Goal: Information Seeking & Learning: Learn about a topic

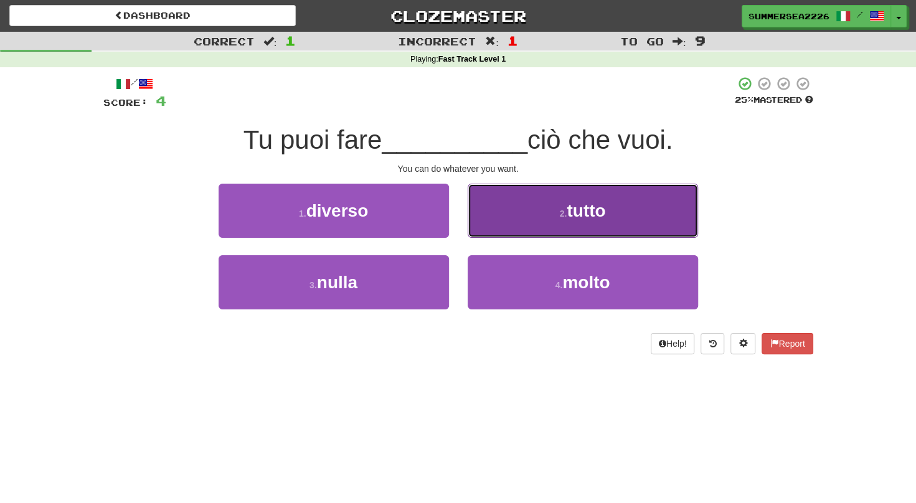
click at [606, 223] on button "2 . tutto" at bounding box center [583, 211] width 230 height 54
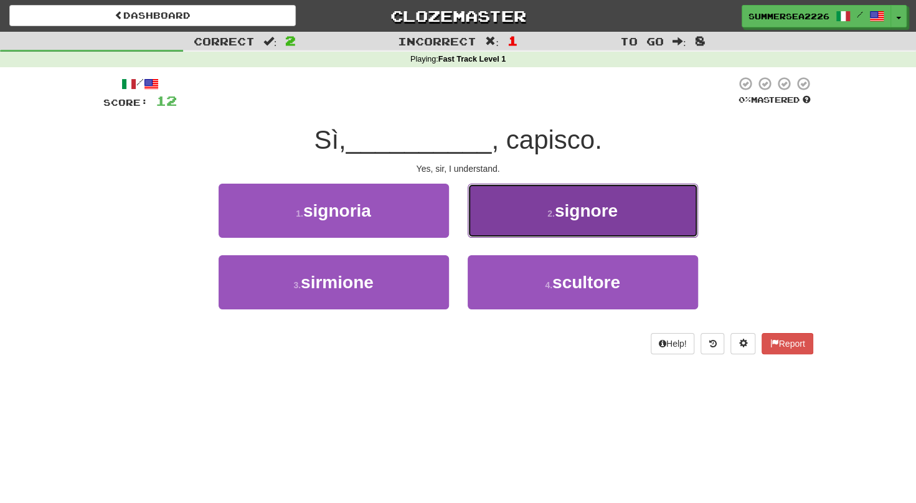
click at [601, 223] on button "2 . signore" at bounding box center [583, 211] width 230 height 54
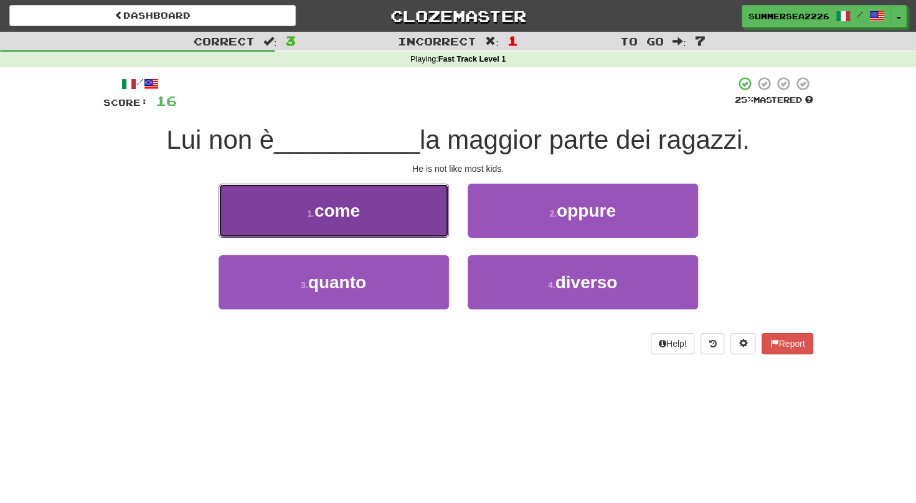
click at [419, 222] on button "1 . come" at bounding box center [334, 211] width 230 height 54
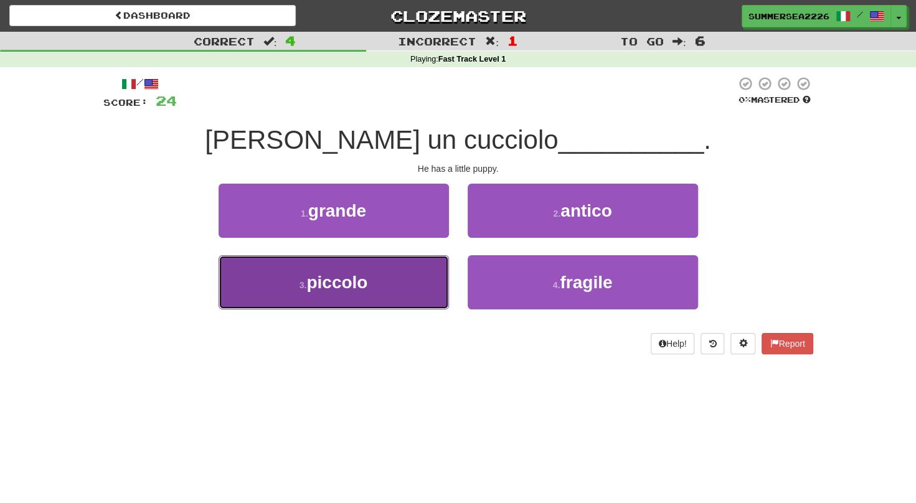
click at [373, 264] on button "3 . piccolo" at bounding box center [334, 282] width 230 height 54
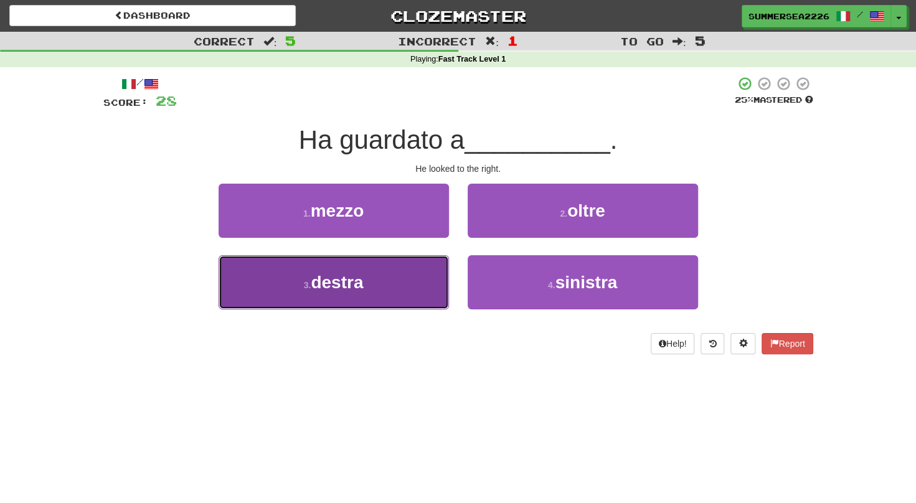
click at [400, 258] on button "3 . destra" at bounding box center [334, 282] width 230 height 54
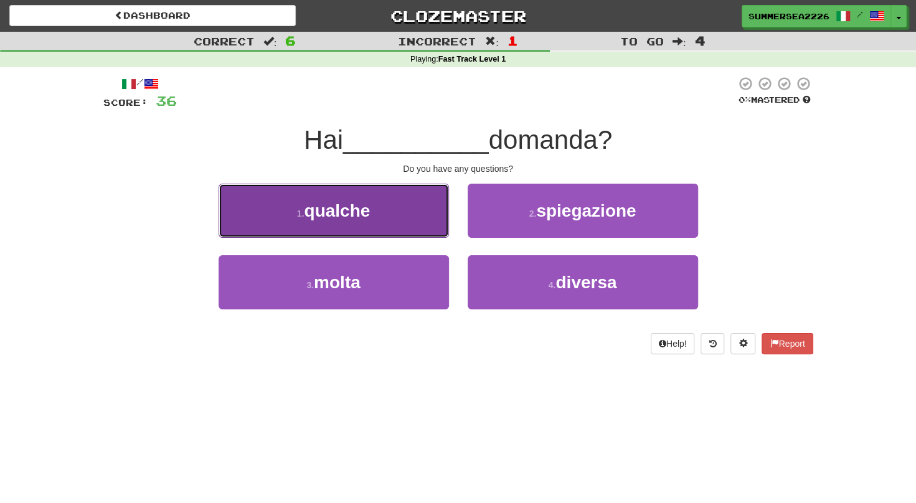
click at [376, 213] on button "1 . qualche" at bounding box center [334, 211] width 230 height 54
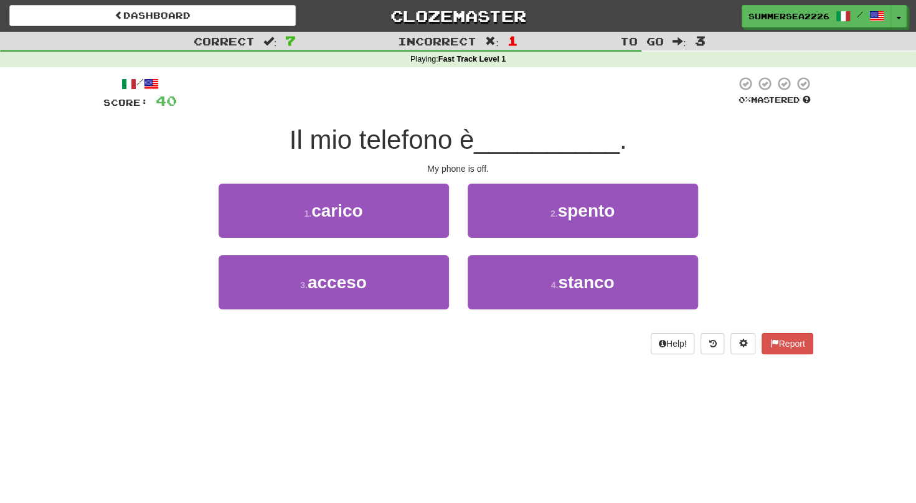
click at [391, 314] on div "3 . acceso" at bounding box center [333, 291] width 249 height 72
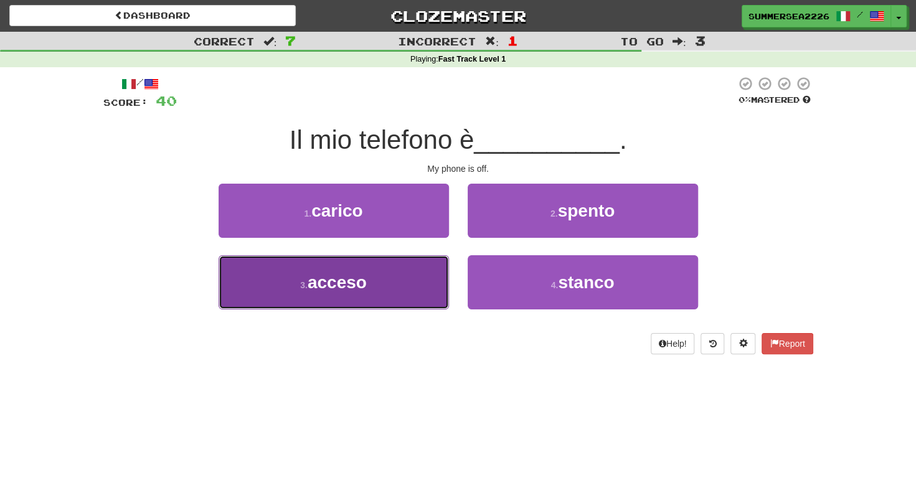
click at [389, 294] on button "3 . acceso" at bounding box center [334, 282] width 230 height 54
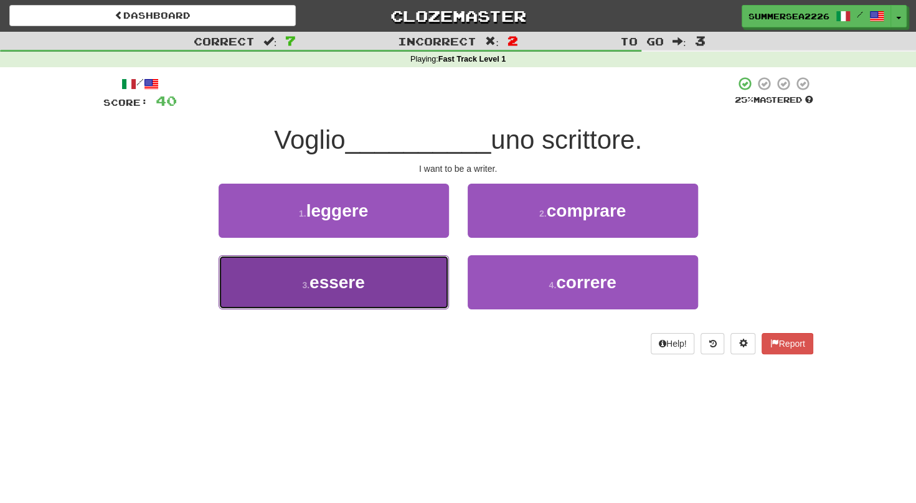
click at [219, 255] on button "3 . essere" at bounding box center [334, 282] width 230 height 54
click at [399, 278] on div "1 . leggere 2 . comprare 3 . essere 4 . correre" at bounding box center [458, 256] width 729 height 144
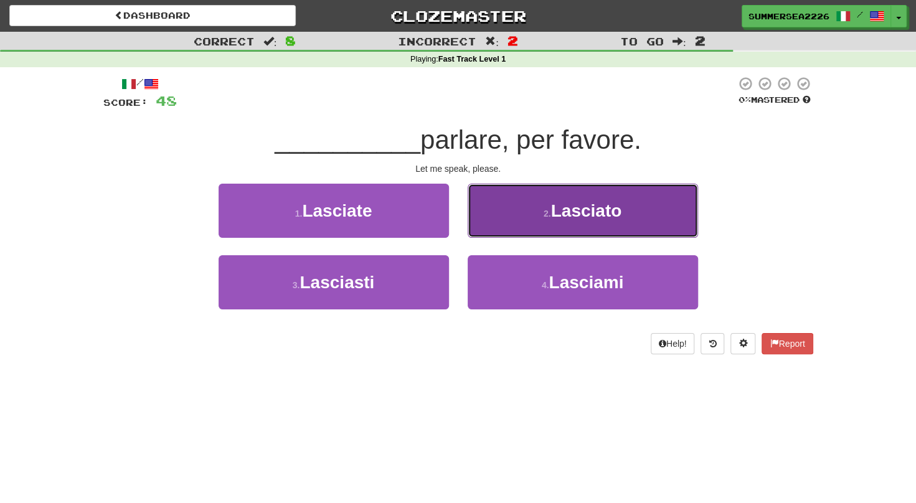
click at [510, 207] on button "2 . Lasciato" at bounding box center [583, 211] width 230 height 54
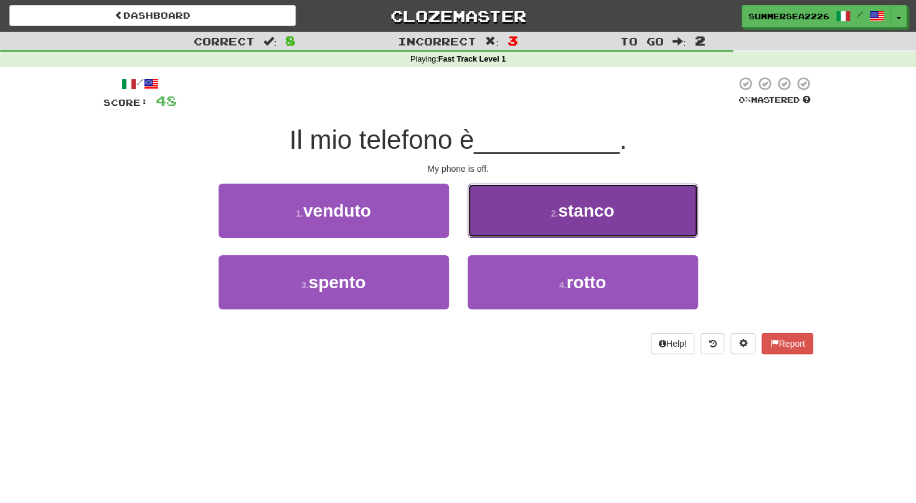
click at [507, 209] on button "2 . stanco" at bounding box center [583, 211] width 230 height 54
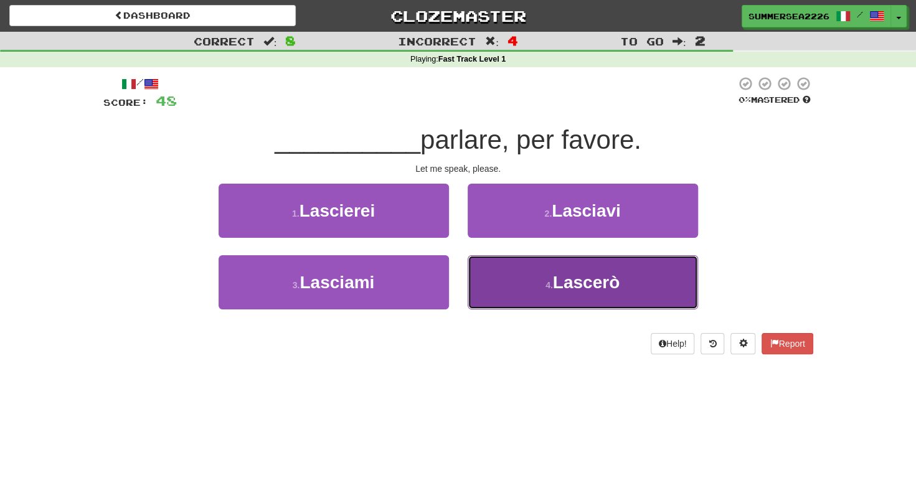
click at [483, 265] on button "4 . Lascerò" at bounding box center [583, 282] width 230 height 54
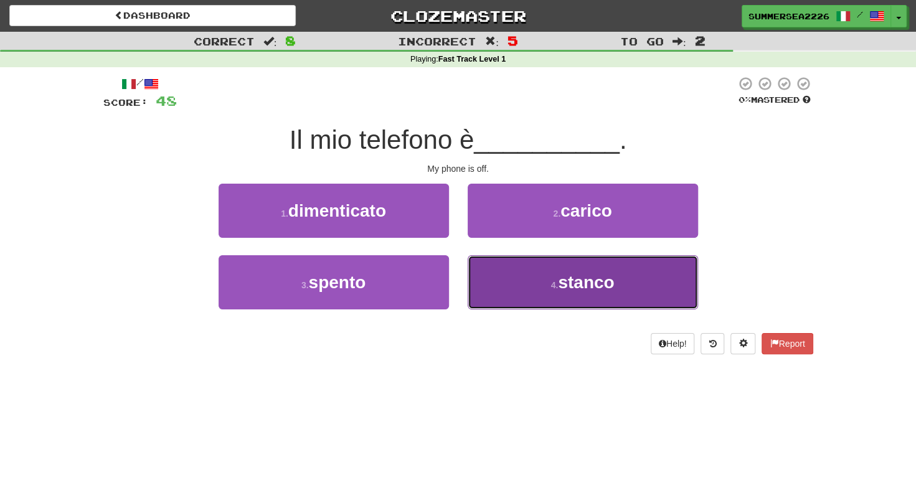
click at [468, 271] on button "4 . stanco" at bounding box center [583, 282] width 230 height 54
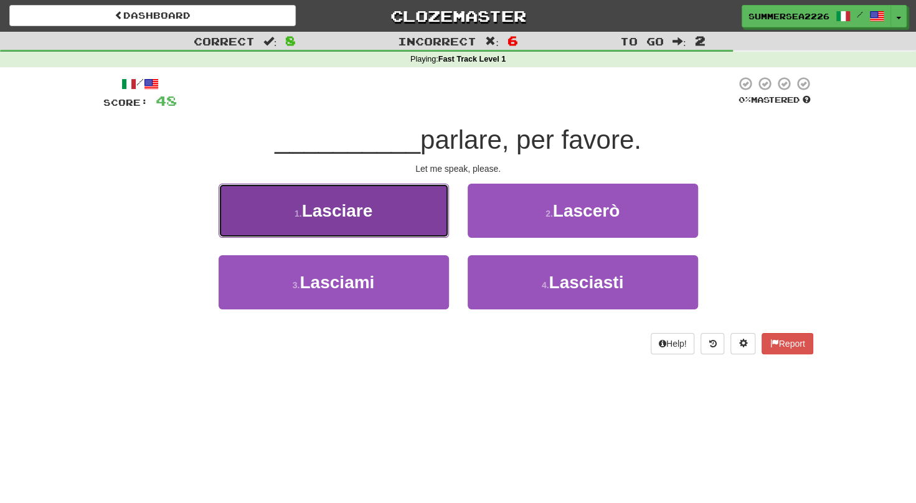
click at [406, 221] on button "1 . Lasciare" at bounding box center [334, 211] width 230 height 54
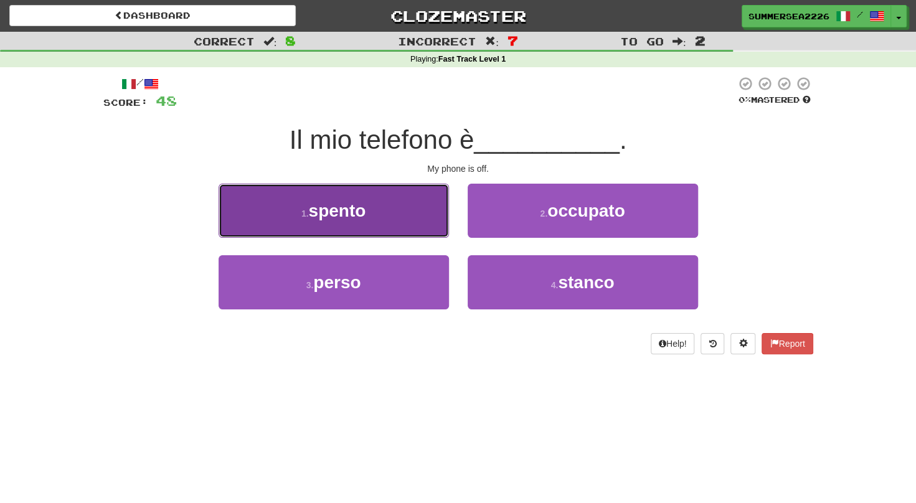
click at [421, 233] on button "1 . spento" at bounding box center [334, 211] width 230 height 54
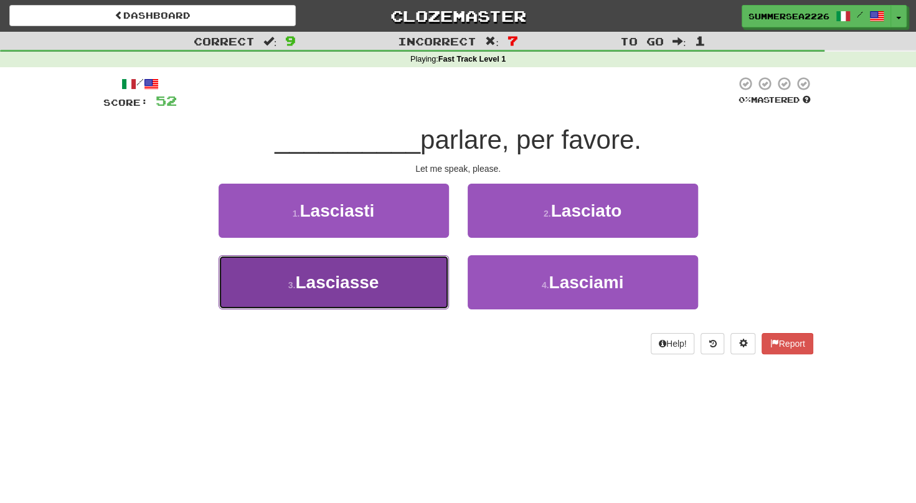
click at [390, 285] on button "3 . Lasciasse" at bounding box center [334, 282] width 230 height 54
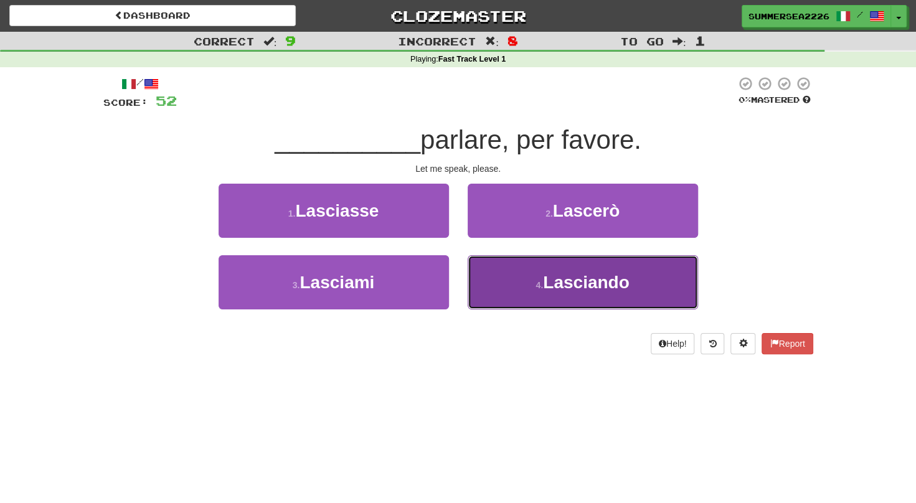
click at [478, 270] on button "4 . Lasciando" at bounding box center [583, 282] width 230 height 54
click at [516, 271] on button "4 . Lascia" at bounding box center [583, 282] width 230 height 54
click at [519, 265] on button "4 . Lasciasti" at bounding box center [583, 282] width 230 height 54
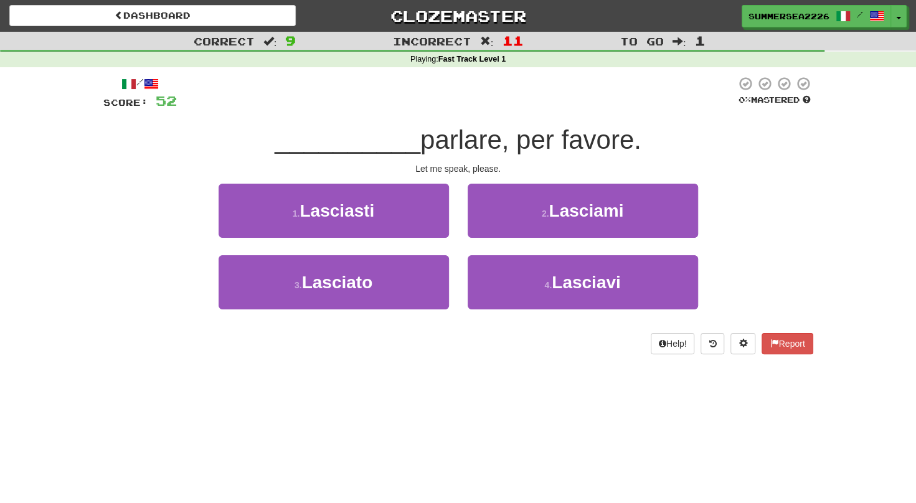
drag, startPoint x: 535, startPoint y: 270, endPoint x: 439, endPoint y: 248, distance: 98.5
click at [439, 248] on div "1 . Lasciasti" at bounding box center [333, 220] width 249 height 72
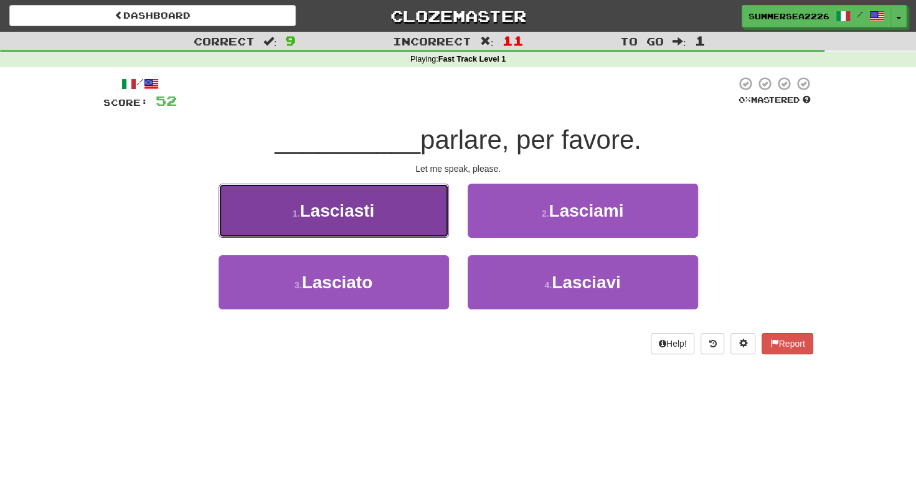
click at [439, 235] on button "1 . Lasciasti" at bounding box center [334, 211] width 230 height 54
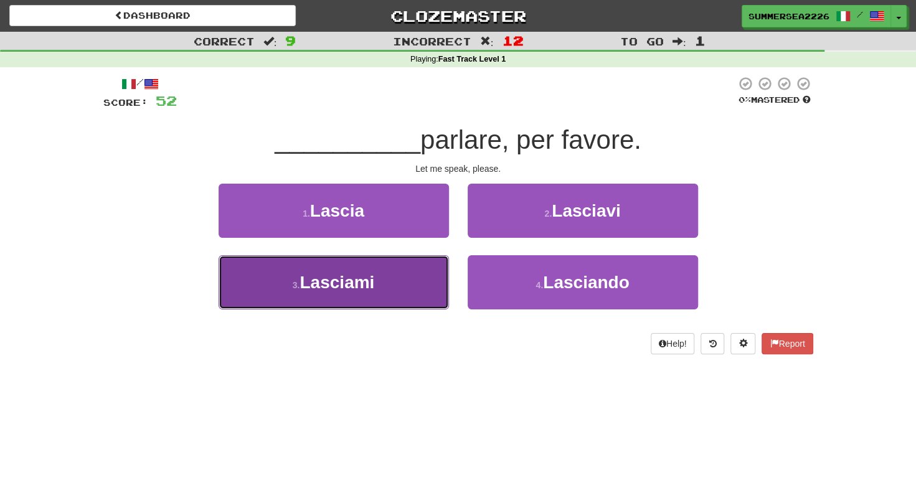
click at [413, 305] on button "3 . Lasciami" at bounding box center [334, 282] width 230 height 54
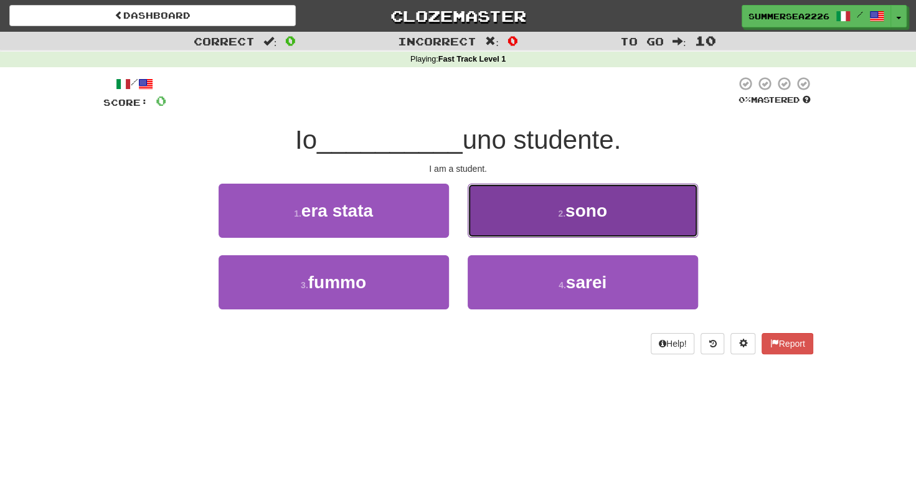
click at [553, 194] on button "2 . sono" at bounding box center [583, 211] width 230 height 54
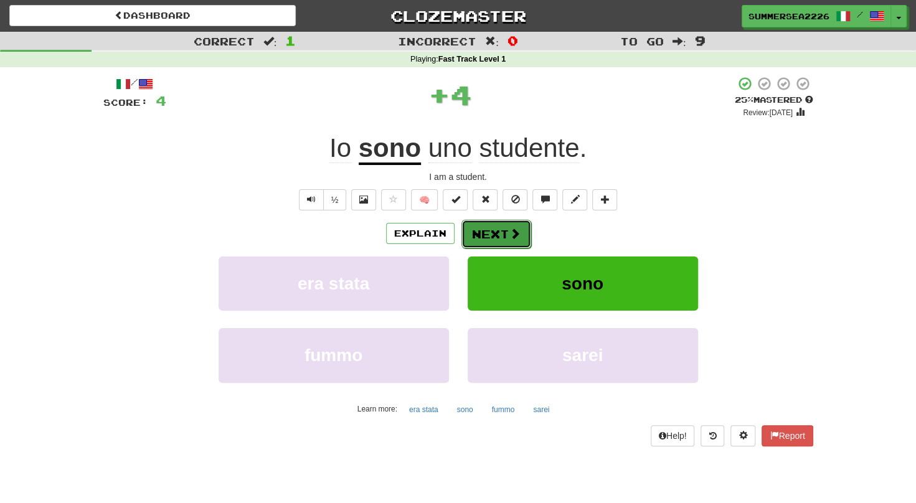
click at [496, 229] on button "Next" at bounding box center [497, 234] width 70 height 29
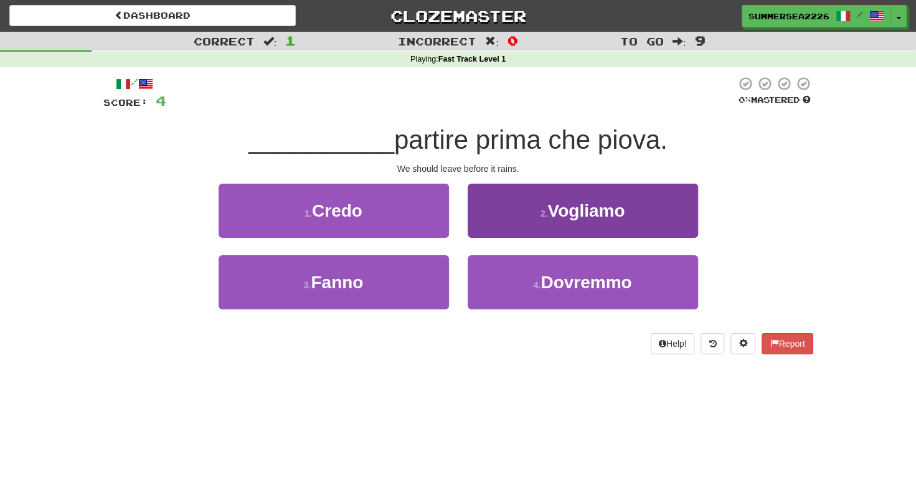
click at [538, 221] on button "2 . Vogliamo" at bounding box center [583, 211] width 230 height 54
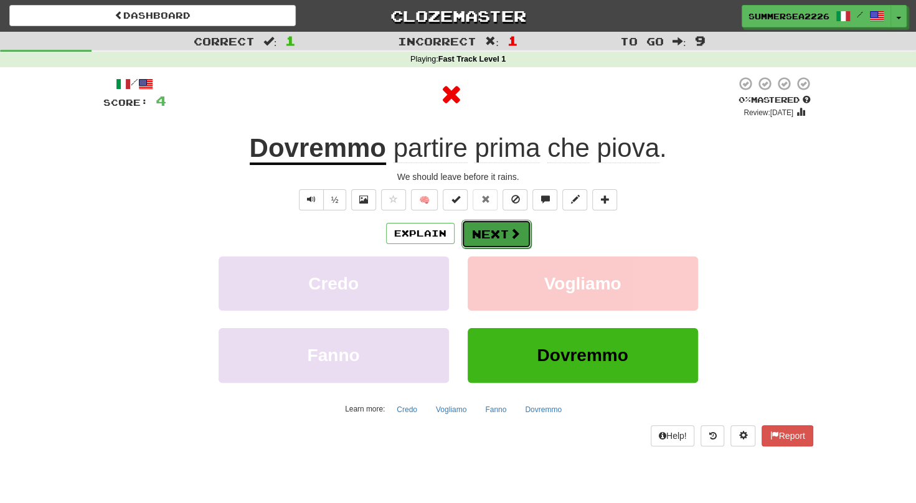
click at [474, 233] on button "Next" at bounding box center [497, 234] width 70 height 29
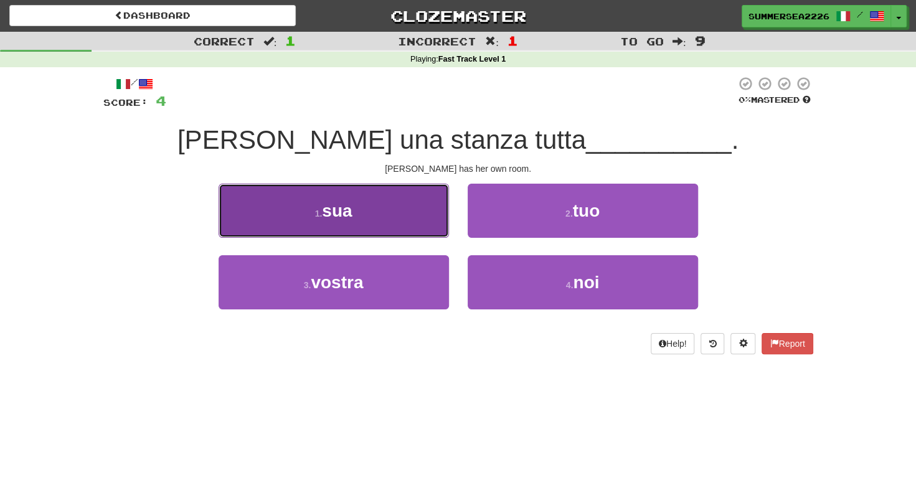
click at [371, 213] on button "1 . sua" at bounding box center [334, 211] width 230 height 54
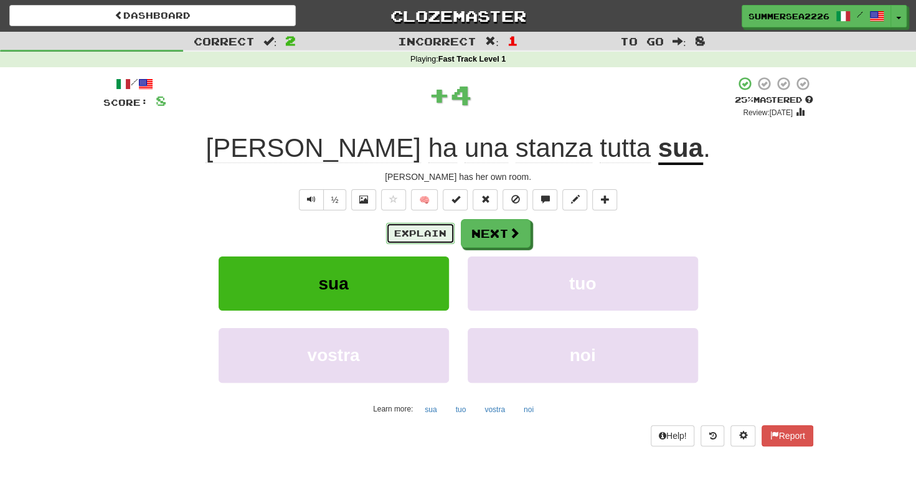
click at [452, 239] on button "Explain" at bounding box center [420, 233] width 69 height 21
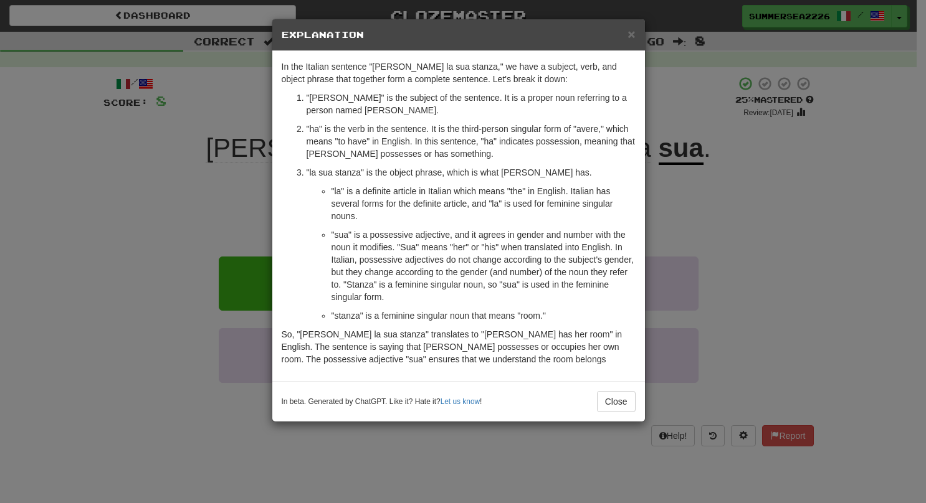
click at [644, 32] on div "× Explanation" at bounding box center [458, 35] width 373 height 32
click at [629, 32] on span "×" at bounding box center [630, 34] width 7 height 14
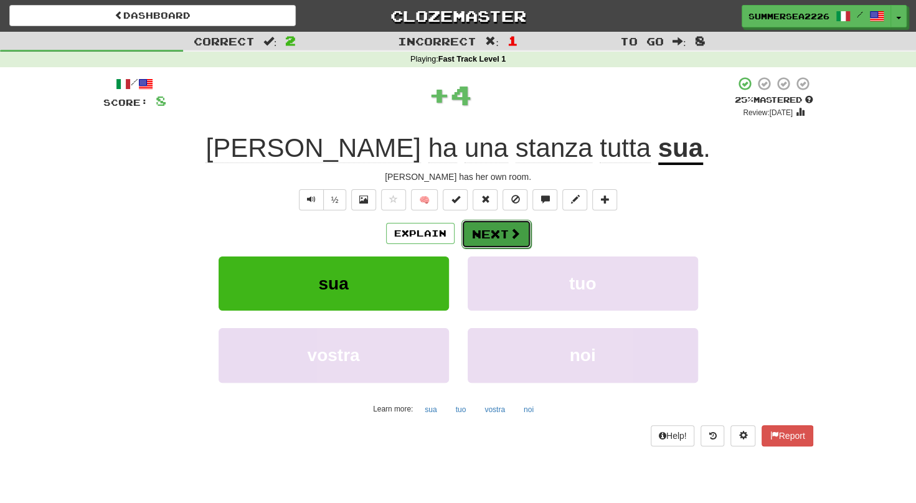
click at [521, 245] on button "Next" at bounding box center [497, 234] width 70 height 29
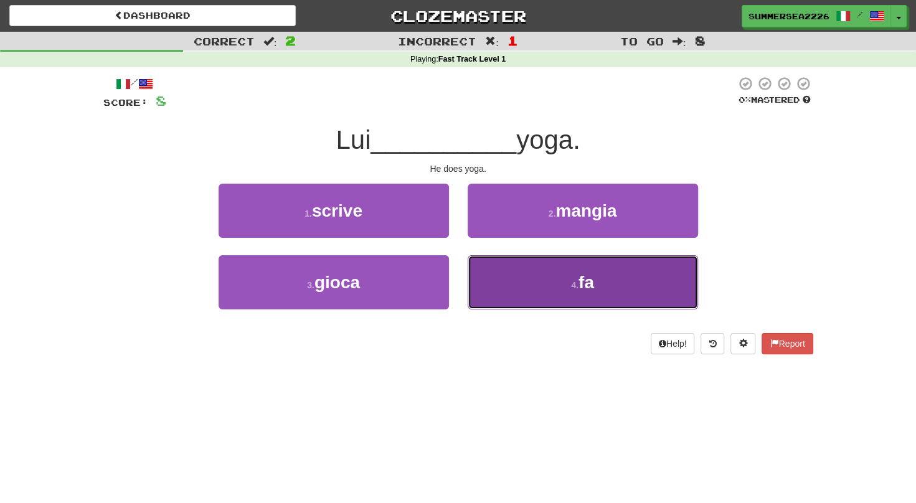
click at [566, 278] on button "4 . fa" at bounding box center [583, 282] width 230 height 54
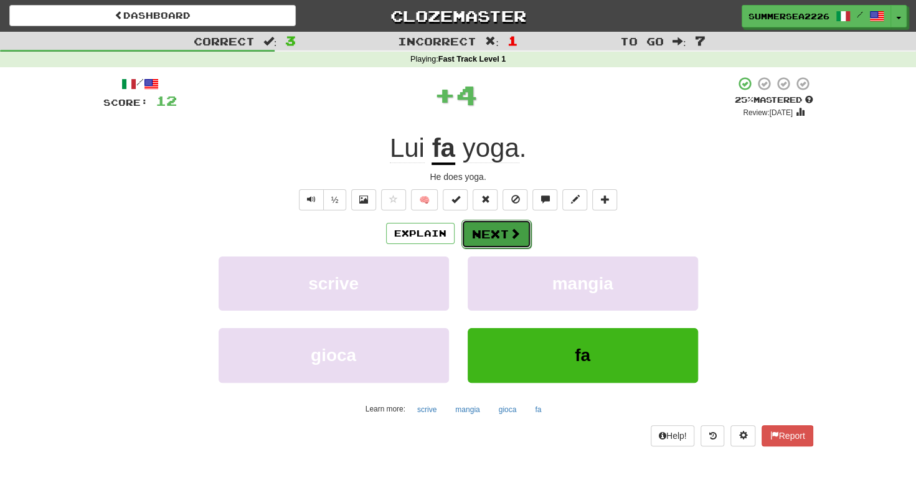
click at [503, 226] on button "Next" at bounding box center [497, 234] width 70 height 29
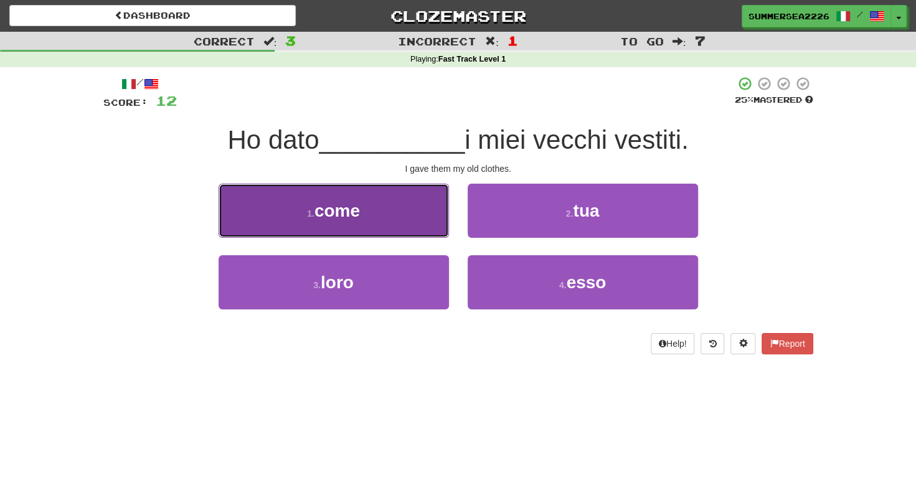
click at [346, 217] on span "come" at bounding box center [337, 210] width 45 height 19
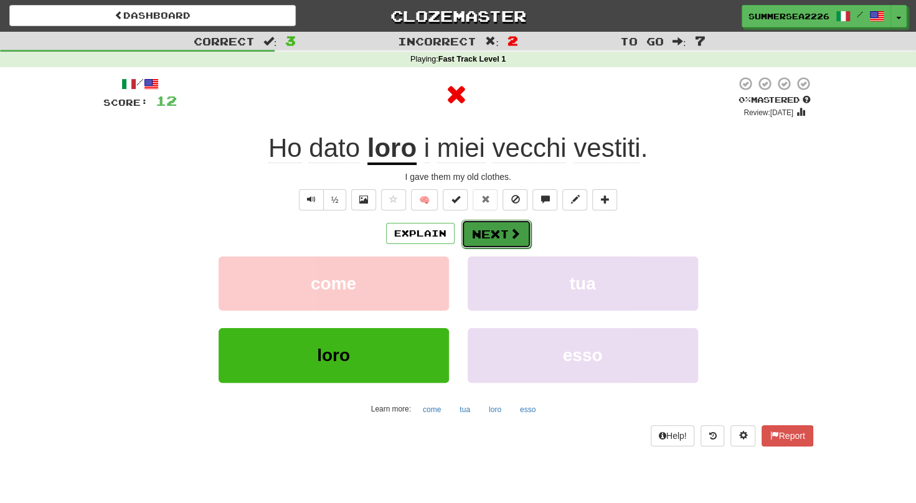
click at [508, 245] on button "Next" at bounding box center [497, 234] width 70 height 29
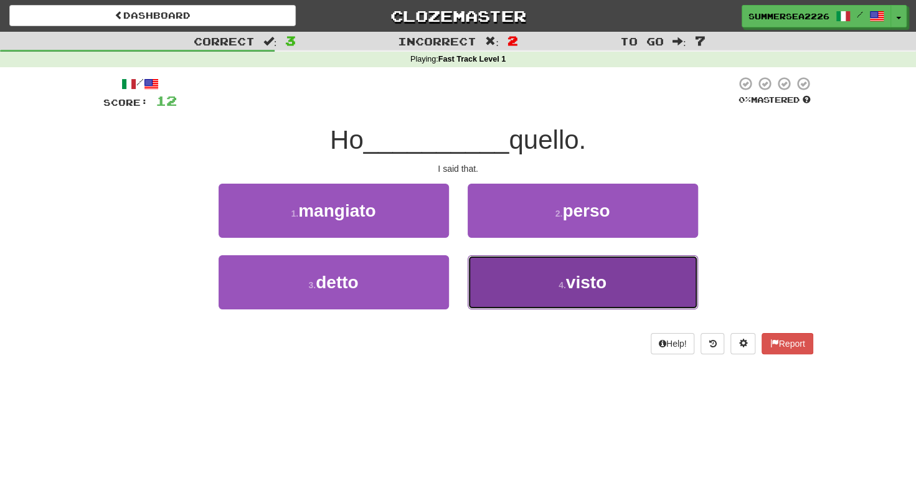
click at [526, 280] on button "4 . visto" at bounding box center [583, 282] width 230 height 54
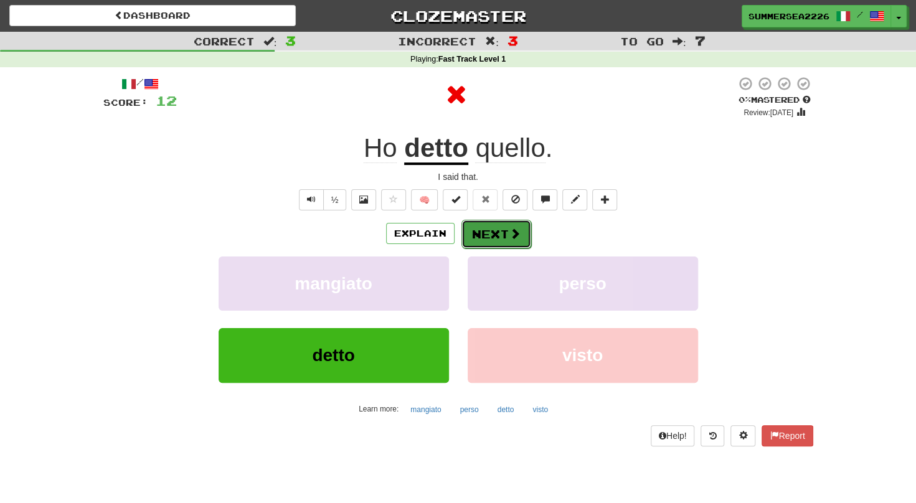
click at [502, 245] on button "Next" at bounding box center [497, 234] width 70 height 29
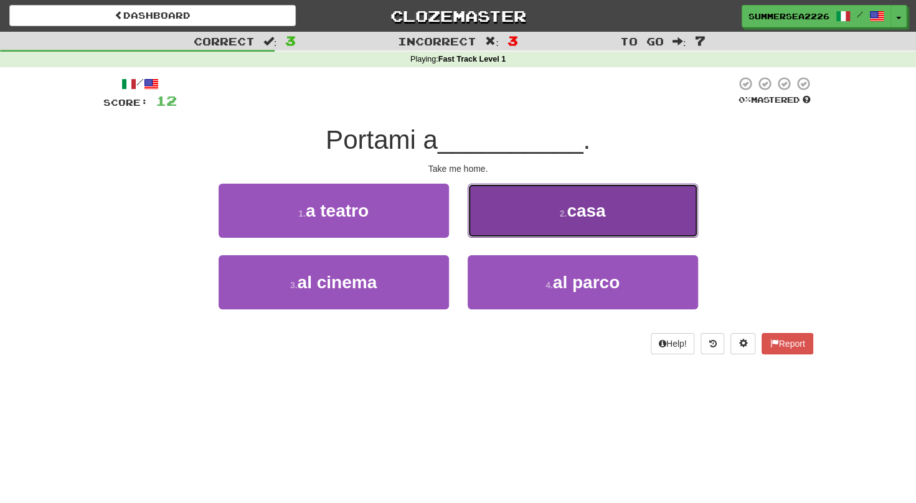
click at [503, 224] on button "2 . casa" at bounding box center [583, 211] width 230 height 54
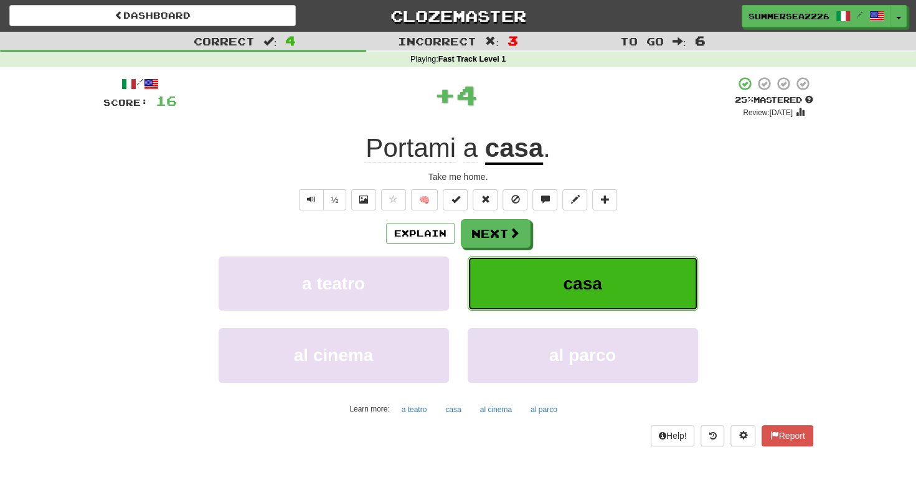
click at [486, 264] on button "casa" at bounding box center [583, 284] width 230 height 54
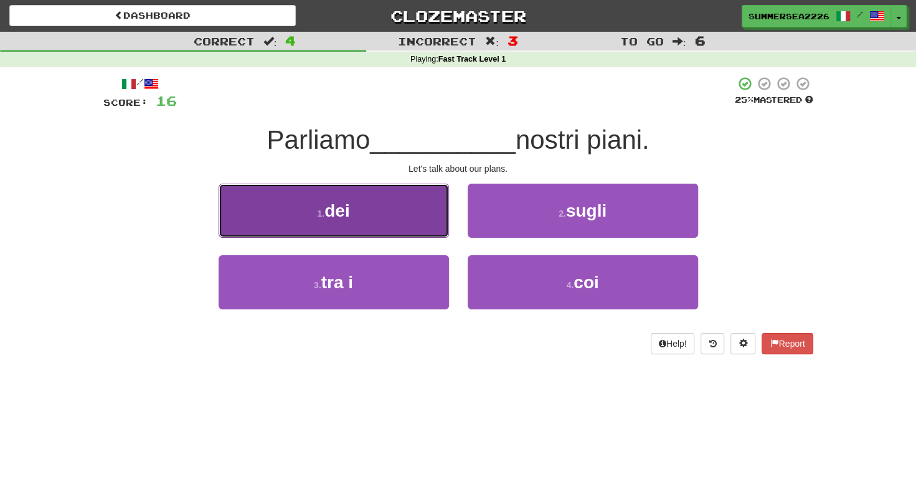
click at [345, 214] on span "dei" at bounding box center [337, 210] width 25 height 19
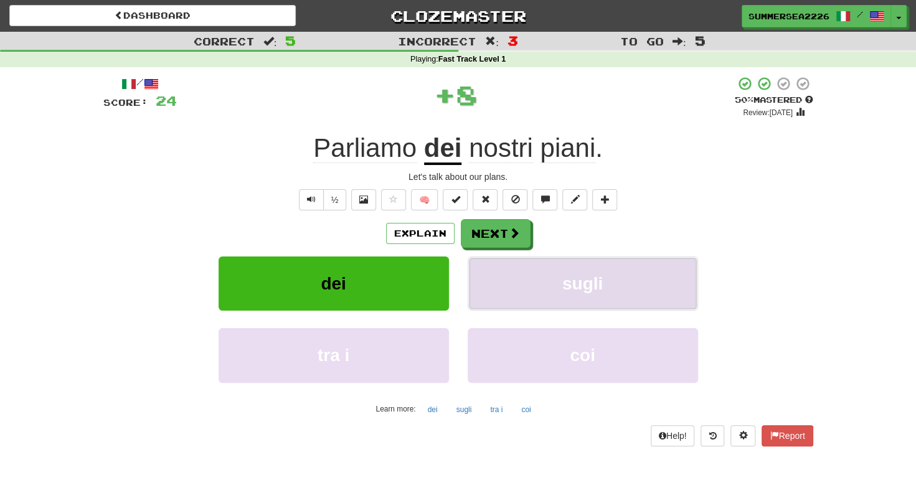
click at [485, 265] on button "sugli" at bounding box center [583, 284] width 230 height 54
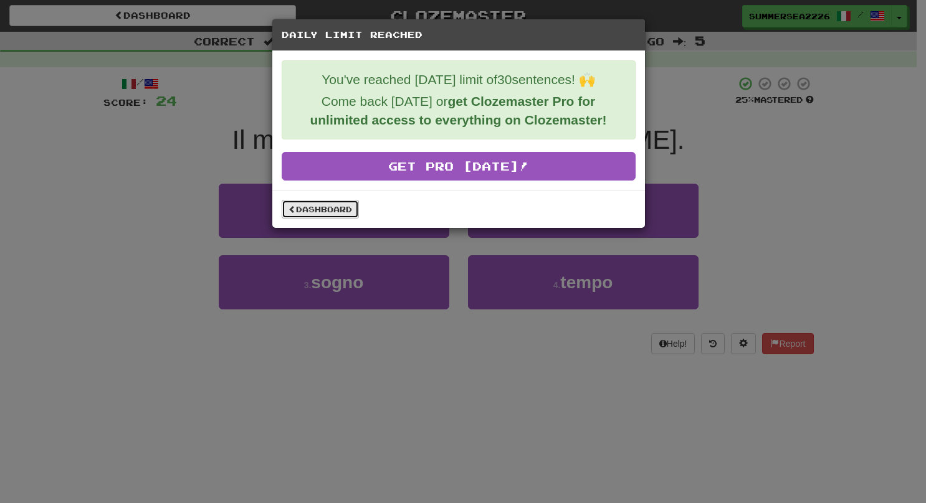
click at [294, 214] on link "Dashboard" at bounding box center [320, 209] width 77 height 19
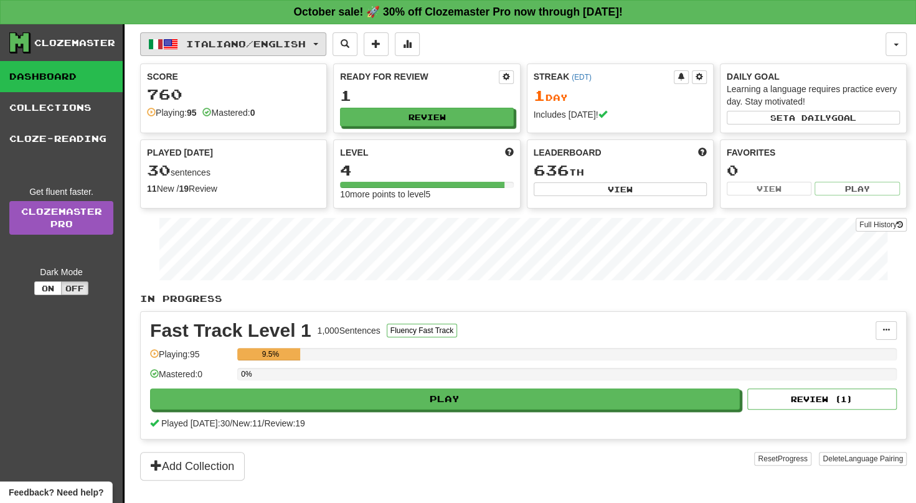
click at [200, 49] on button "Italiano / English" at bounding box center [233, 44] width 186 height 24
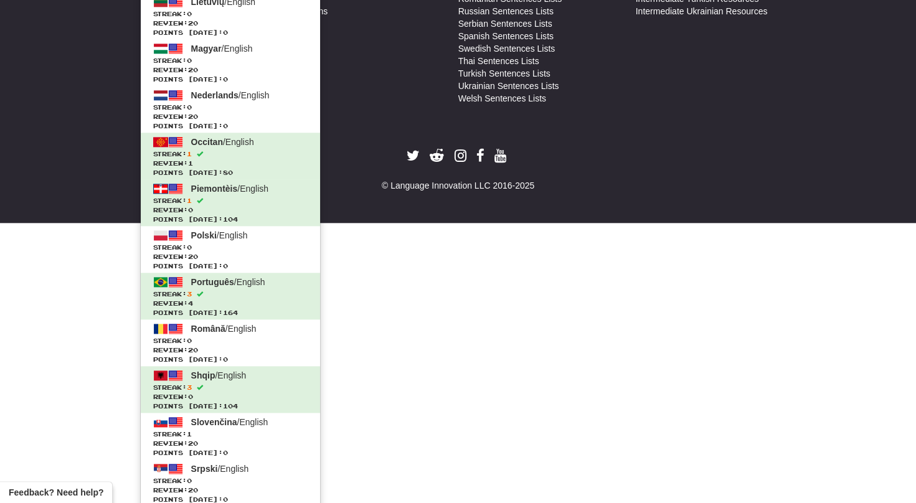
scroll to position [726, 0]
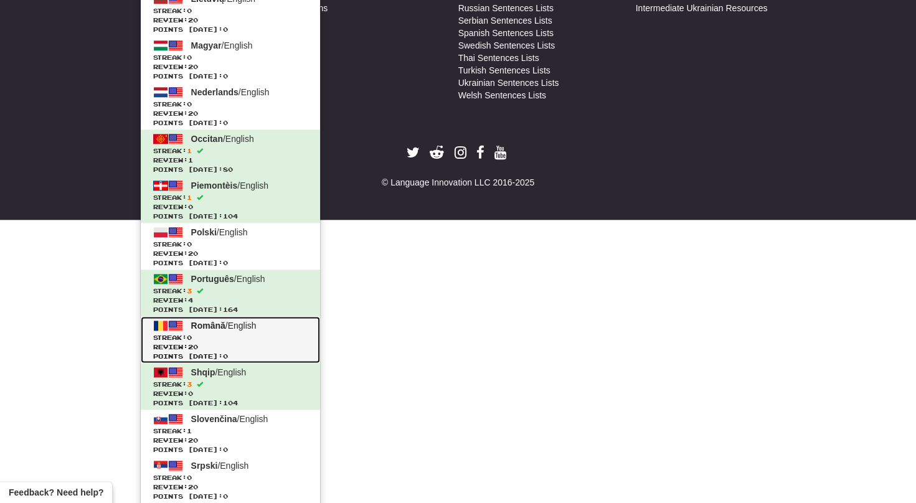
click at [209, 343] on span "Review: 20" at bounding box center [230, 347] width 154 height 9
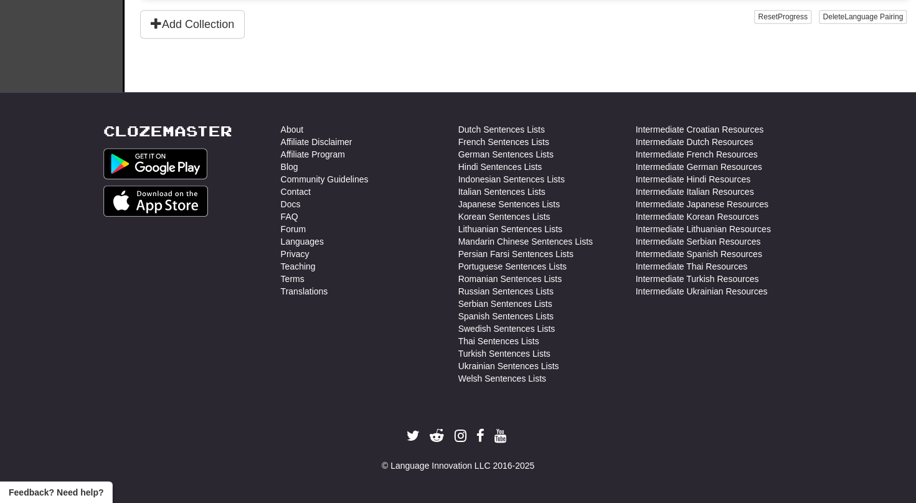
scroll to position [442, 0]
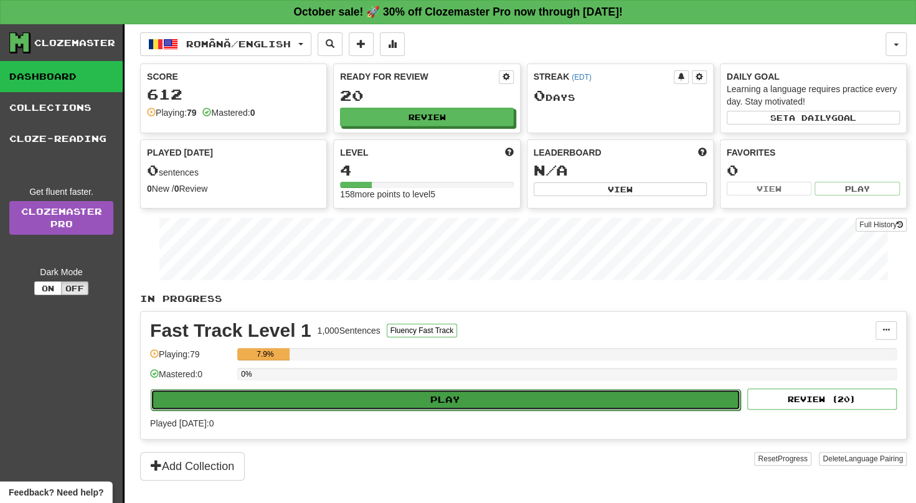
click at [397, 389] on button "Play" at bounding box center [446, 399] width 590 height 21
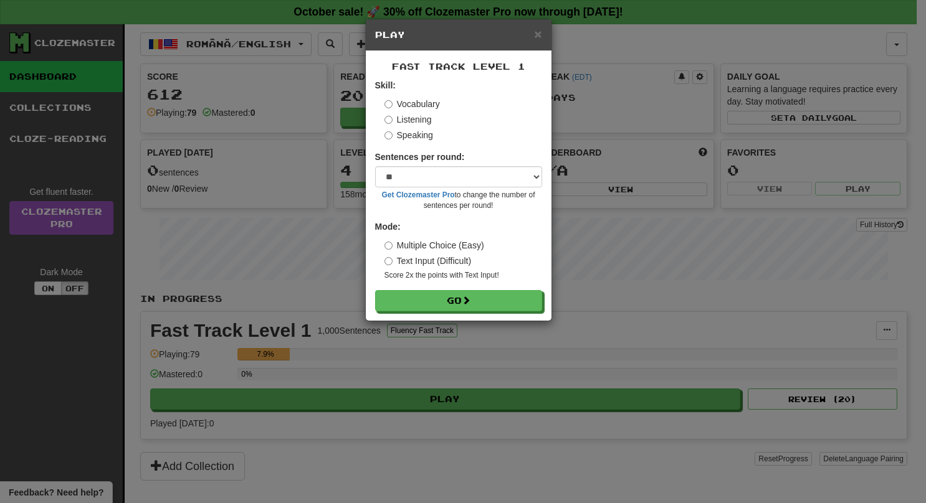
click at [382, 412] on div "× Play Fast Track Level 1 Skill: Vocabulary Listening Speaking Sentences per ro…" at bounding box center [463, 251] width 926 height 503
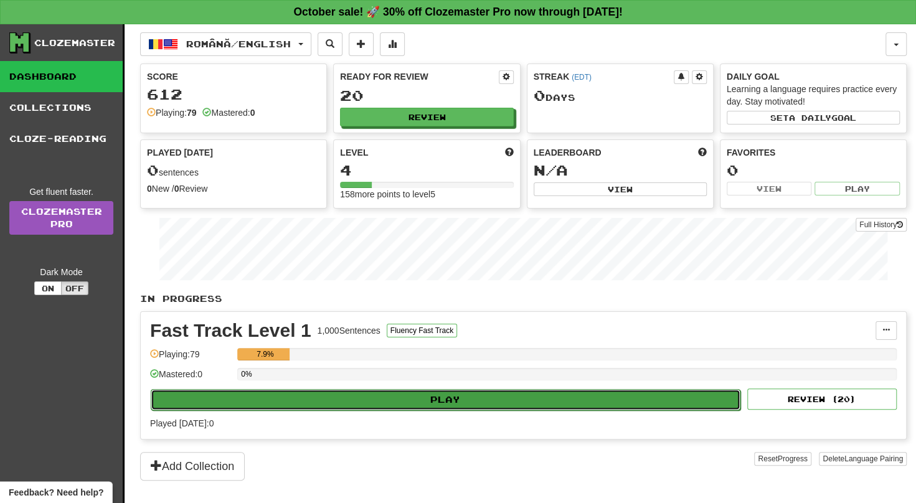
click at [397, 393] on button "Play" at bounding box center [446, 399] width 590 height 21
select select "**"
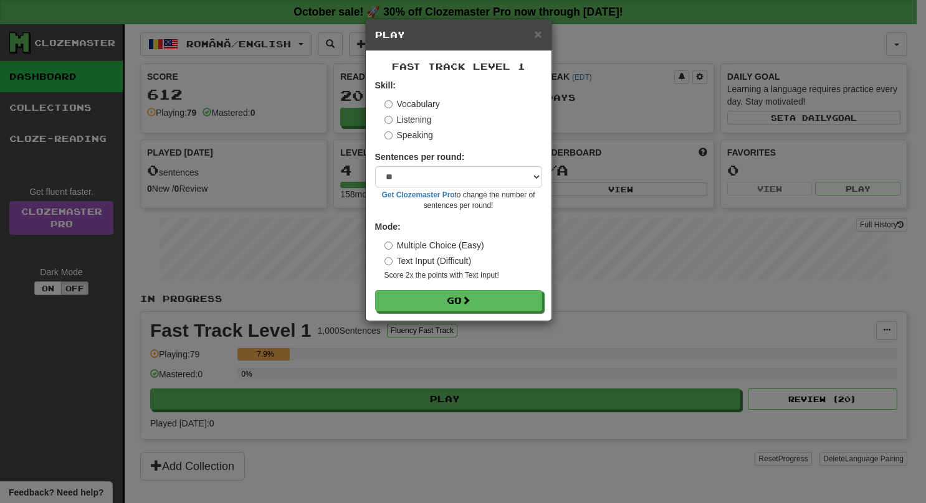
click at [397, 274] on small "Score 2x the points with Text Input !" at bounding box center [463, 275] width 158 height 11
click at [430, 294] on button "Go" at bounding box center [459, 301] width 167 height 21
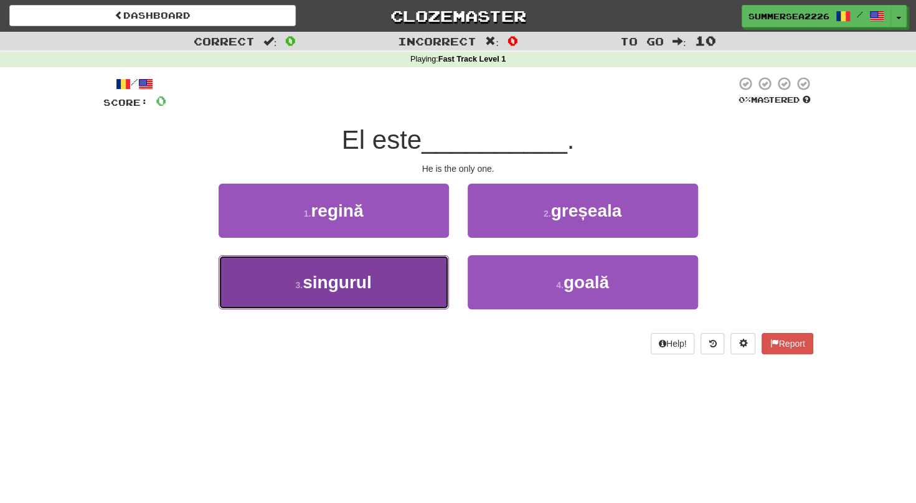
click at [386, 293] on button "3 . singurul" at bounding box center [334, 282] width 230 height 54
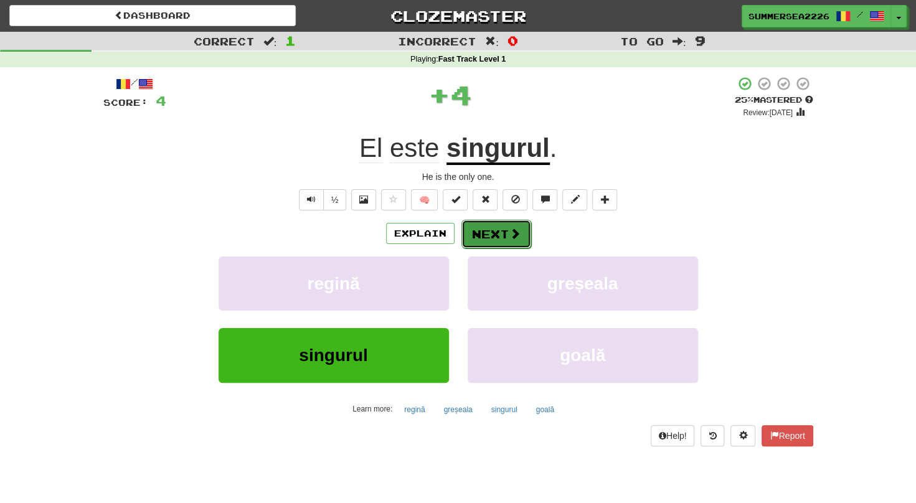
click at [482, 246] on button "Next" at bounding box center [497, 234] width 70 height 29
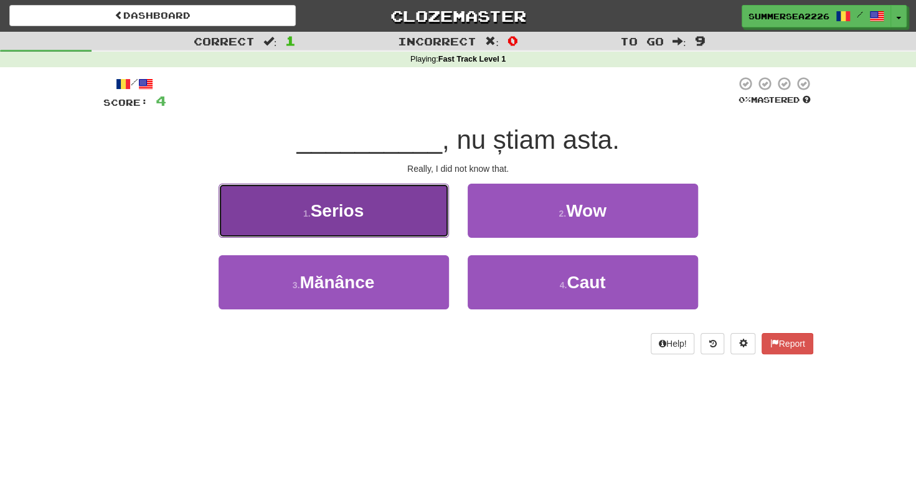
click at [370, 218] on button "1 . Serios" at bounding box center [334, 211] width 230 height 54
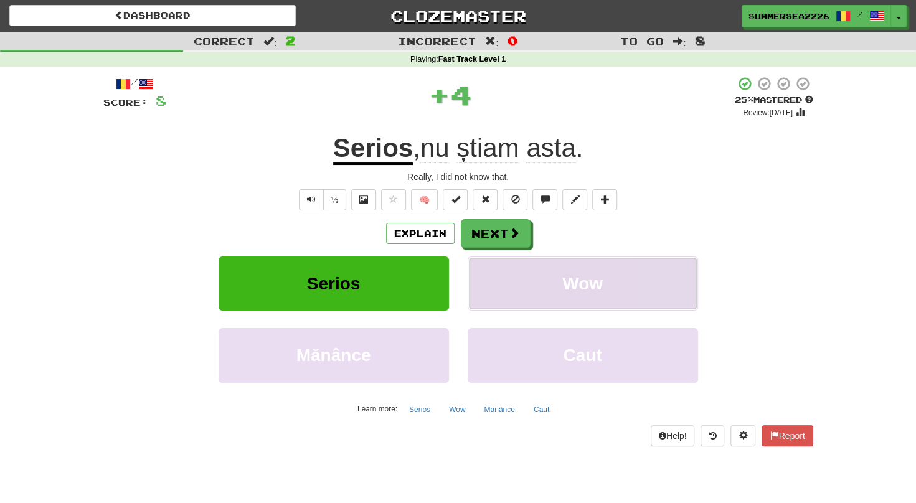
click at [503, 258] on button "Wow" at bounding box center [583, 284] width 230 height 54
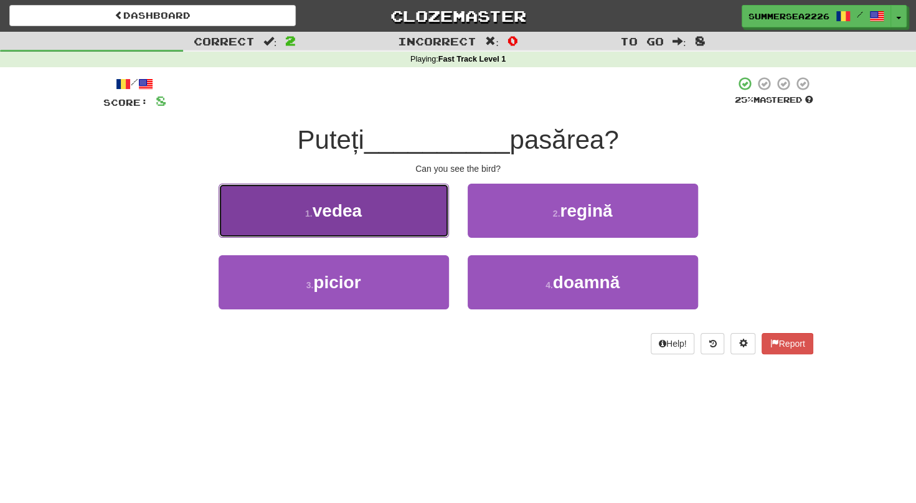
click at [334, 222] on button "1 . vedea" at bounding box center [334, 211] width 230 height 54
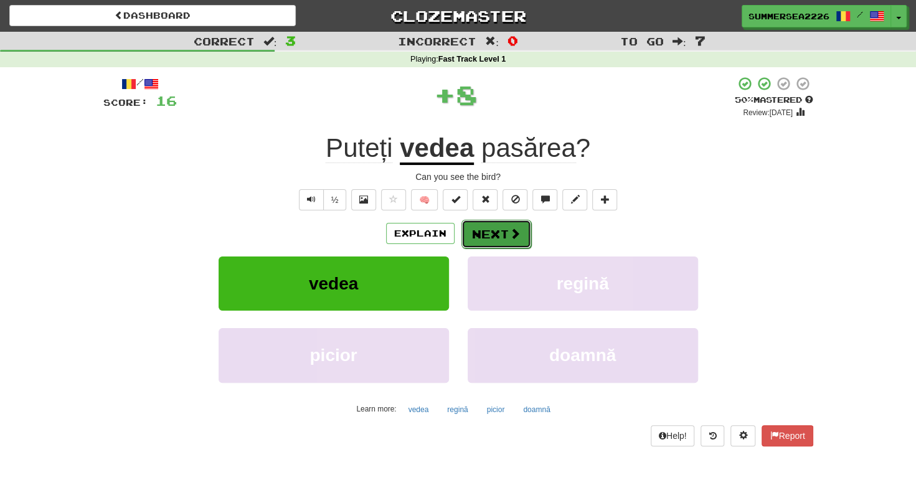
click at [462, 240] on button "Next" at bounding box center [497, 234] width 70 height 29
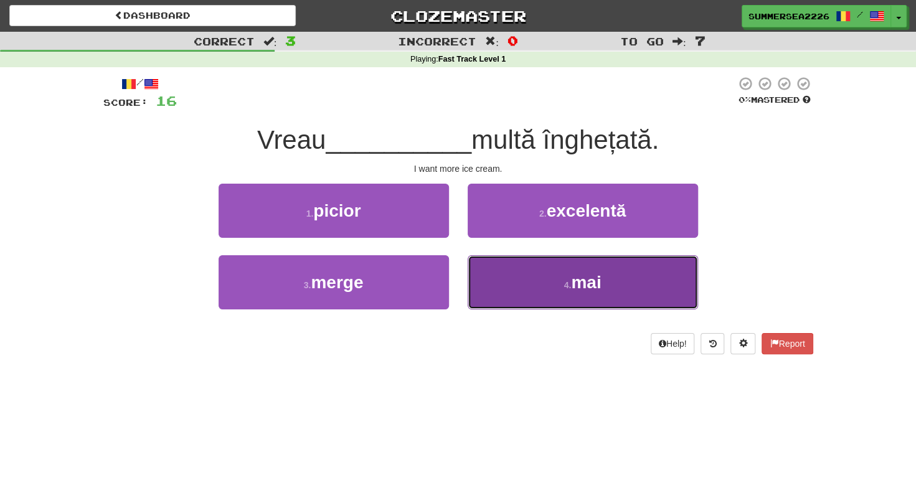
click at [500, 293] on button "4 . mai" at bounding box center [583, 282] width 230 height 54
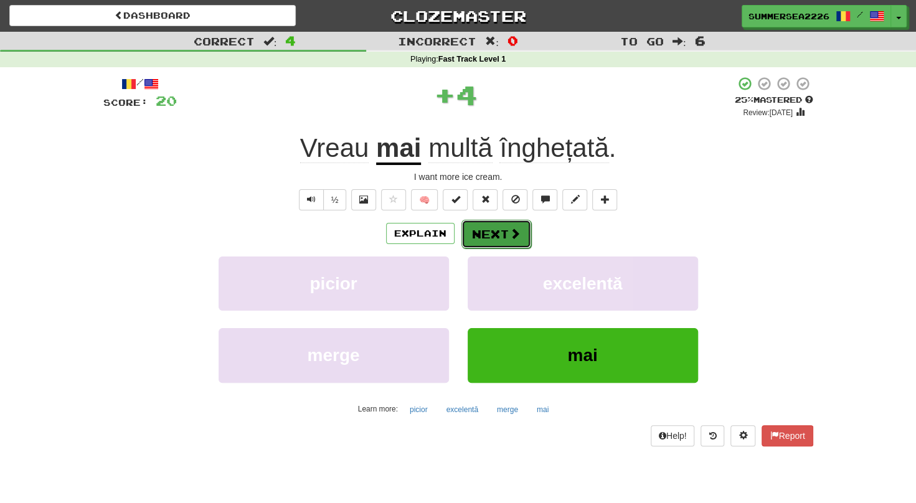
click at [498, 242] on button "Next" at bounding box center [497, 234] width 70 height 29
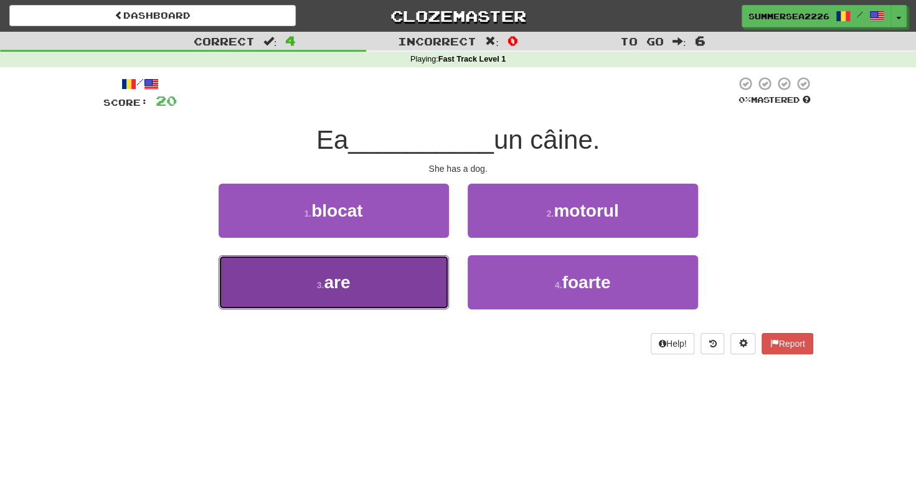
click at [392, 303] on button "3 . are" at bounding box center [334, 282] width 230 height 54
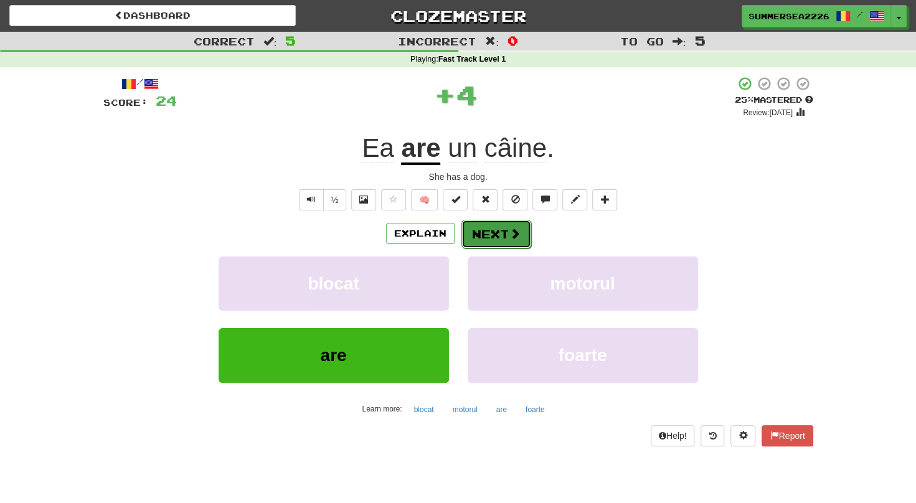
click at [497, 230] on button "Next" at bounding box center [497, 234] width 70 height 29
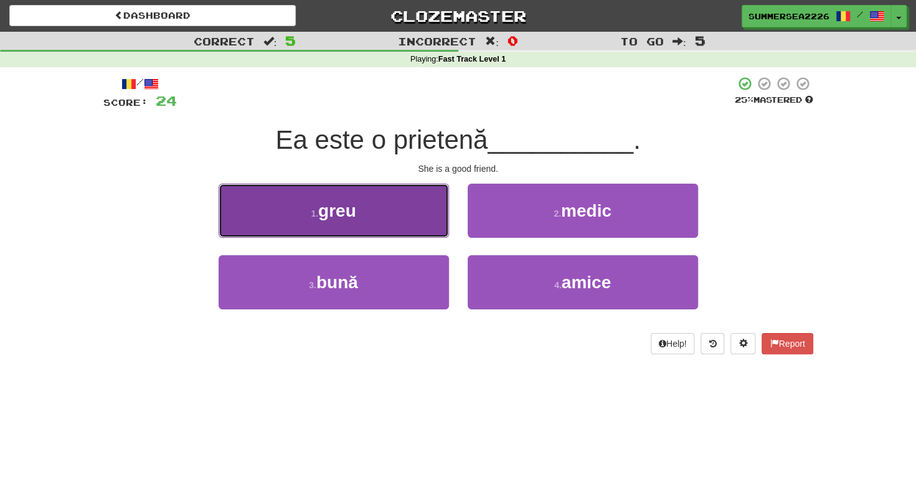
click at [346, 212] on span "greu" at bounding box center [337, 210] width 38 height 19
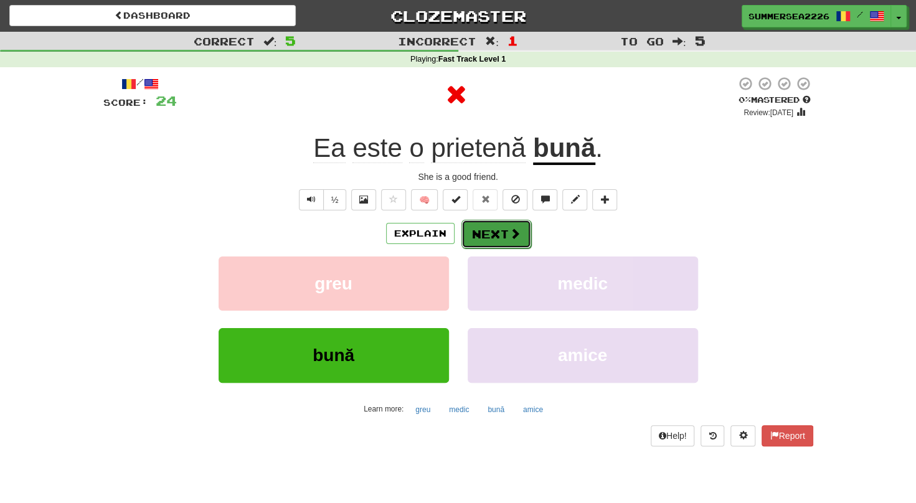
click at [511, 231] on span at bounding box center [515, 233] width 11 height 11
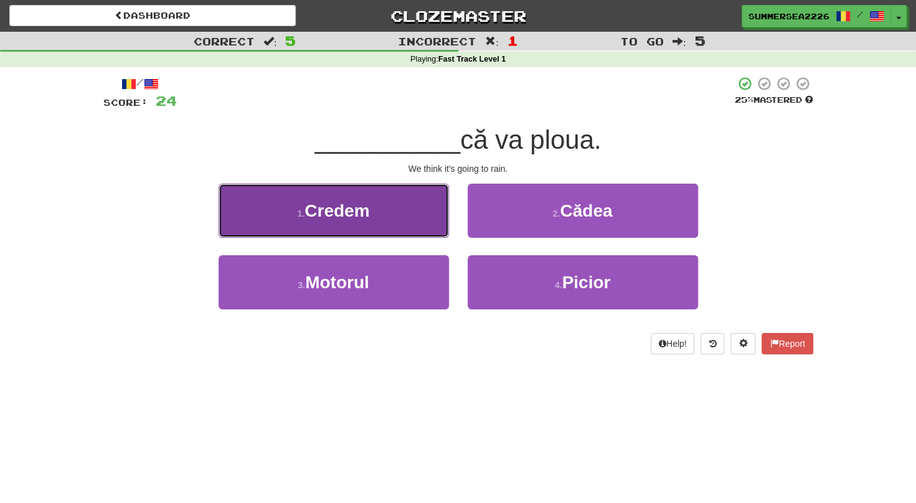
click at [358, 222] on button "1 . Credem" at bounding box center [334, 211] width 230 height 54
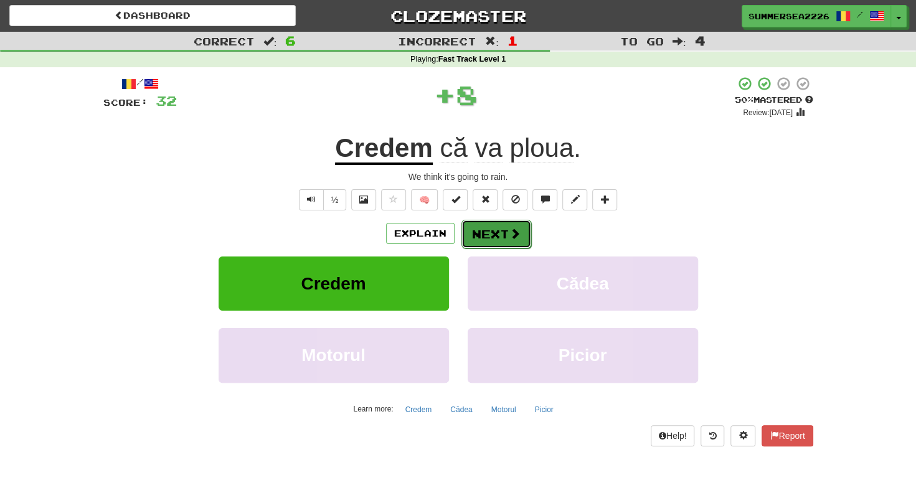
click at [519, 234] on button "Next" at bounding box center [497, 234] width 70 height 29
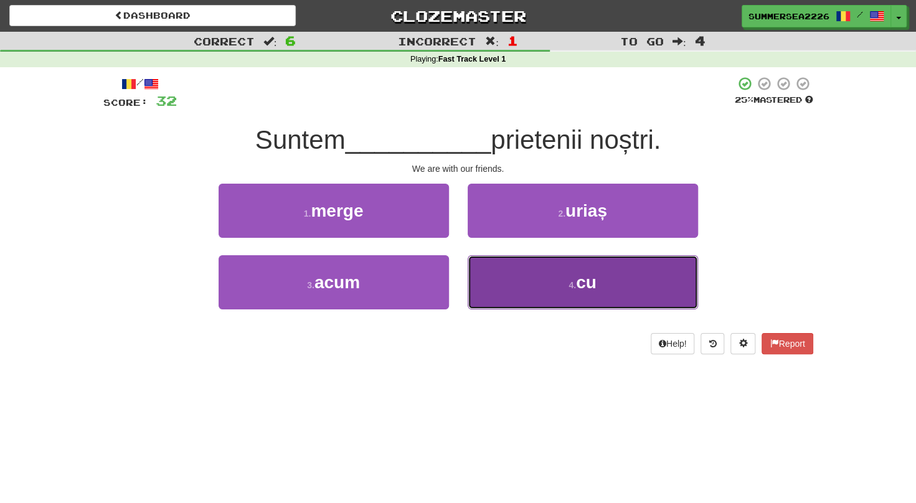
click at [508, 287] on button "4 . cu" at bounding box center [583, 282] width 230 height 54
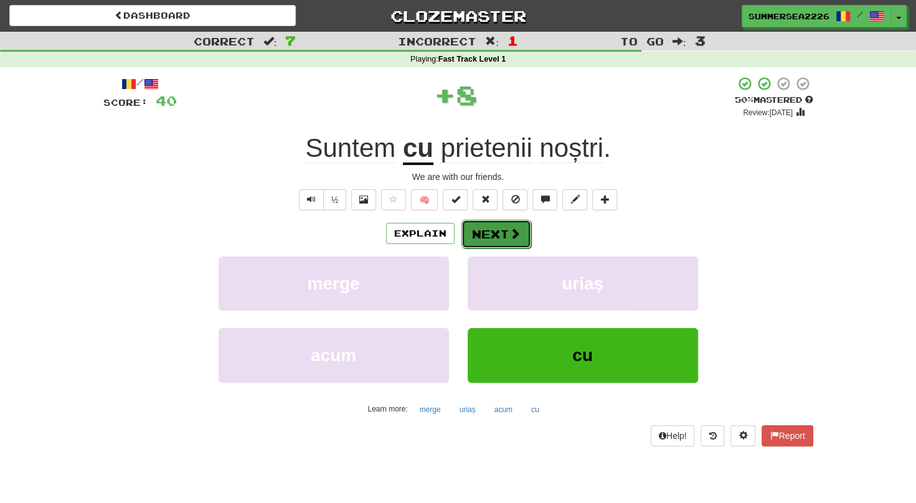
click at [480, 242] on button "Next" at bounding box center [497, 234] width 70 height 29
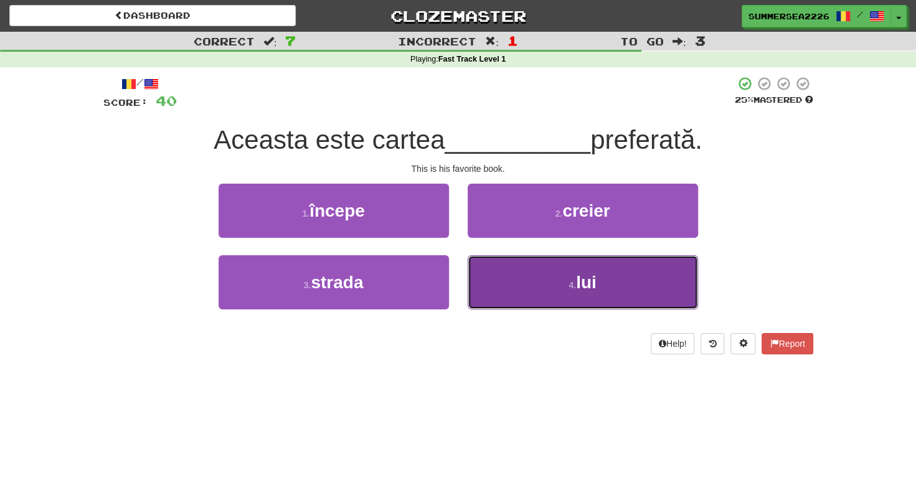
click at [503, 285] on button "4 . lui" at bounding box center [583, 282] width 230 height 54
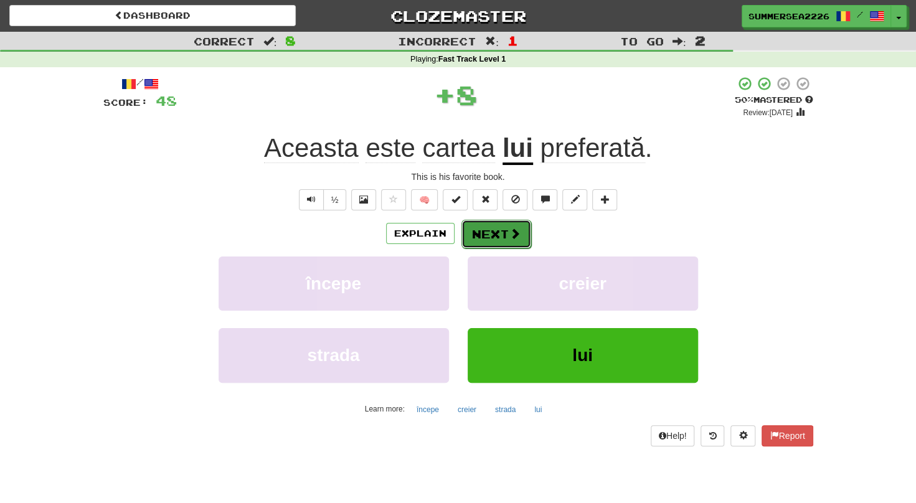
click at [480, 226] on button "Next" at bounding box center [497, 234] width 70 height 29
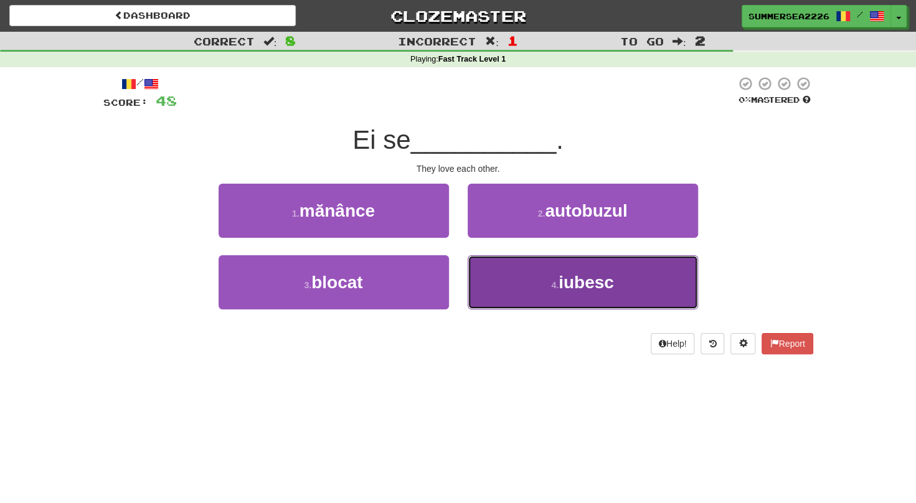
click at [508, 296] on button "4 . iubesc" at bounding box center [583, 282] width 230 height 54
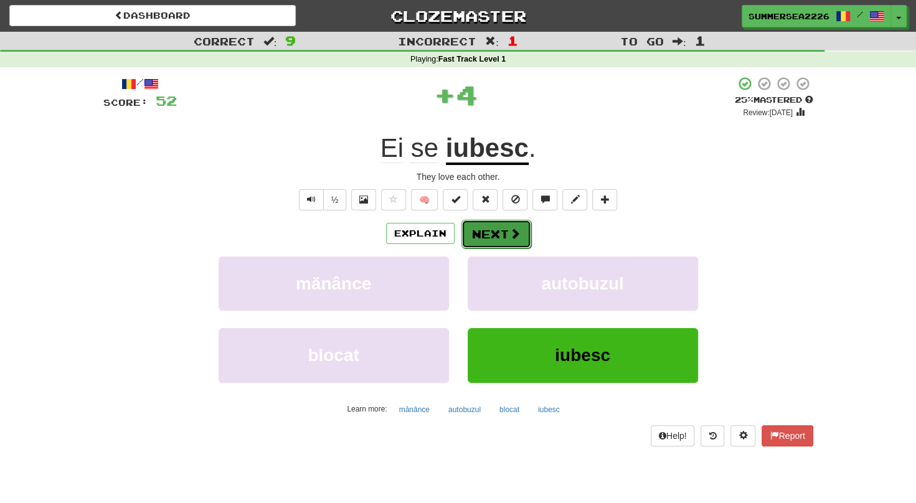
click at [504, 236] on button "Next" at bounding box center [497, 234] width 70 height 29
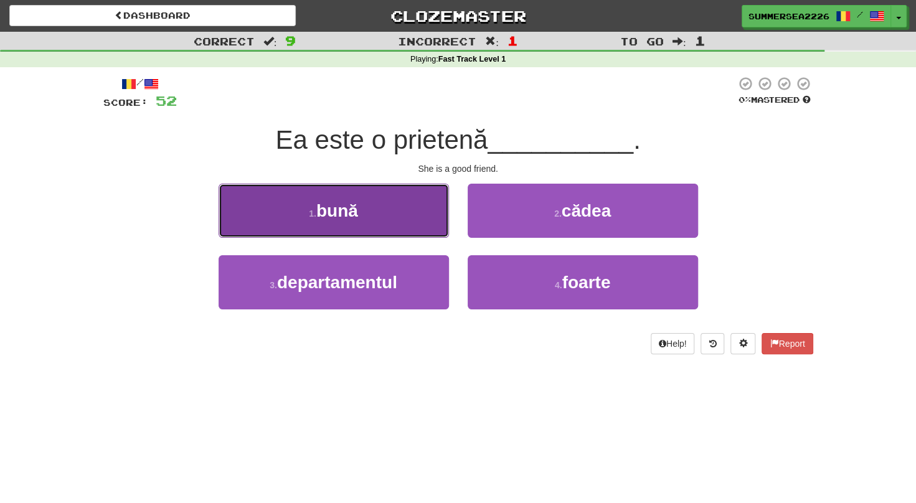
click at [402, 234] on button "1 . bună" at bounding box center [334, 211] width 230 height 54
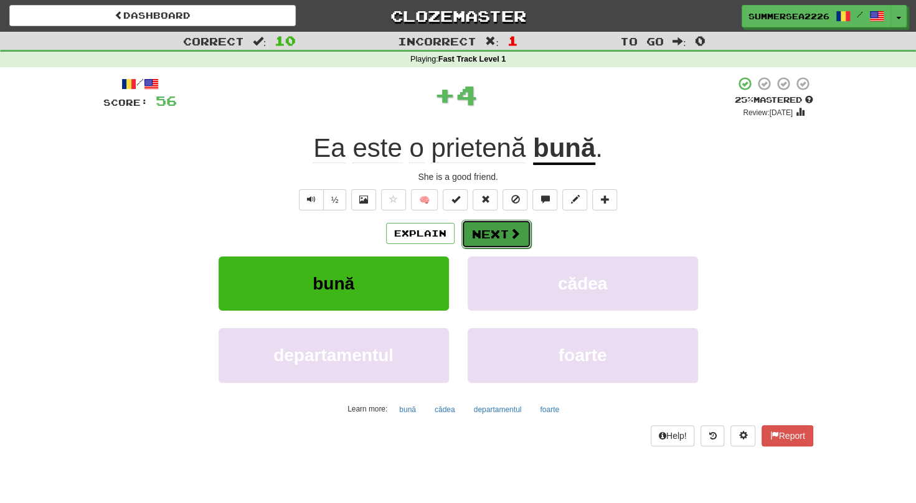
click at [473, 234] on button "Next" at bounding box center [497, 234] width 70 height 29
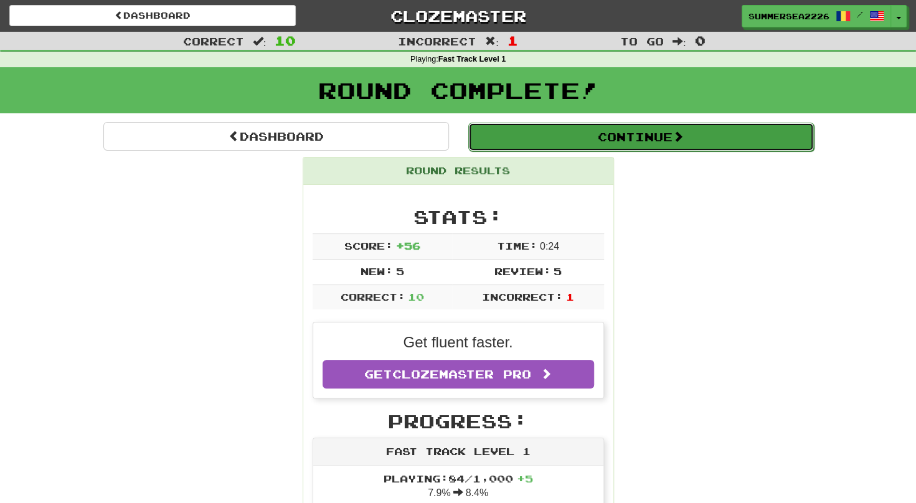
click at [551, 143] on button "Continue" at bounding box center [641, 137] width 346 height 29
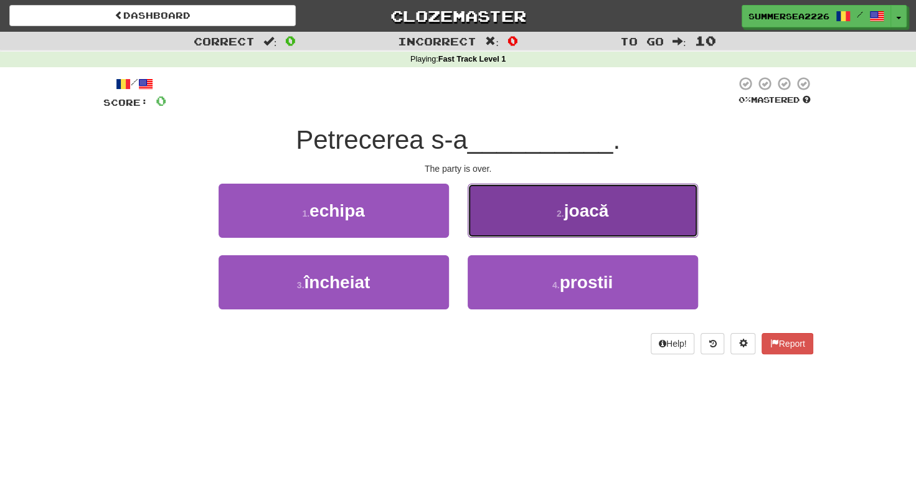
click at [497, 214] on button "2 . joacă" at bounding box center [583, 211] width 230 height 54
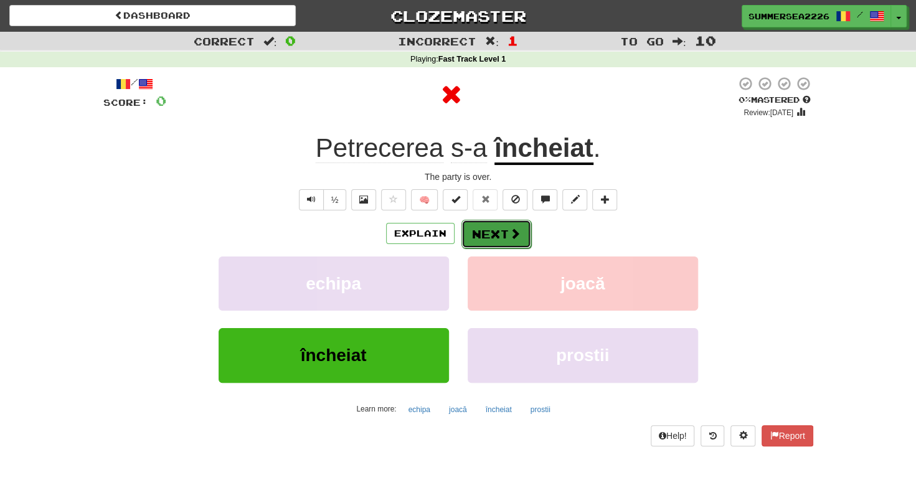
click at [500, 244] on button "Next" at bounding box center [497, 234] width 70 height 29
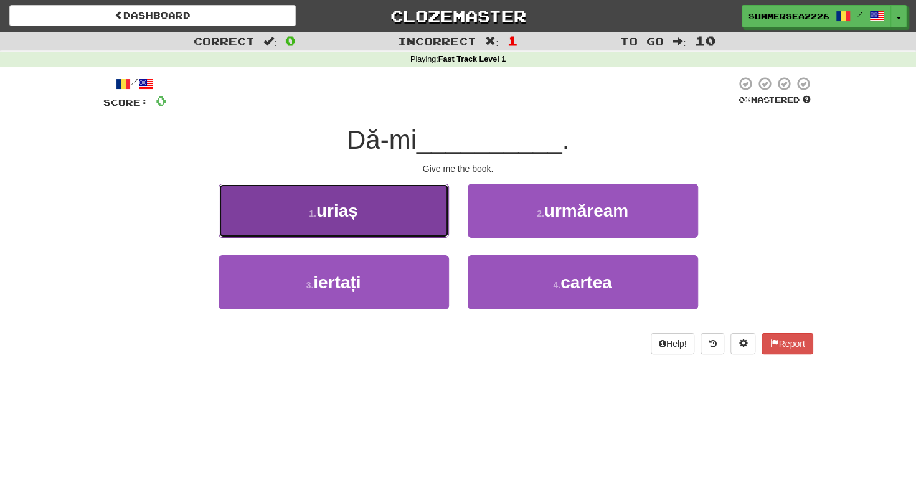
click at [379, 235] on button "1 . uriaș" at bounding box center [334, 211] width 230 height 54
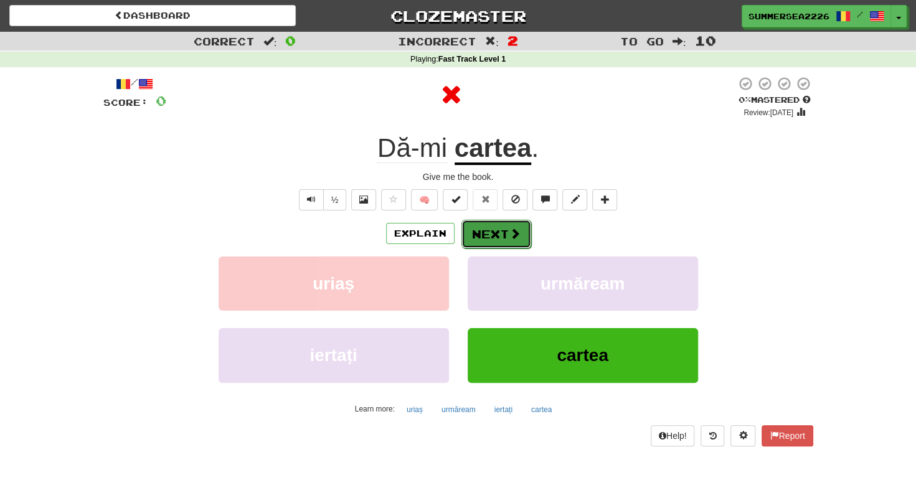
click at [517, 237] on span at bounding box center [515, 233] width 11 height 11
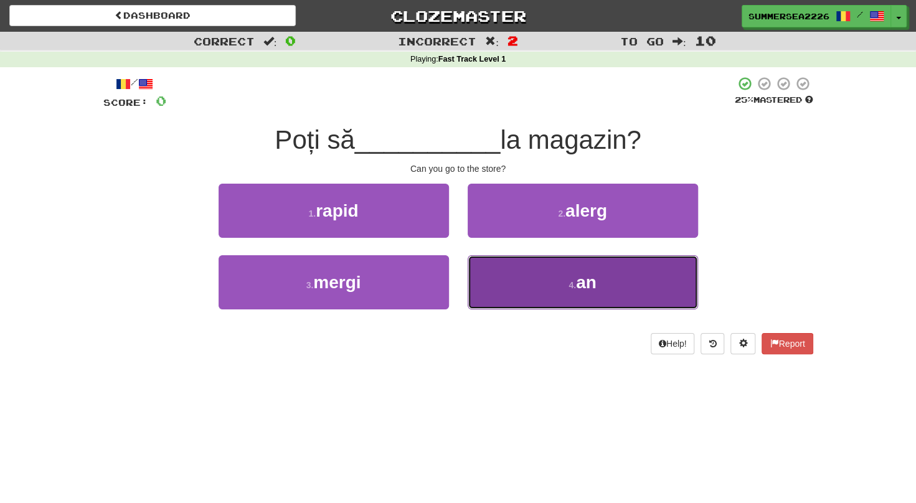
click at [530, 283] on button "4 . an" at bounding box center [583, 282] width 230 height 54
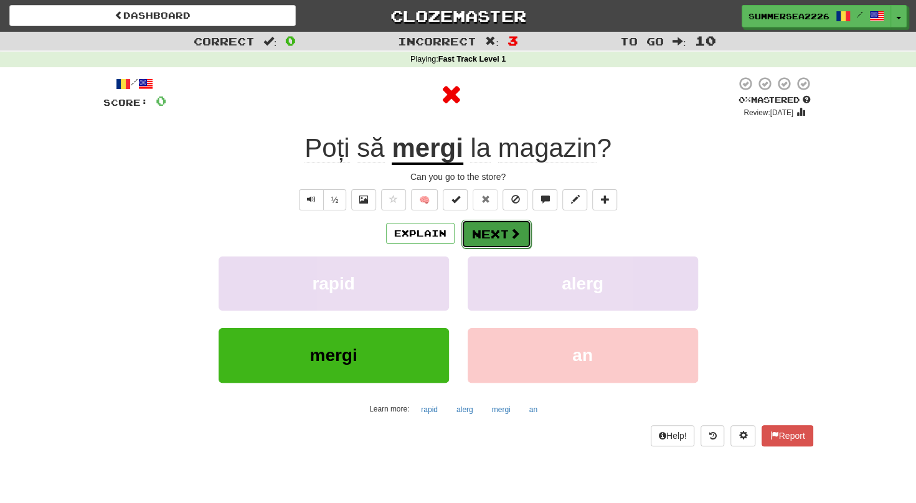
click at [519, 223] on button "Next" at bounding box center [497, 234] width 70 height 29
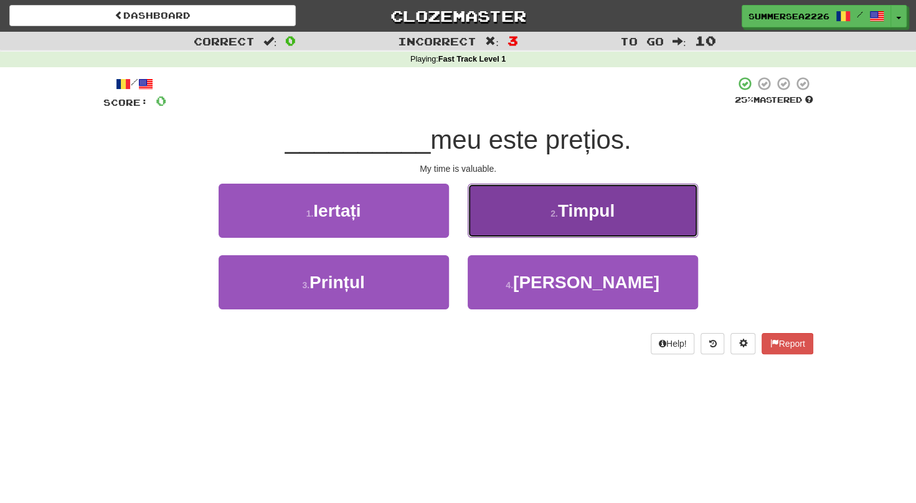
click at [500, 219] on button "2 . Timpul" at bounding box center [583, 211] width 230 height 54
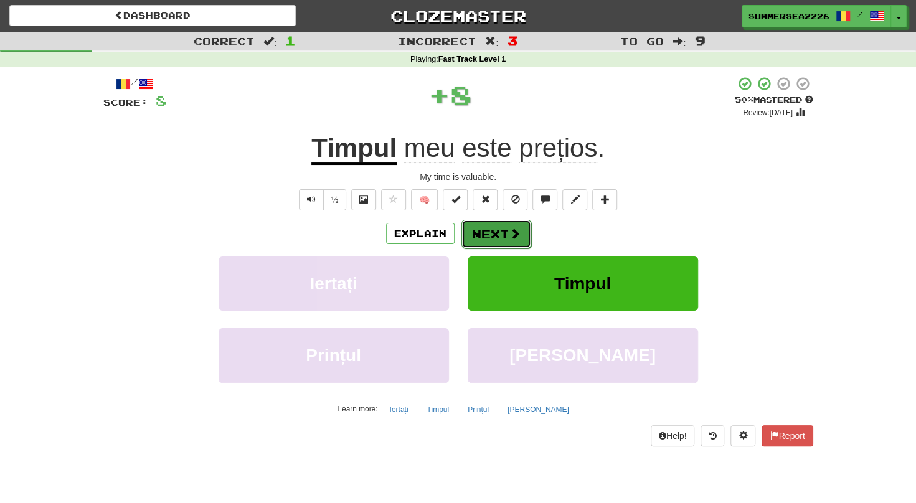
click at [485, 228] on button "Next" at bounding box center [497, 234] width 70 height 29
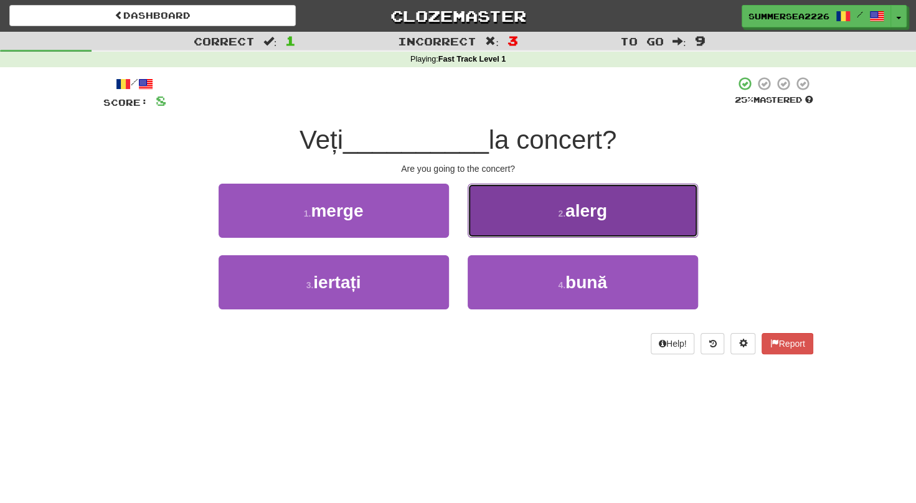
click at [542, 223] on button "2 . alerg" at bounding box center [583, 211] width 230 height 54
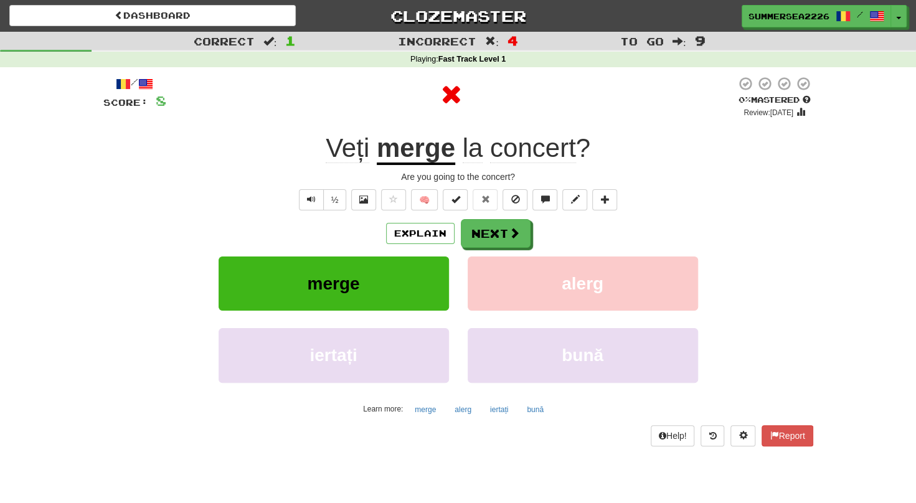
click at [542, 228] on div "Explain Next" at bounding box center [458, 233] width 710 height 29
click at [510, 236] on span at bounding box center [515, 233] width 11 height 11
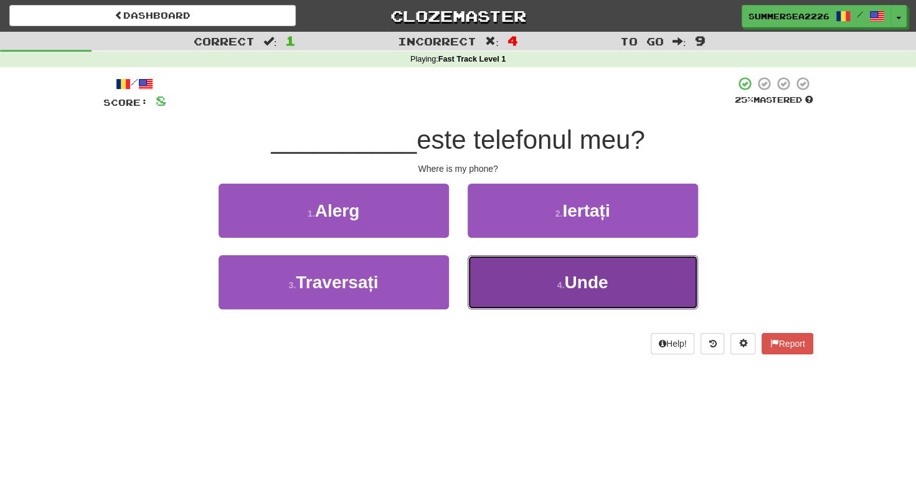
click at [541, 280] on button "4 . Unde" at bounding box center [583, 282] width 230 height 54
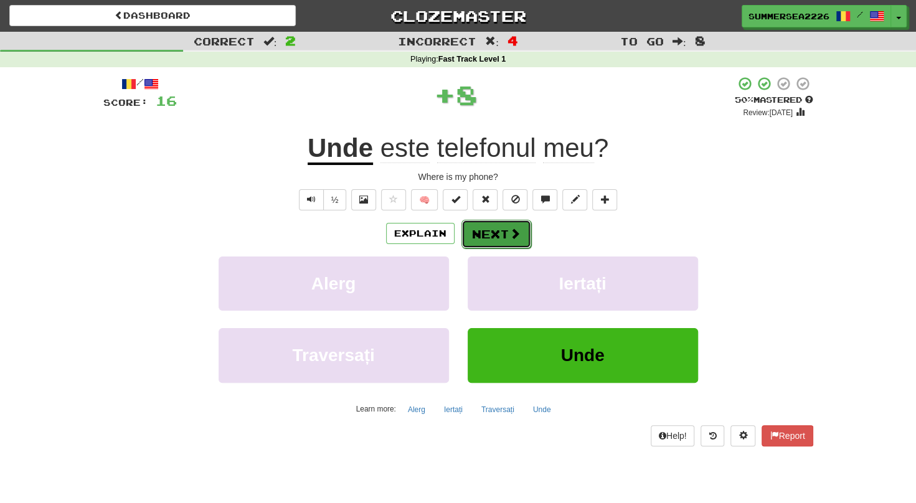
click at [515, 244] on button "Next" at bounding box center [497, 234] width 70 height 29
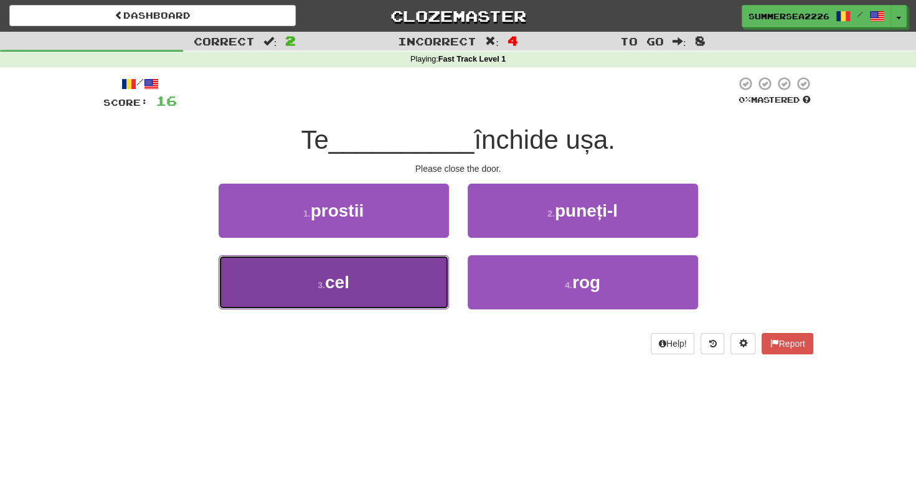
click at [371, 283] on button "3 . cel" at bounding box center [334, 282] width 230 height 54
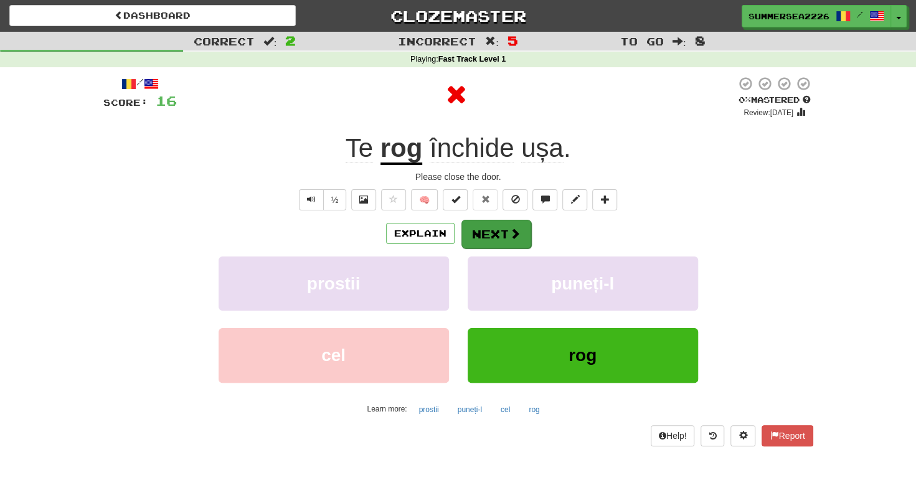
click at [520, 238] on button "Next" at bounding box center [497, 234] width 70 height 29
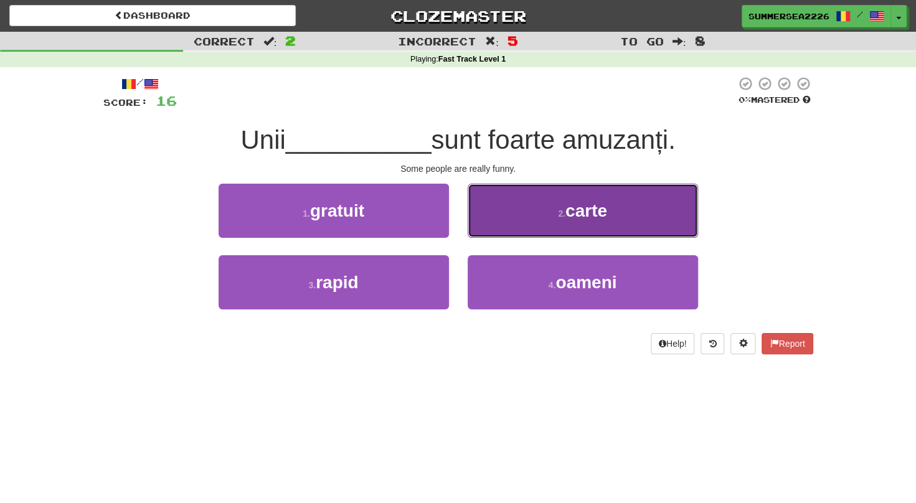
click at [538, 221] on button "2 . carte" at bounding box center [583, 211] width 230 height 54
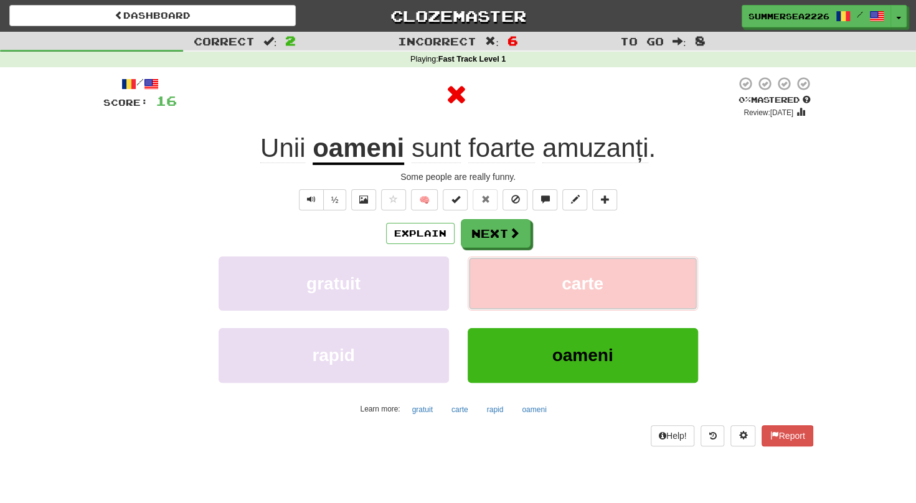
click at [509, 257] on button "carte" at bounding box center [583, 284] width 230 height 54
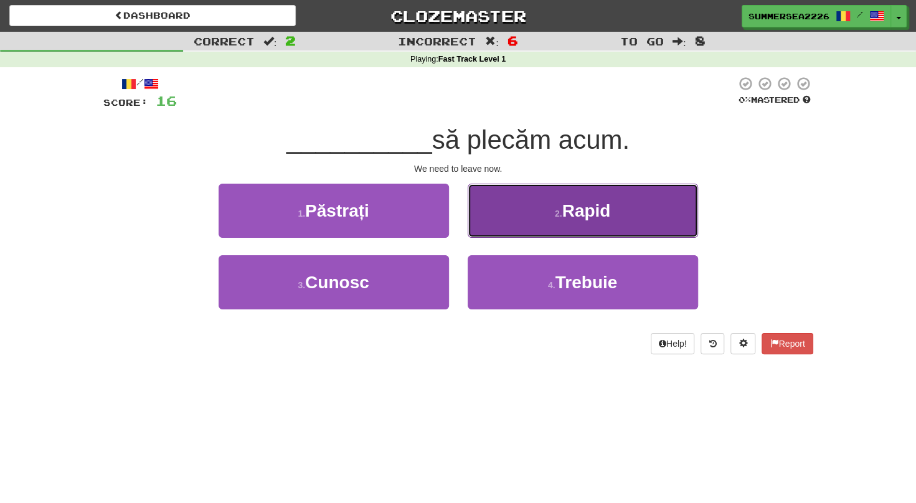
click at [487, 222] on button "2 . Rapid" at bounding box center [583, 211] width 230 height 54
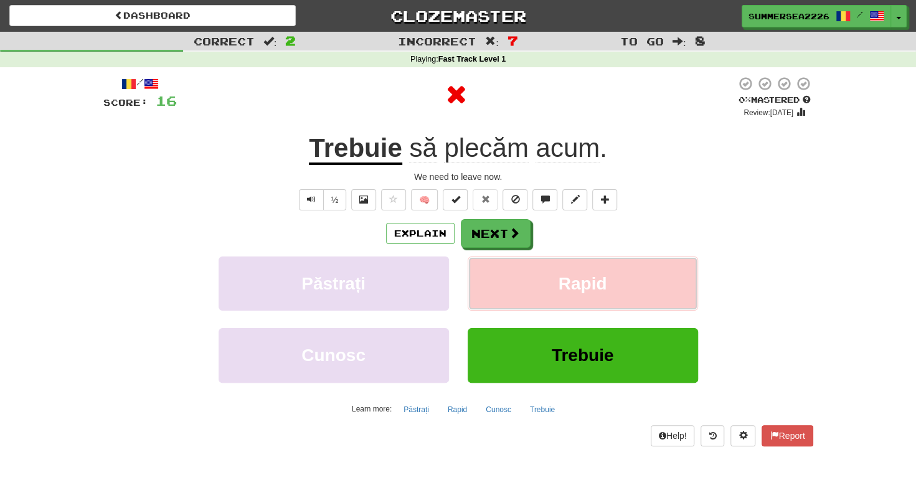
click at [506, 295] on button "Rapid" at bounding box center [583, 284] width 230 height 54
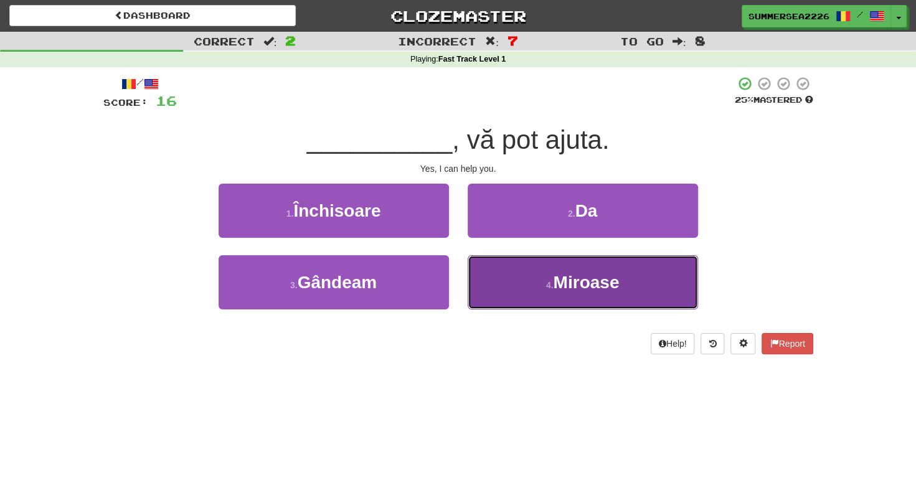
click at [496, 301] on button "4 . Miroase" at bounding box center [583, 282] width 230 height 54
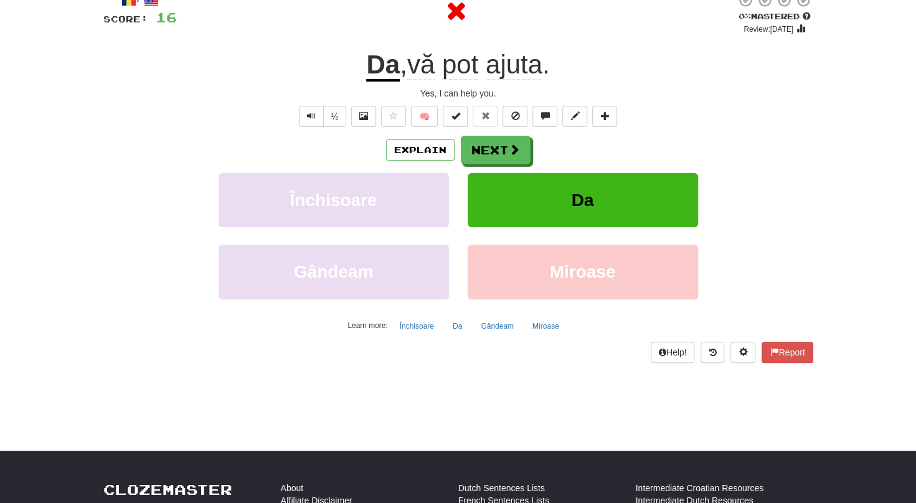
click at [525, 212] on button "Da" at bounding box center [583, 200] width 230 height 54
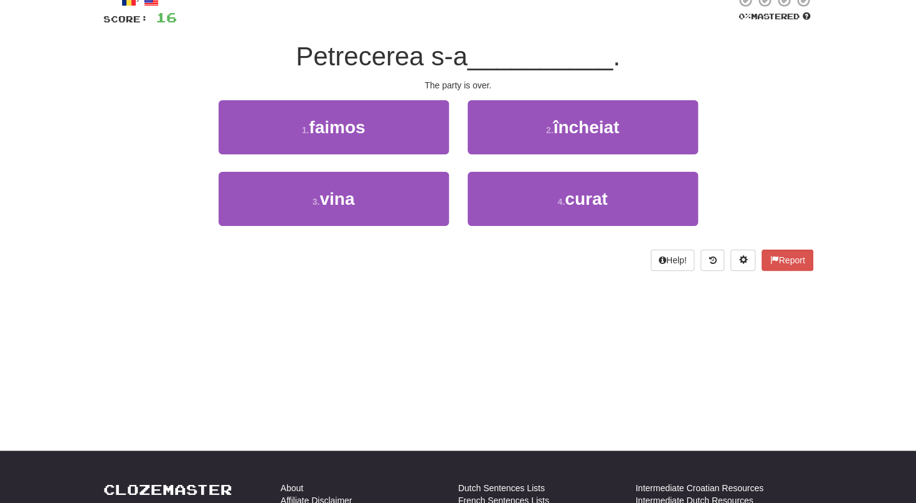
scroll to position [106, 0]
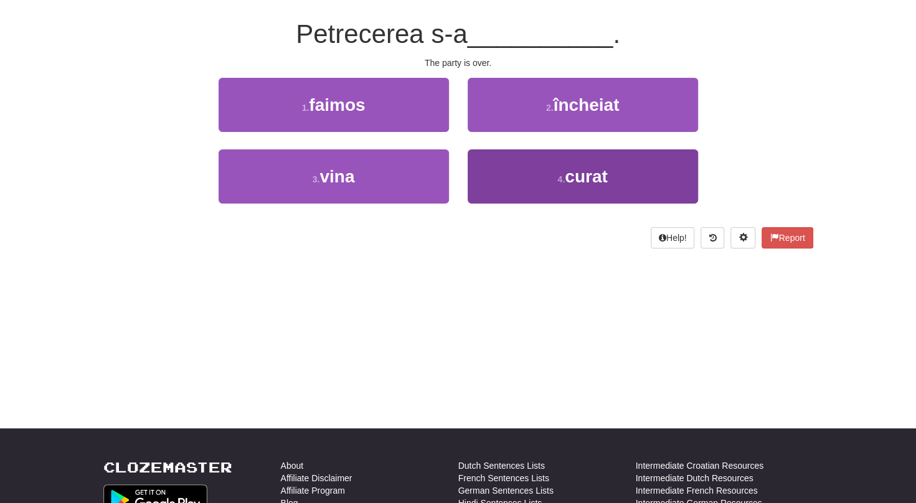
click at [551, 254] on div "/ Score: 16 0 % Mastered Petrecerea s-a __________ . The party is over. 1 . fai…" at bounding box center [458, 113] width 710 height 305
click at [502, 169] on button "4 . curat" at bounding box center [583, 177] width 230 height 54
click at [546, 204] on button "4 . curat" at bounding box center [583, 177] width 230 height 54
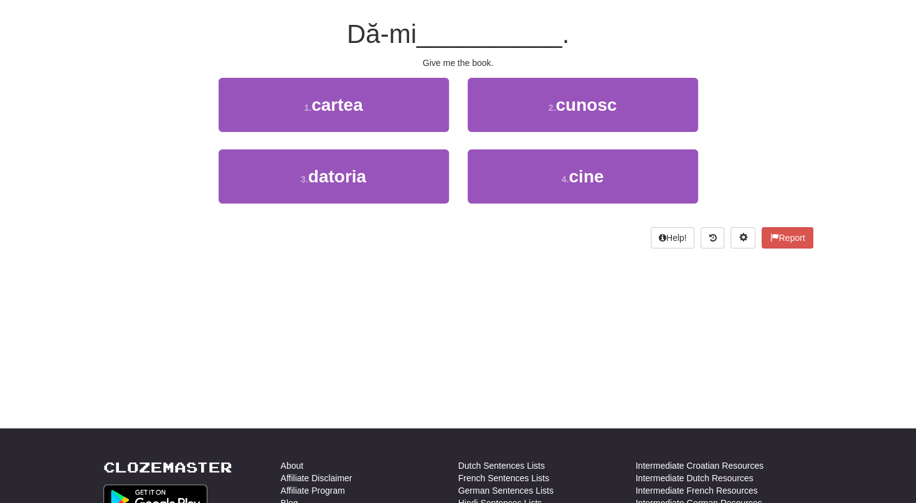
click at [455, 141] on div "1 . cartea" at bounding box center [333, 114] width 249 height 72
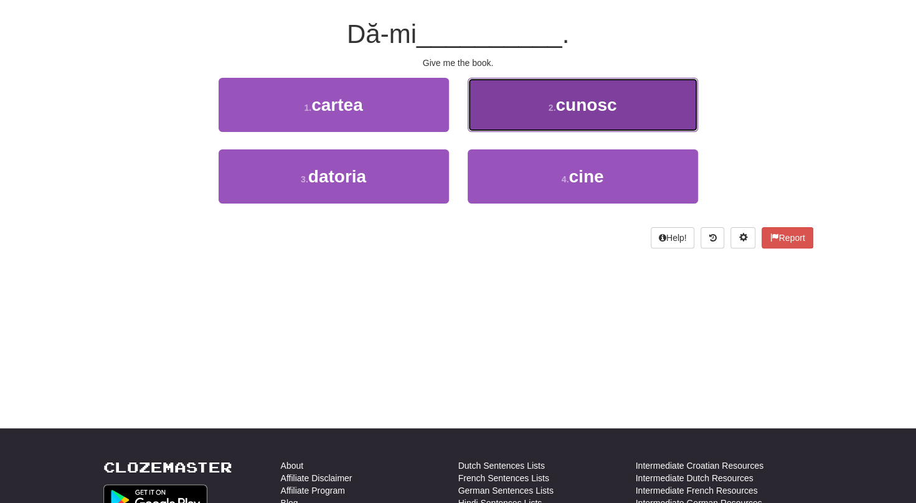
click at [471, 131] on button "2 . cunosc" at bounding box center [583, 105] width 230 height 54
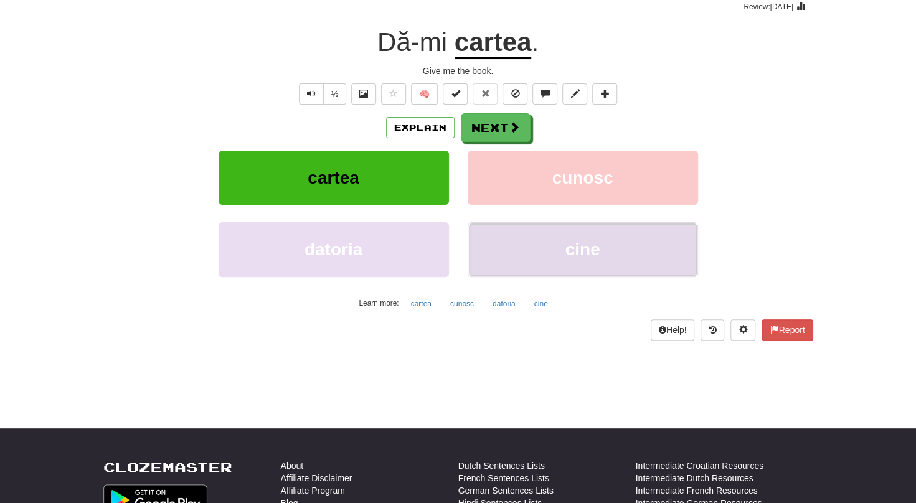
click at [537, 240] on button "cine" at bounding box center [583, 249] width 230 height 54
click at [544, 320] on div "Help! Report" at bounding box center [458, 330] width 710 height 21
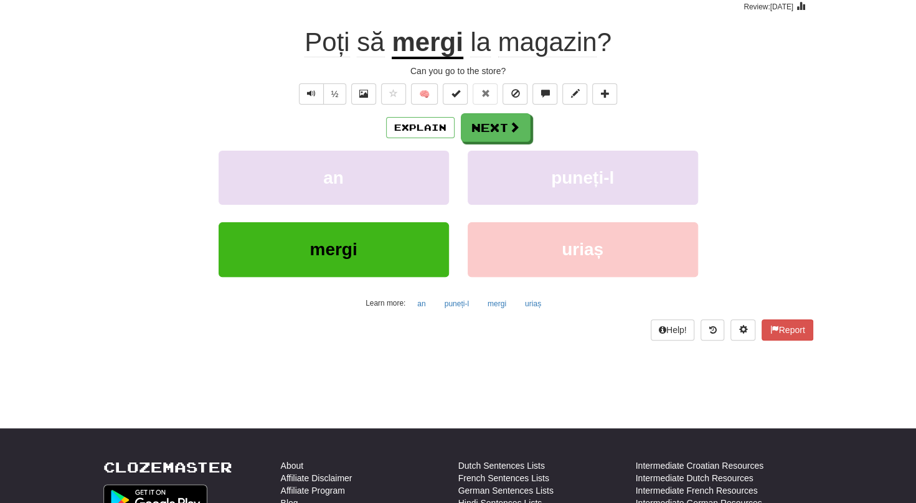
click at [564, 224] on button "uriaș" at bounding box center [583, 249] width 230 height 54
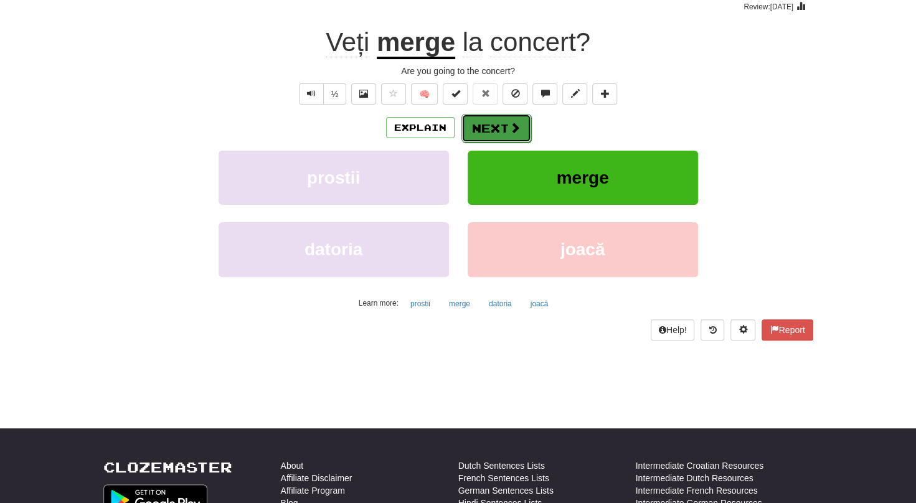
drag, startPoint x: 559, startPoint y: 173, endPoint x: 475, endPoint y: 124, distance: 98.0
click at [475, 124] on button "Next" at bounding box center [497, 128] width 70 height 29
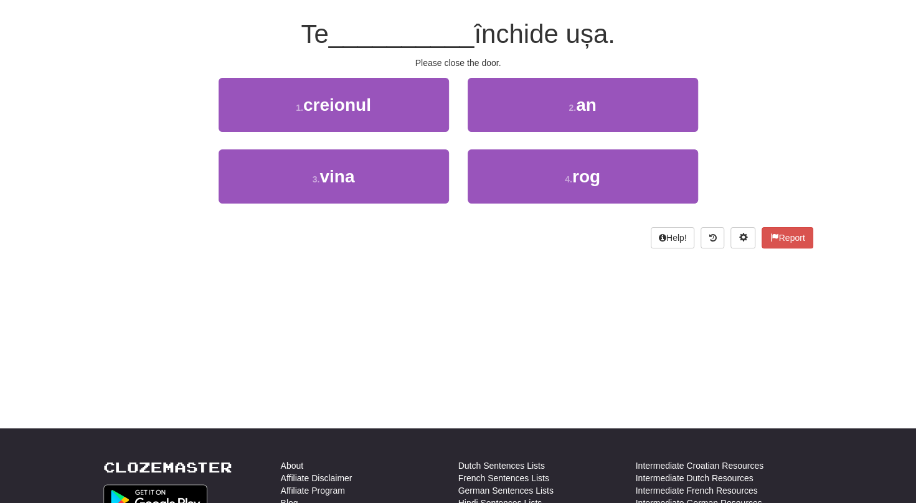
click at [512, 135] on div "2 . an" at bounding box center [583, 114] width 249 height 72
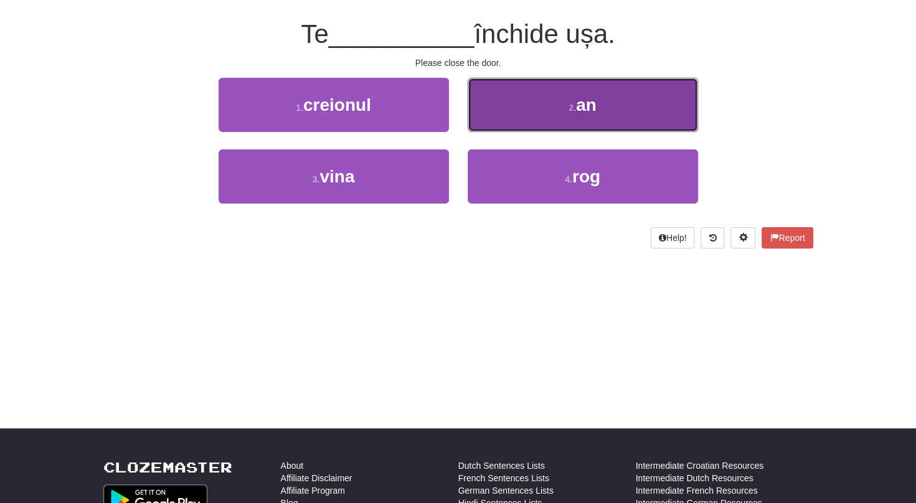
click at [505, 128] on button "2 . an" at bounding box center [583, 105] width 230 height 54
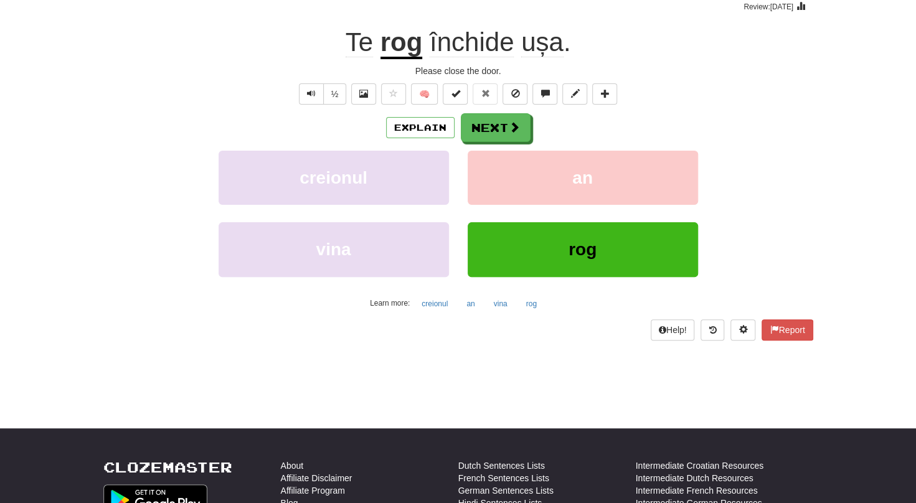
click at [449, 140] on div "Explain Next" at bounding box center [458, 127] width 710 height 29
click at [483, 136] on button "Next" at bounding box center [497, 128] width 70 height 29
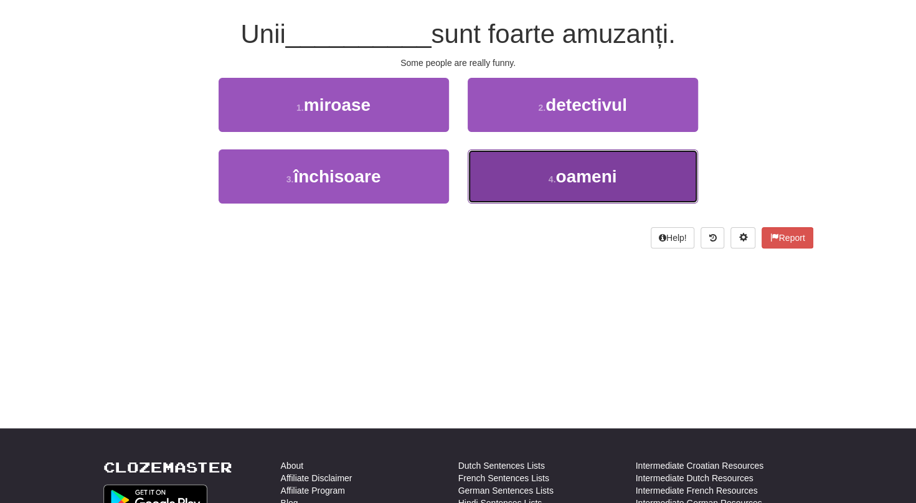
click at [488, 179] on button "4 . oameni" at bounding box center [583, 177] width 230 height 54
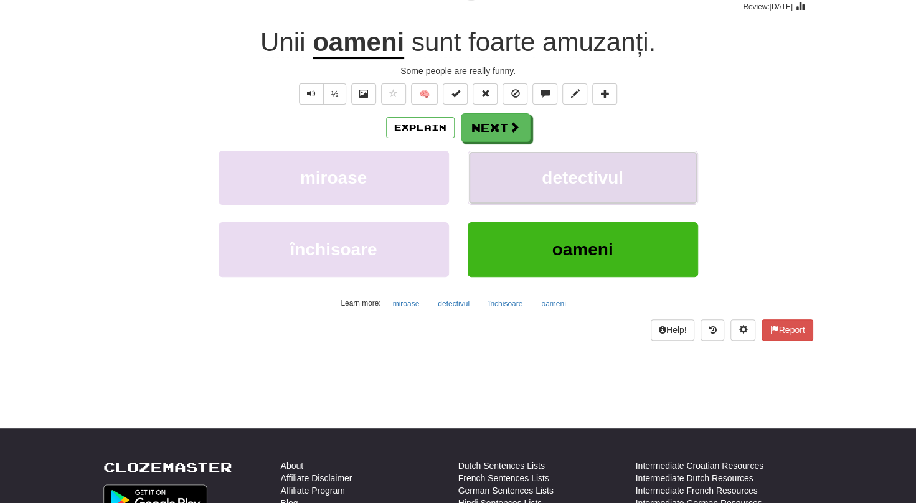
click at [504, 154] on button "detectivul" at bounding box center [583, 178] width 230 height 54
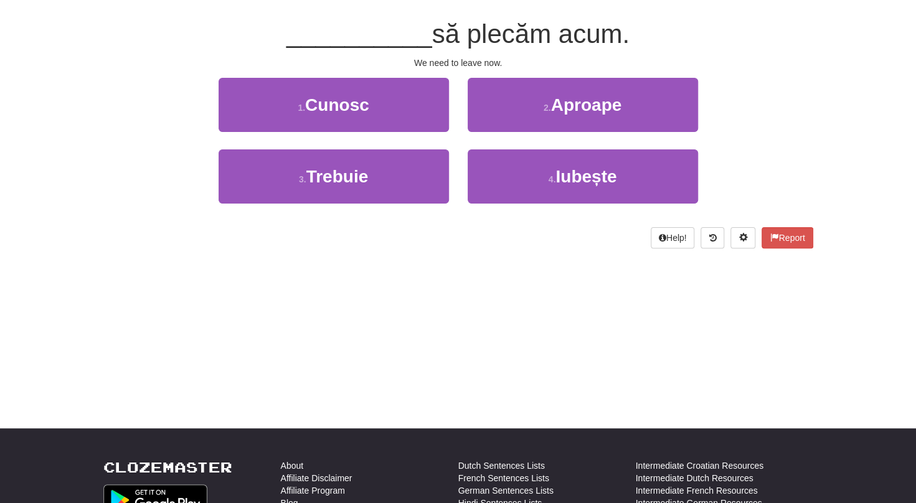
click at [449, 115] on div "1 . Cunosc" at bounding box center [333, 114] width 249 height 72
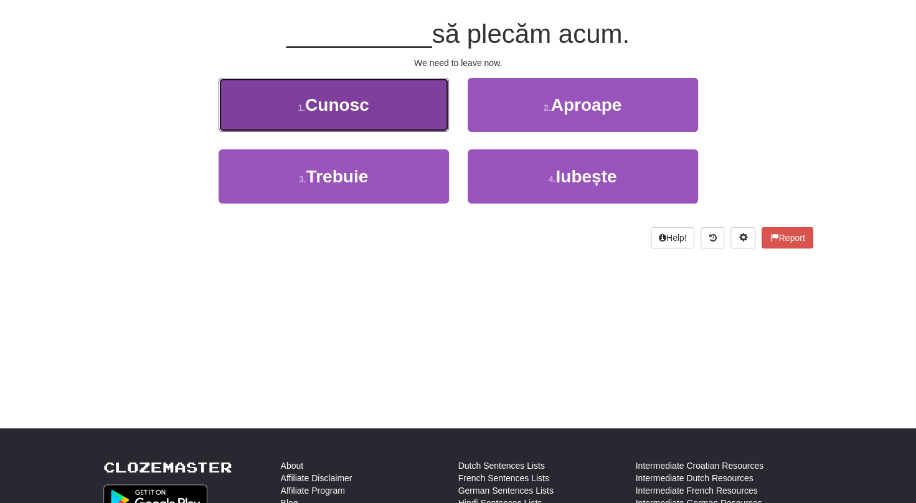
click at [427, 120] on button "1 . Cunosc" at bounding box center [334, 105] width 230 height 54
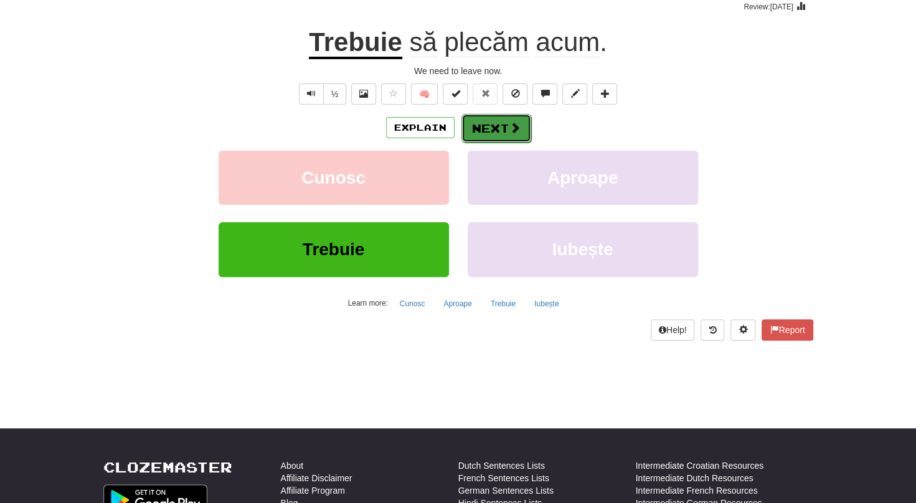
click at [496, 129] on button "Next" at bounding box center [497, 128] width 70 height 29
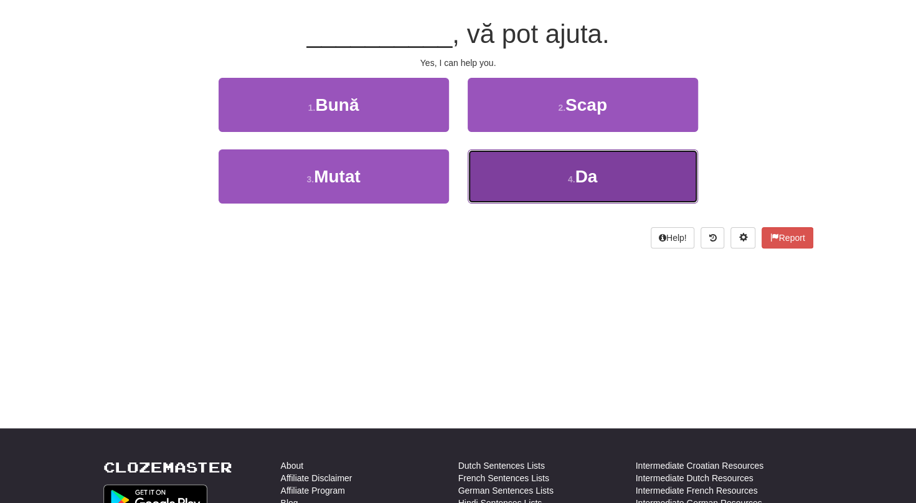
click at [479, 181] on button "4 . Da" at bounding box center [583, 177] width 230 height 54
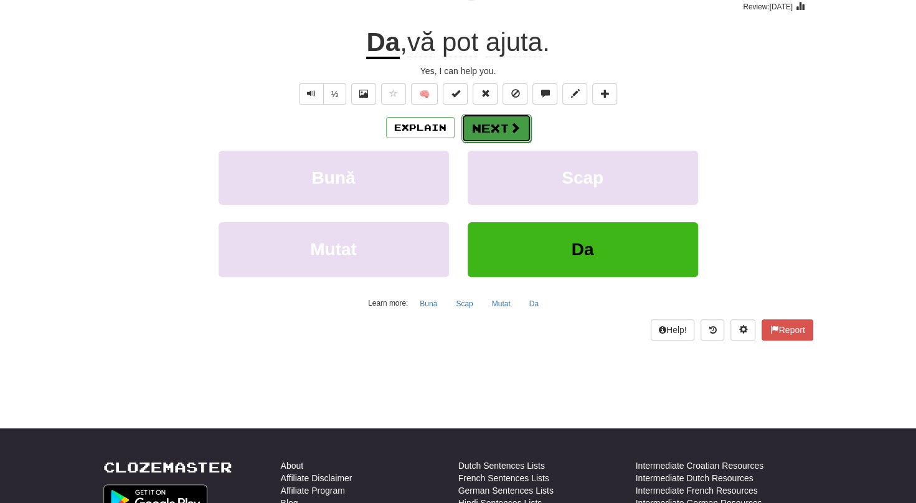
click at [481, 138] on button "Next" at bounding box center [497, 128] width 70 height 29
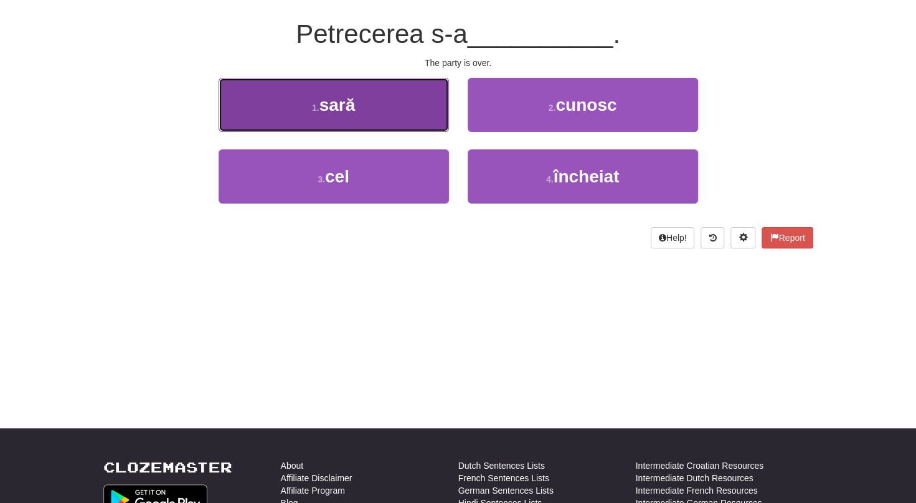
click at [395, 121] on button "1 . sară" at bounding box center [334, 105] width 230 height 54
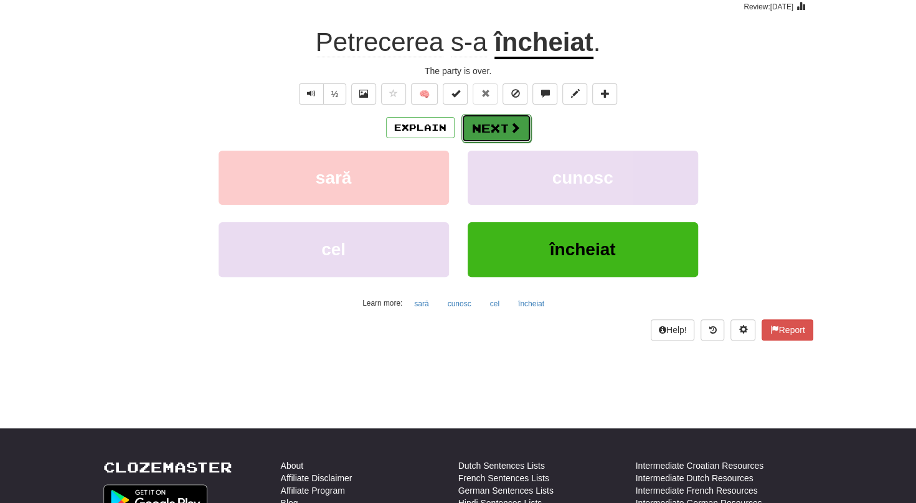
click at [478, 127] on button "Next" at bounding box center [497, 128] width 70 height 29
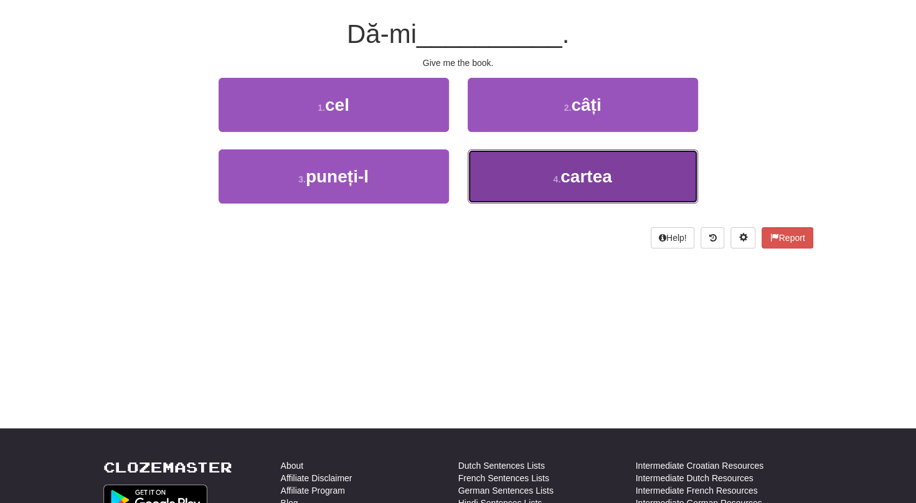
click at [488, 179] on button "4 . cartea" at bounding box center [583, 177] width 230 height 54
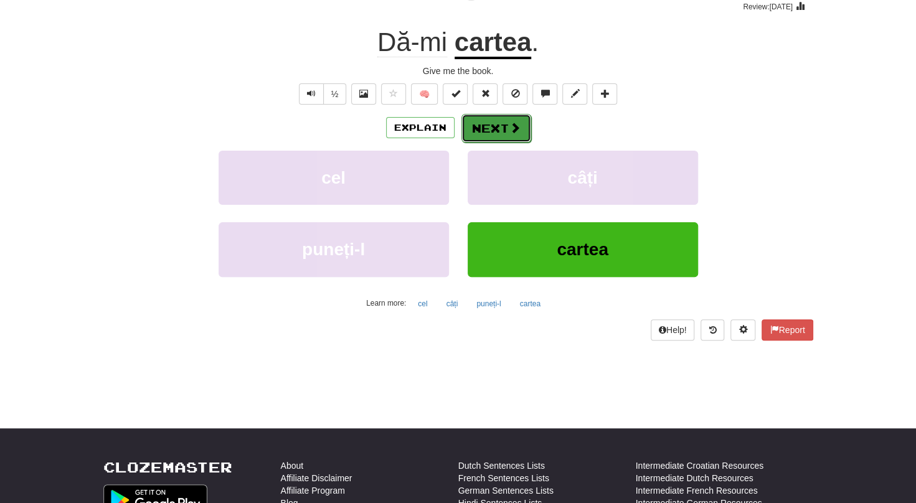
click at [483, 115] on button "Next" at bounding box center [497, 128] width 70 height 29
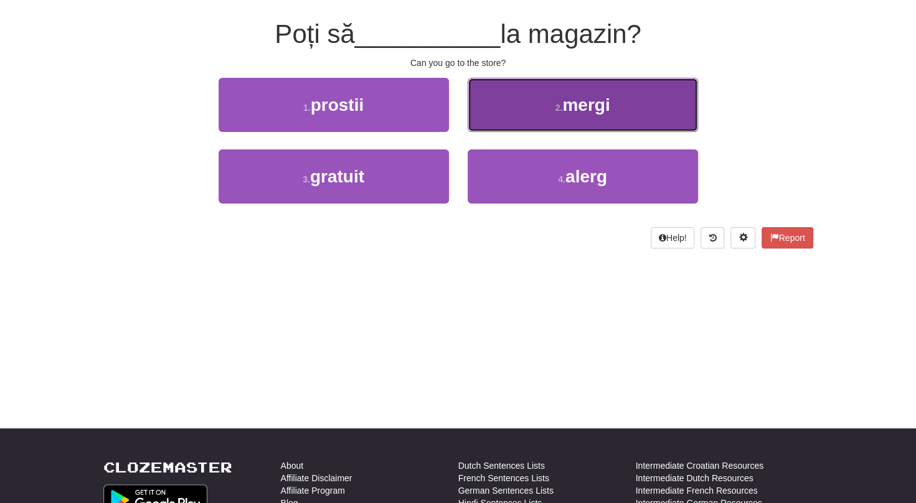
click at [470, 130] on button "2 . mergi" at bounding box center [583, 105] width 230 height 54
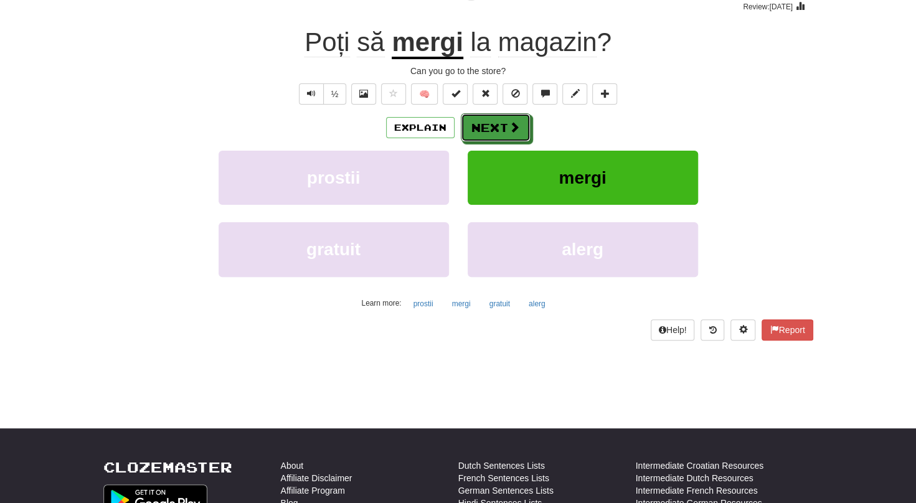
click at [470, 130] on button "Next" at bounding box center [496, 127] width 70 height 29
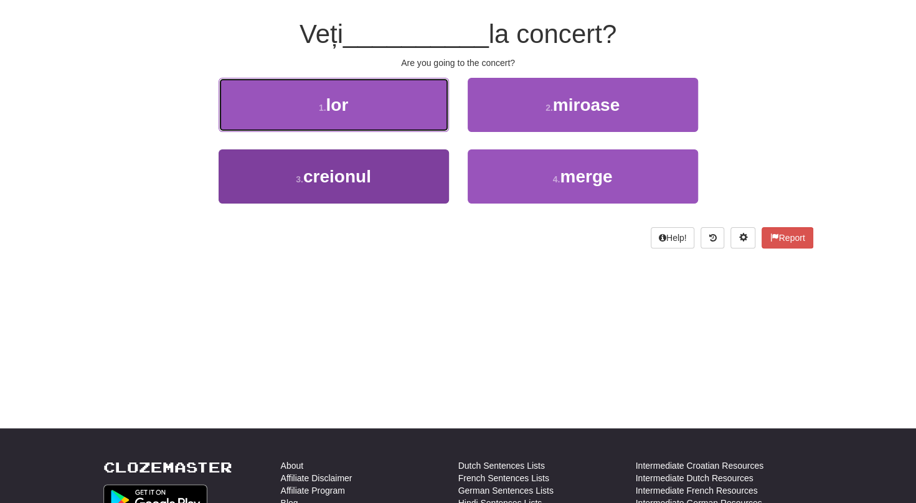
drag, startPoint x: 436, startPoint y: 128, endPoint x: 445, endPoint y: 159, distance: 31.7
click at [445, 159] on div "1 . lor 2 . miroase 3 . creionul 4 . merge" at bounding box center [458, 150] width 729 height 144
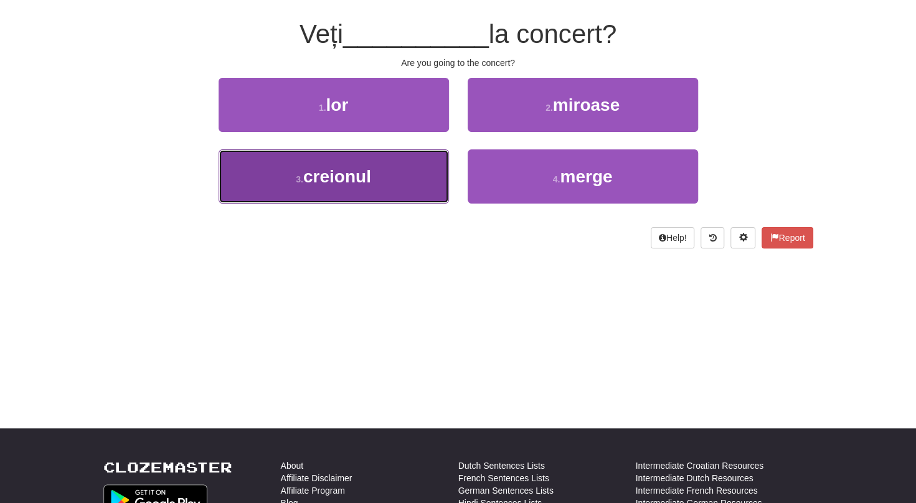
click at [445, 159] on button "3 . creionul" at bounding box center [334, 177] width 230 height 54
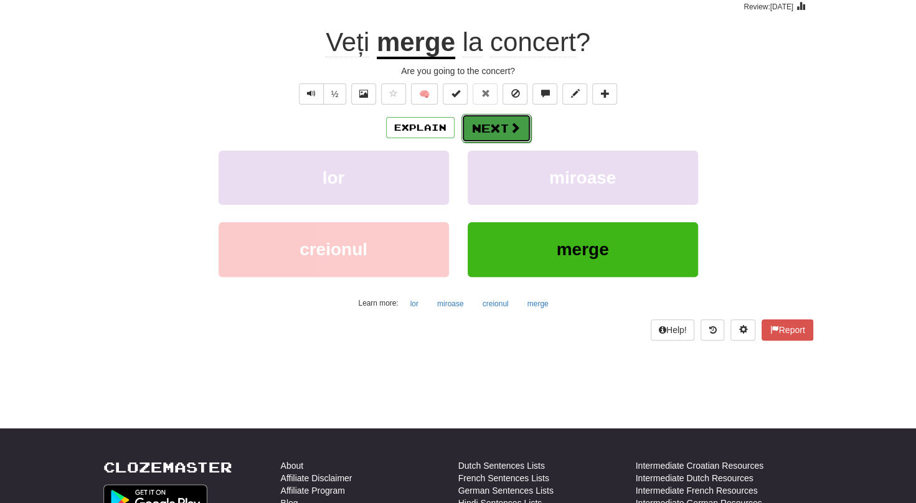
click at [483, 133] on button "Next" at bounding box center [497, 128] width 70 height 29
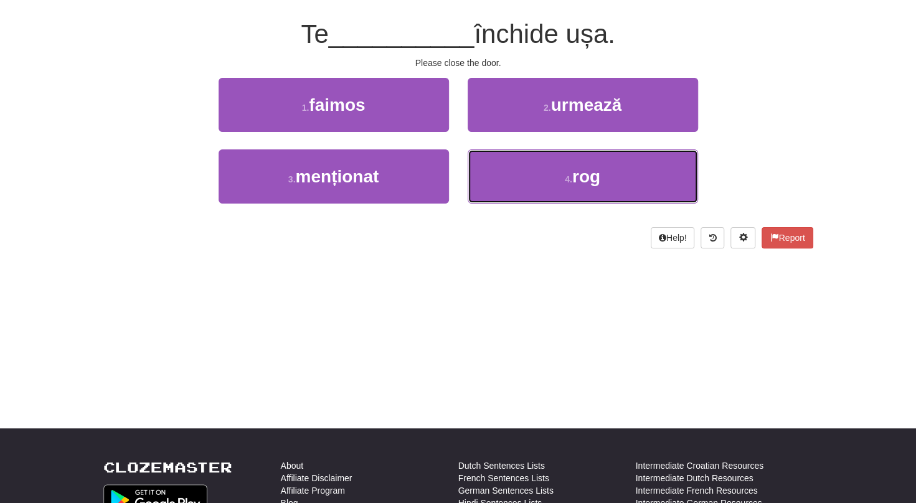
drag, startPoint x: 488, startPoint y: 171, endPoint x: 455, endPoint y: 144, distance: 43.4
click at [455, 144] on div "1 . faimos 2 . urmează 3 . menționat 4 . rog" at bounding box center [458, 150] width 729 height 144
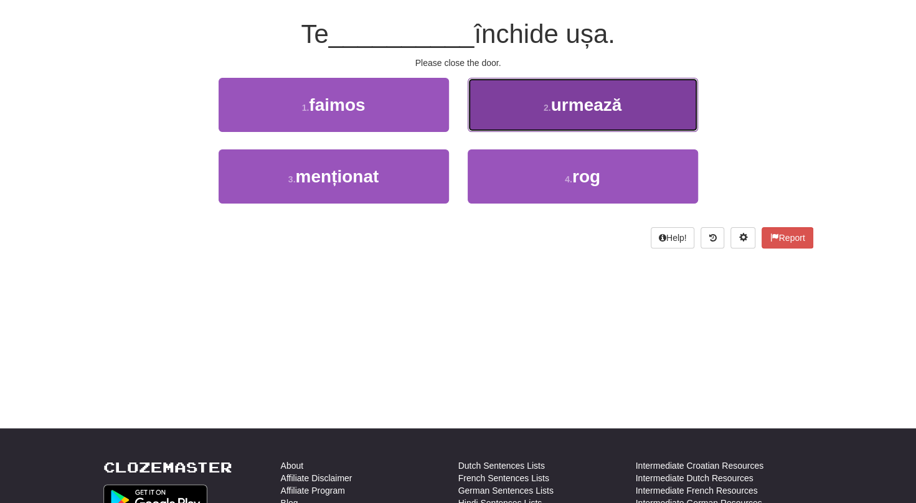
click at [488, 122] on button "2 . urmează" at bounding box center [583, 105] width 230 height 54
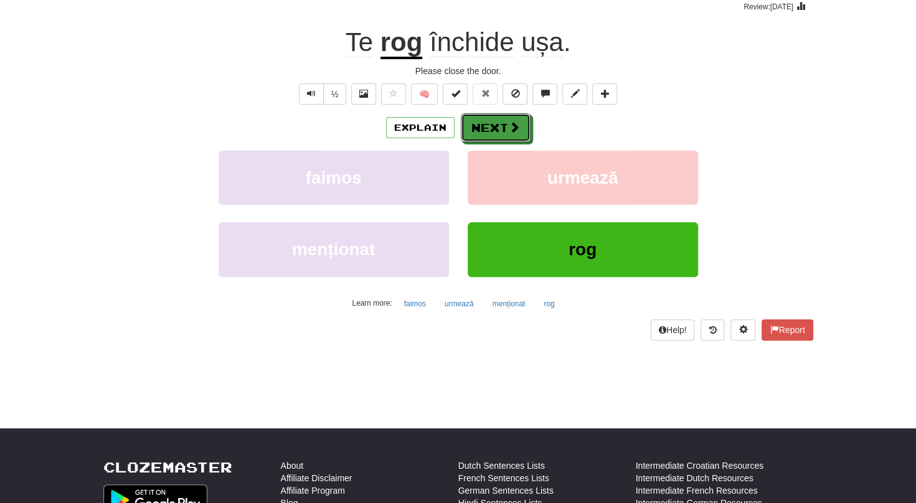
click at [488, 122] on button "Next" at bounding box center [496, 127] width 70 height 29
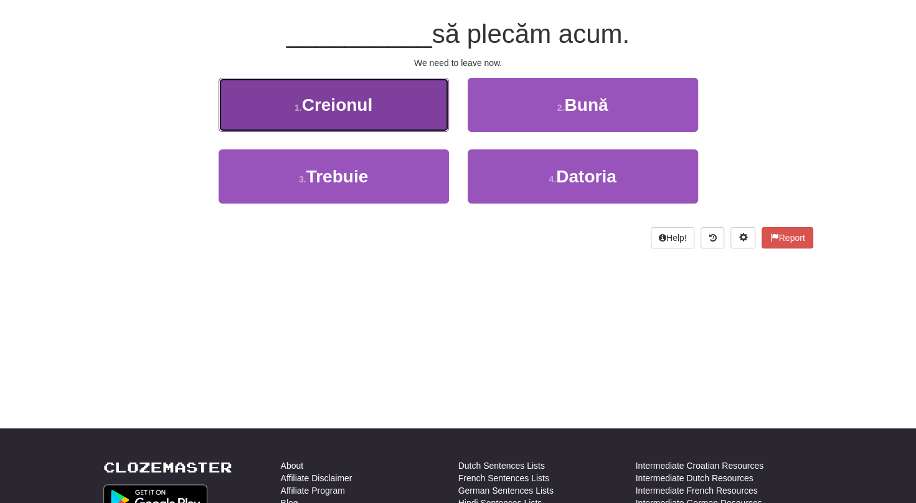
click at [437, 128] on button "1 . Creionul" at bounding box center [334, 105] width 230 height 54
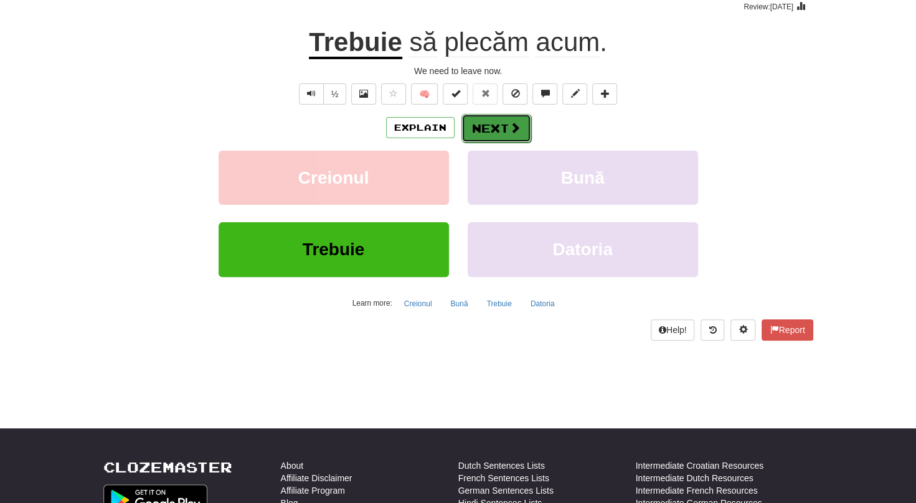
click at [486, 130] on button "Next" at bounding box center [497, 128] width 70 height 29
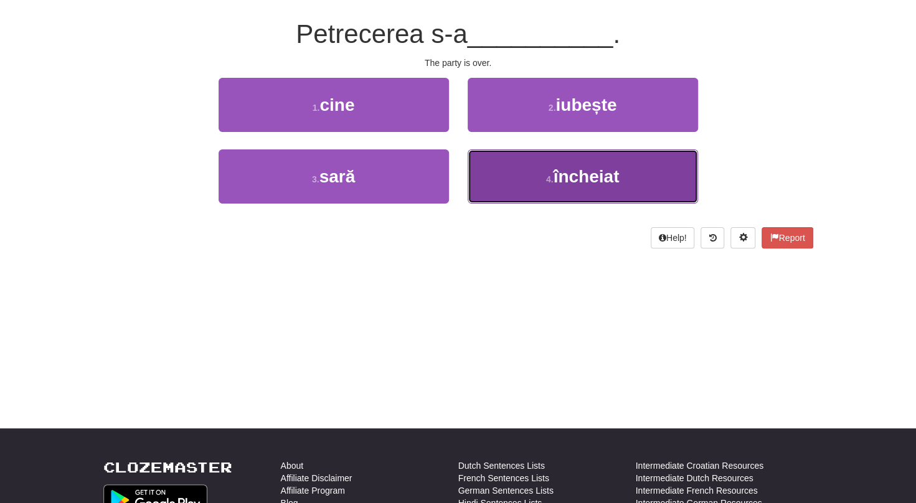
click at [507, 182] on button "4 . încheiat" at bounding box center [583, 177] width 230 height 54
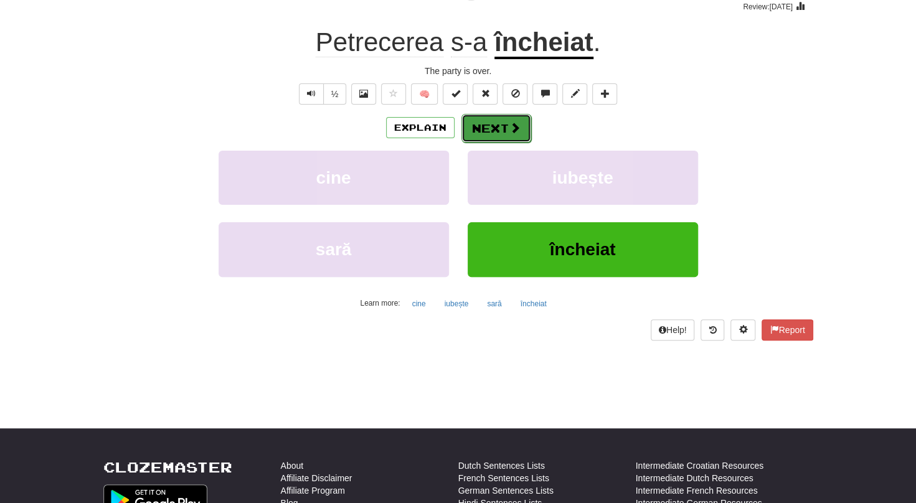
click at [503, 136] on button "Next" at bounding box center [497, 128] width 70 height 29
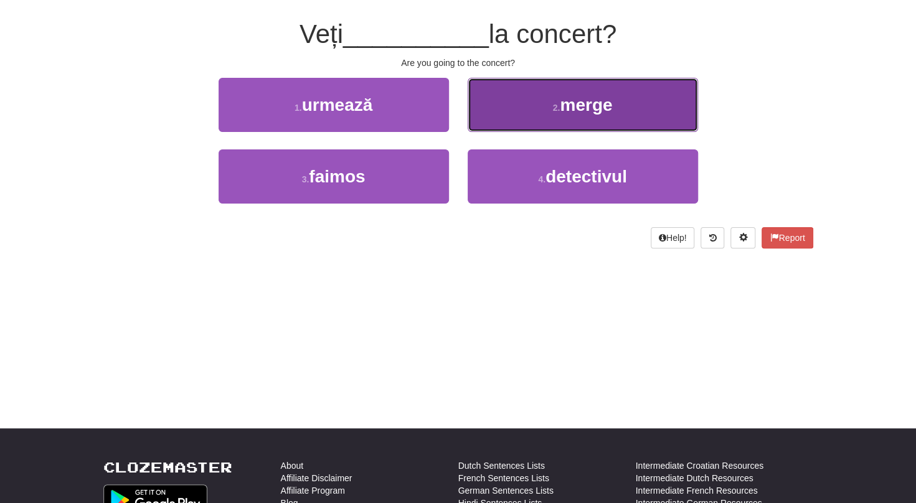
click at [500, 123] on button "2 . merge" at bounding box center [583, 105] width 230 height 54
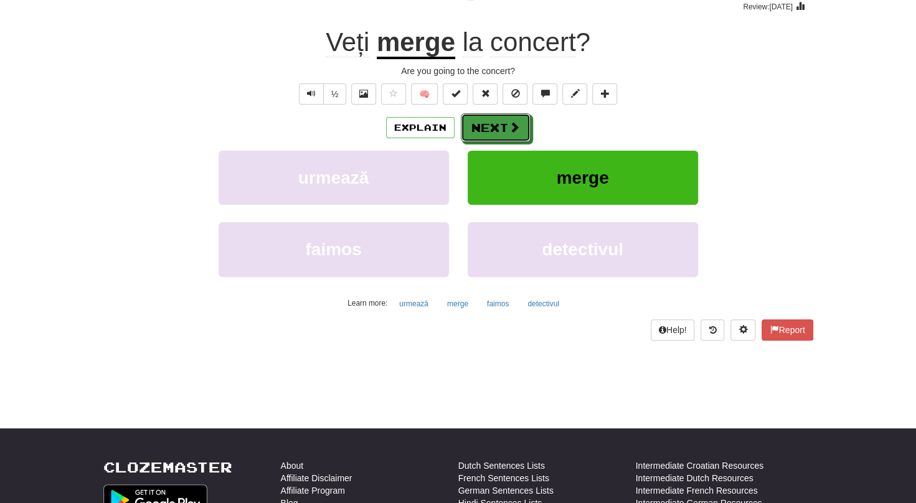
click at [500, 123] on button "Next" at bounding box center [496, 127] width 70 height 29
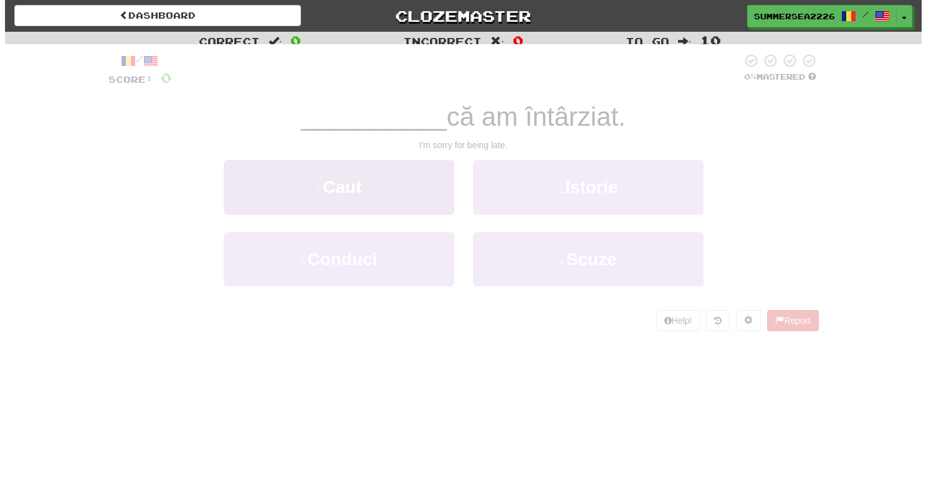
scroll to position [106, 0]
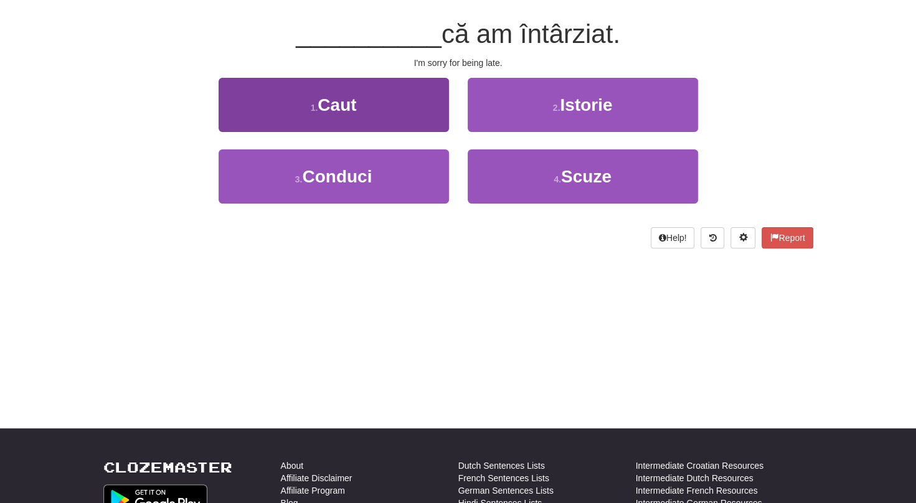
click at [444, 125] on button "1 . Caut" at bounding box center [334, 105] width 230 height 54
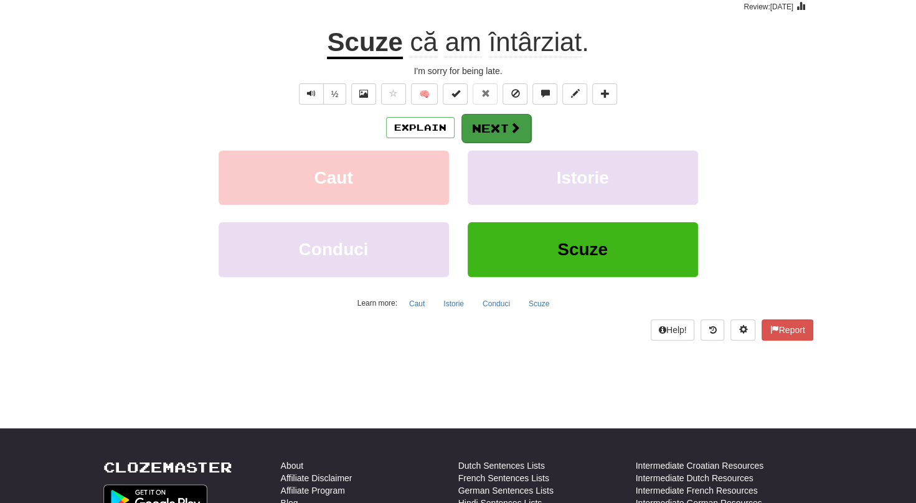
click at [502, 130] on button "Next" at bounding box center [497, 128] width 70 height 29
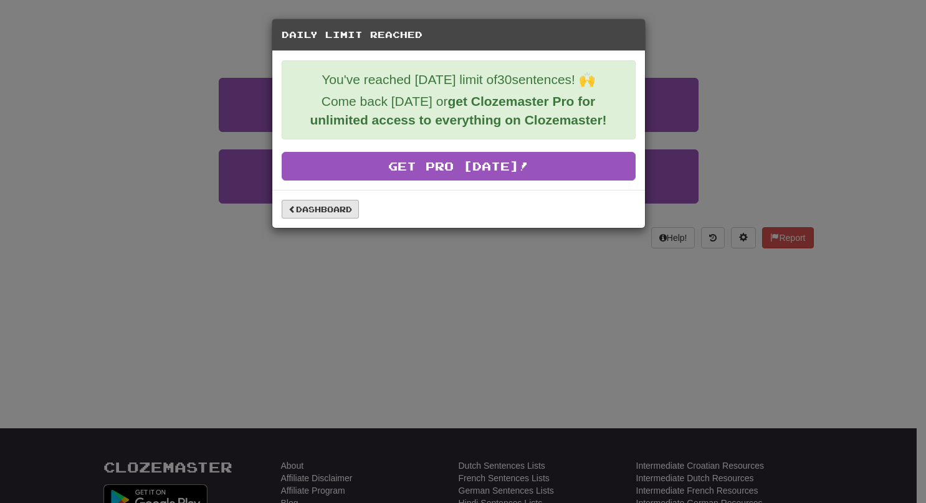
click at [324, 214] on link "Dashboard" at bounding box center [320, 209] width 77 height 19
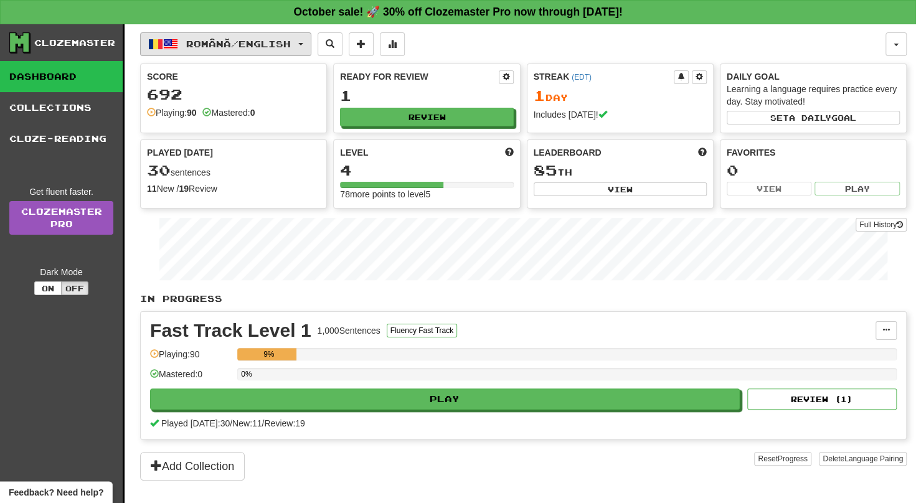
click at [253, 47] on span "Română / English" at bounding box center [238, 44] width 105 height 11
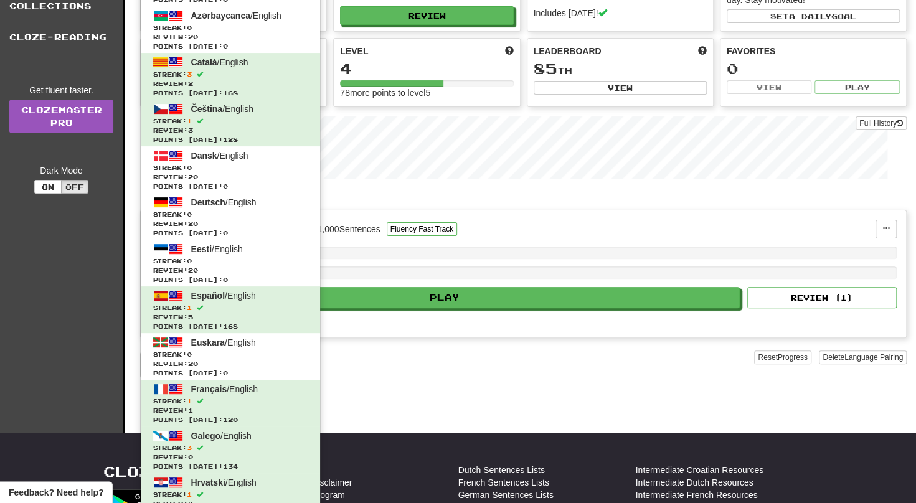
scroll to position [28, 0]
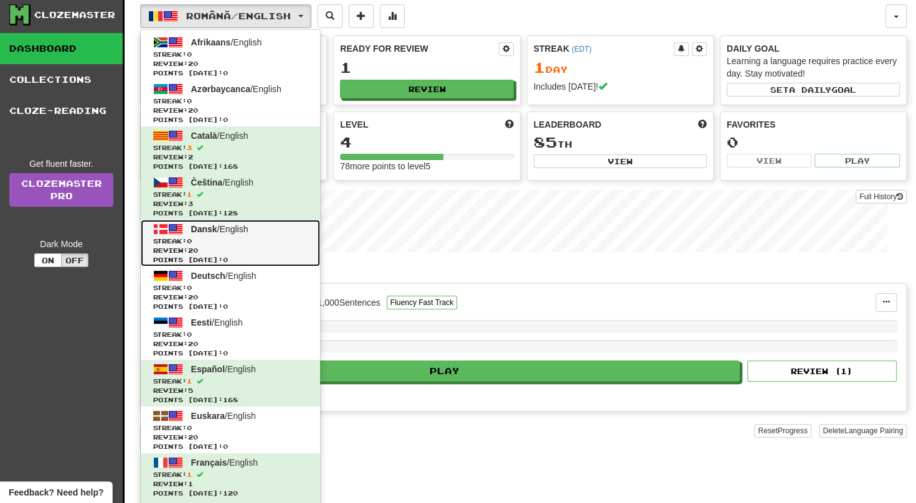
click at [216, 249] on span "Review: 20" at bounding box center [230, 250] width 154 height 9
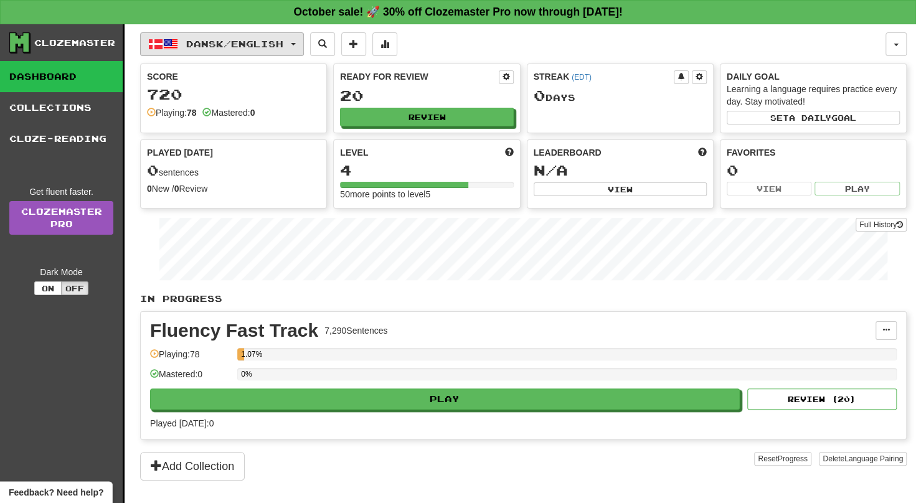
click at [213, 46] on span "Dansk / English" at bounding box center [234, 44] width 97 height 11
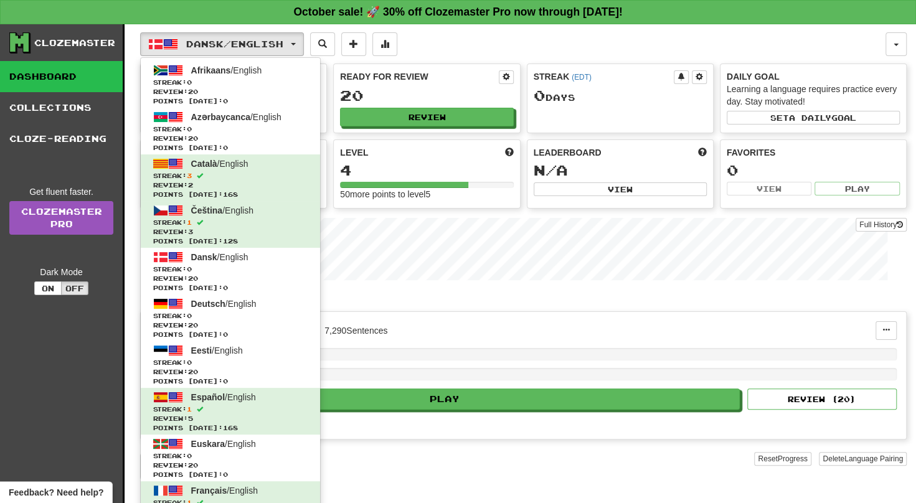
click at [483, 330] on div "Fluency Fast Track 7,290 Sentences" at bounding box center [513, 330] width 726 height 19
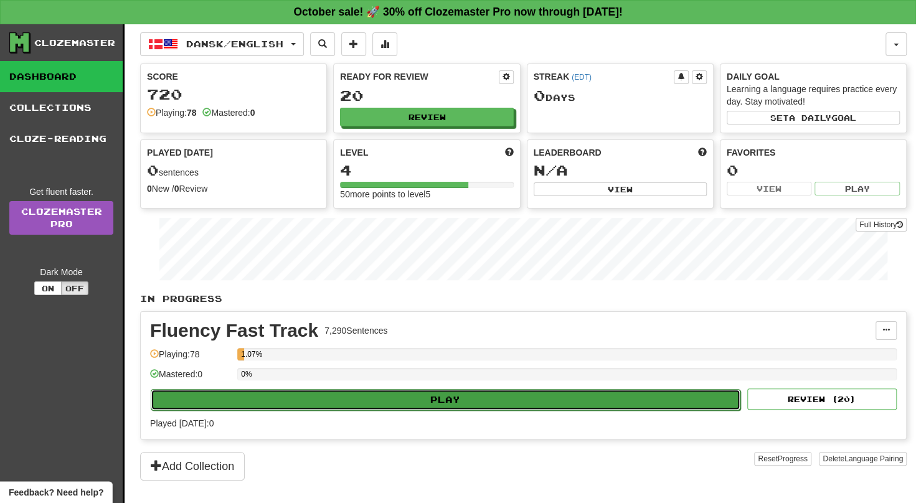
click at [451, 389] on button "Play" at bounding box center [446, 399] width 590 height 21
select select "**"
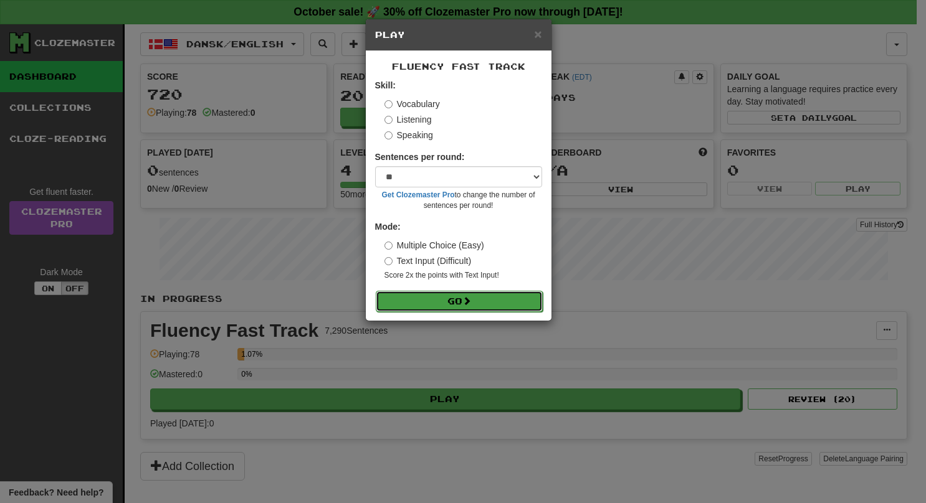
click at [450, 300] on button "Go" at bounding box center [459, 301] width 167 height 21
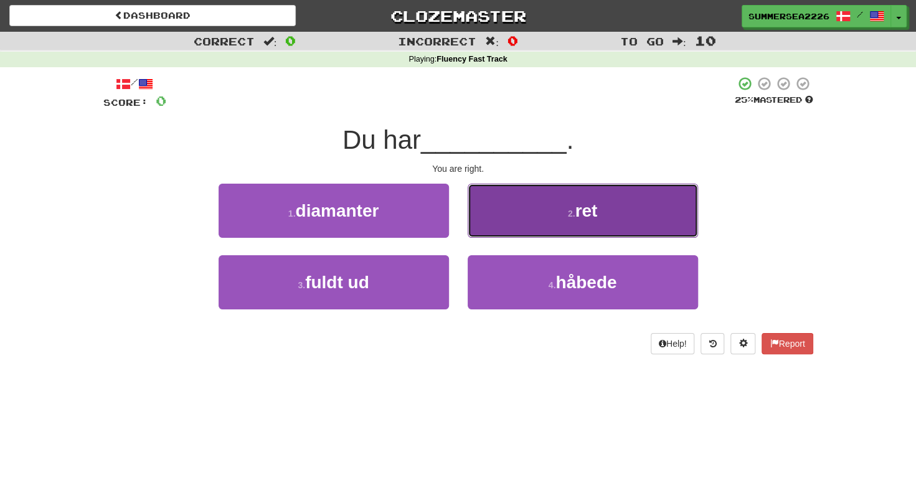
click at [535, 234] on button "2 . ret" at bounding box center [583, 211] width 230 height 54
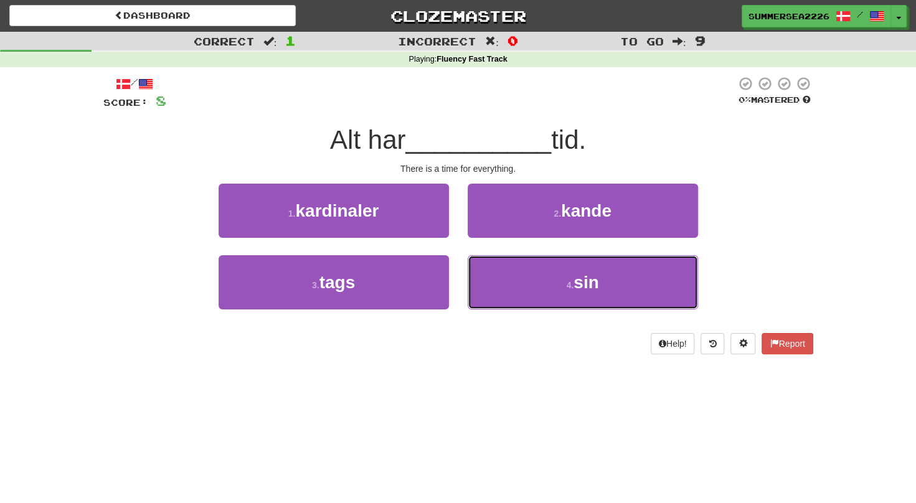
drag, startPoint x: 512, startPoint y: 277, endPoint x: 447, endPoint y: 248, distance: 71.1
click at [447, 248] on div "1 . kardinaler 2 . kande 3 . tags 4 . sin" at bounding box center [458, 256] width 729 height 144
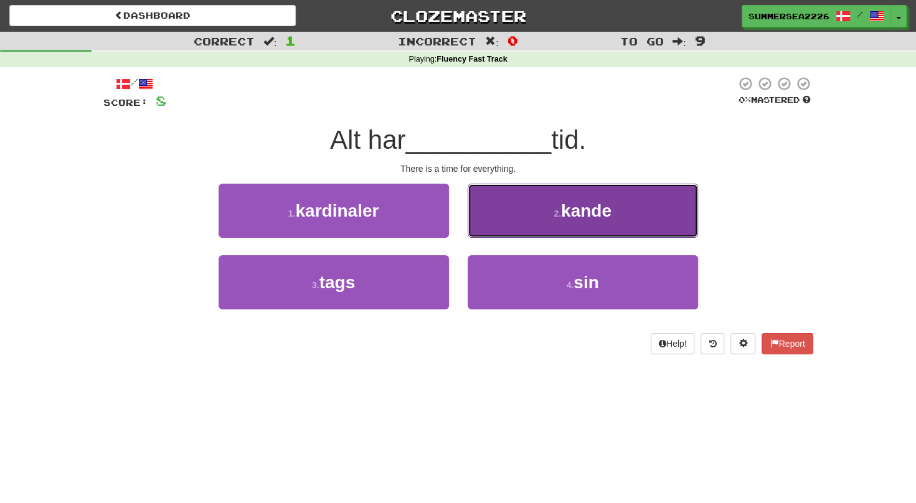
click at [493, 221] on button "2 . kande" at bounding box center [583, 211] width 230 height 54
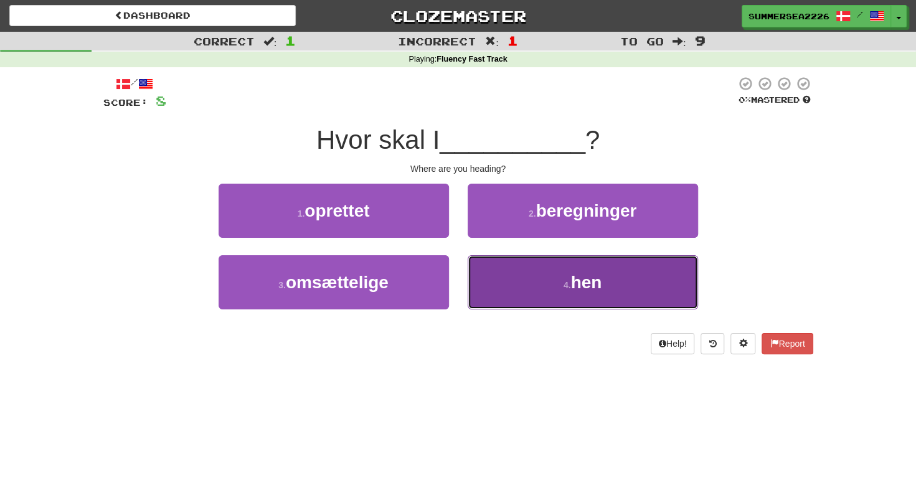
click at [501, 272] on button "4 . hen" at bounding box center [583, 282] width 230 height 54
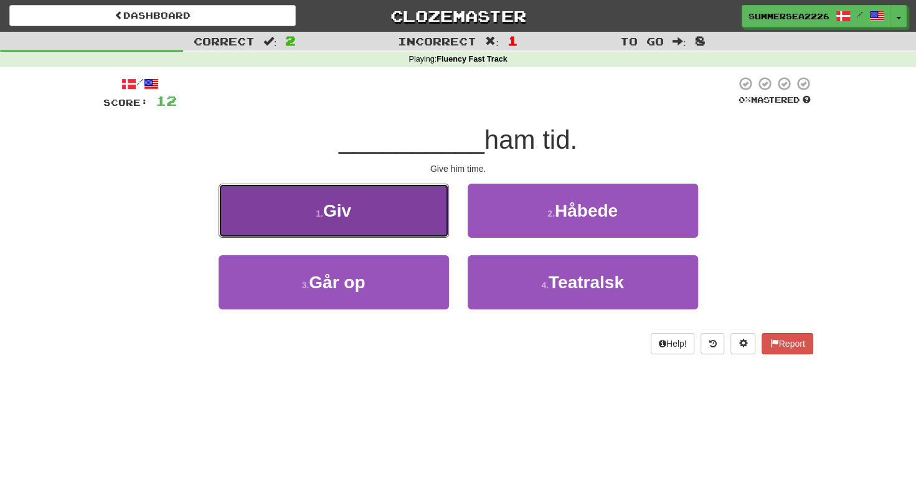
click at [219, 184] on button "1 . Giv" at bounding box center [334, 211] width 230 height 54
click at [431, 218] on div "/ Score: 12 0 % Mastered __________ ham tid. Give him time. 1 . Giv 2 . Håbede …" at bounding box center [458, 215] width 710 height 278
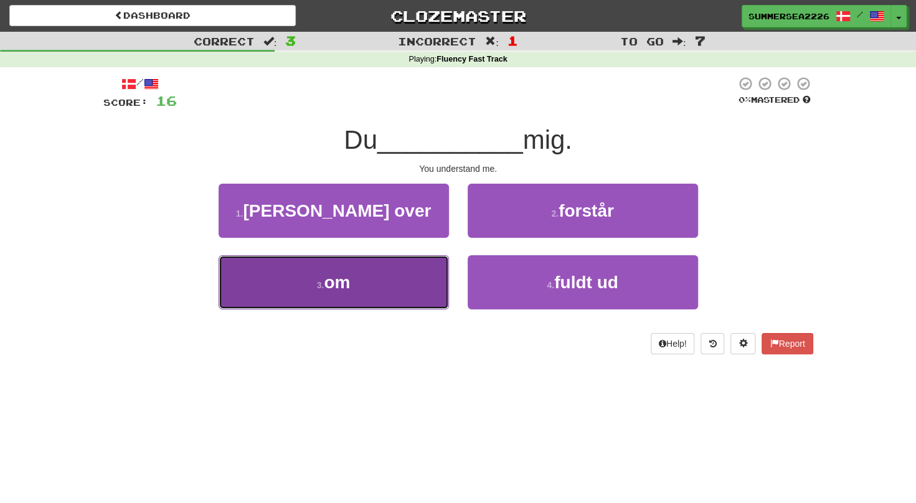
click at [419, 273] on button "3 . om" at bounding box center [334, 282] width 230 height 54
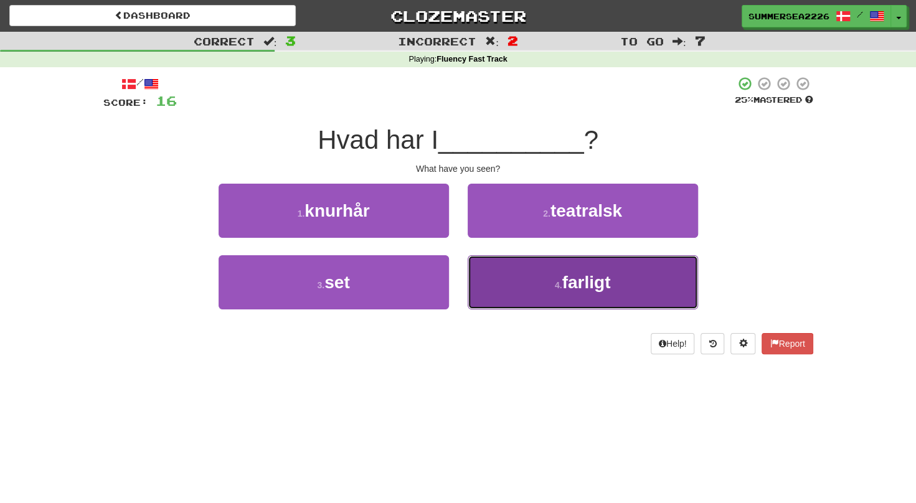
click at [485, 273] on button "4 . farligt" at bounding box center [583, 282] width 230 height 54
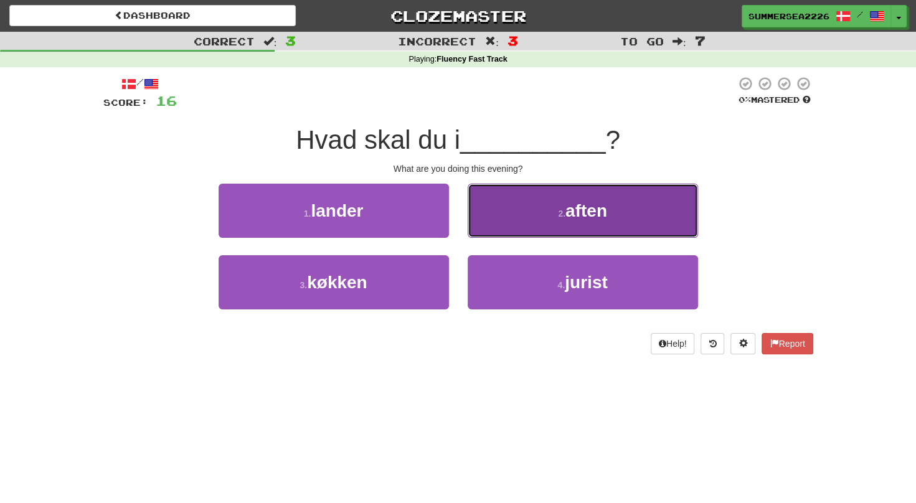
click at [468, 184] on button "2 . aften" at bounding box center [583, 211] width 230 height 54
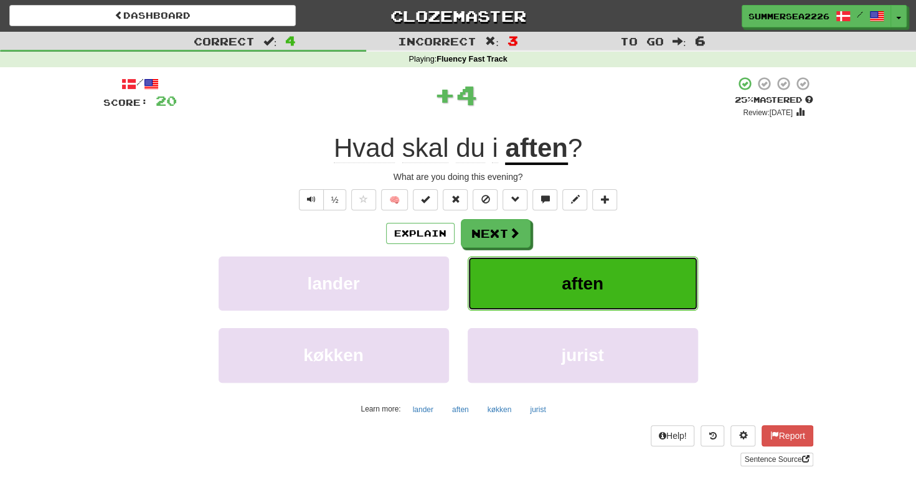
click at [493, 226] on div "Explain Next lander aften køkken jurist Learn more: lander aften køkken jurist" at bounding box center [458, 319] width 710 height 200
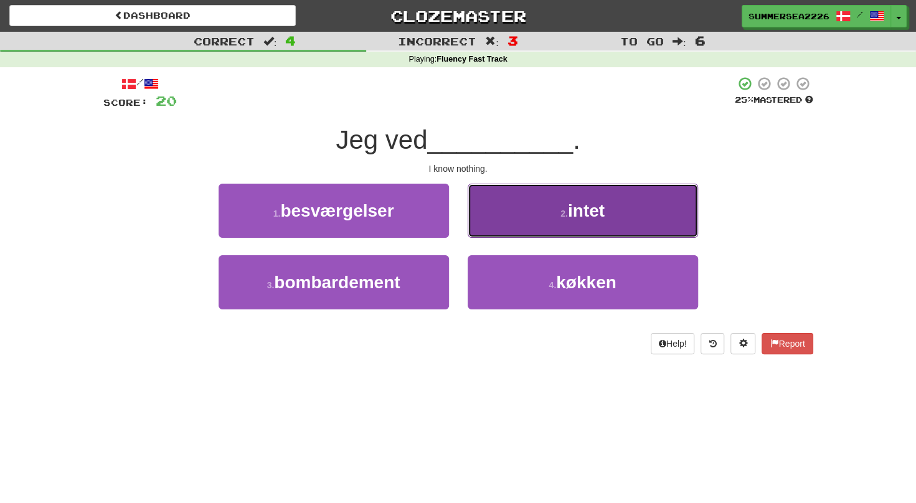
click at [468, 184] on button "2 . intet" at bounding box center [583, 211] width 230 height 54
click at [493, 230] on div "1 . besværgelser 2 . intet 3 . bombardement 4 . køkken" at bounding box center [458, 256] width 710 height 144
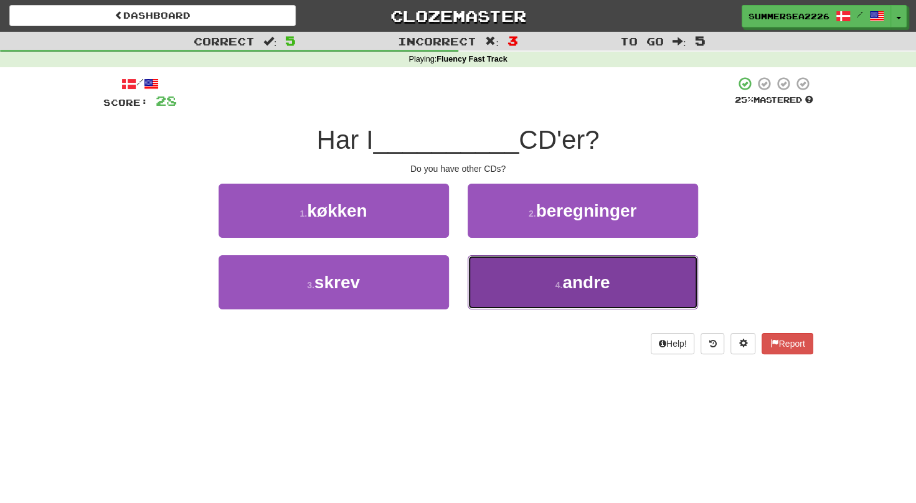
click at [491, 260] on button "4 . andre" at bounding box center [583, 282] width 230 height 54
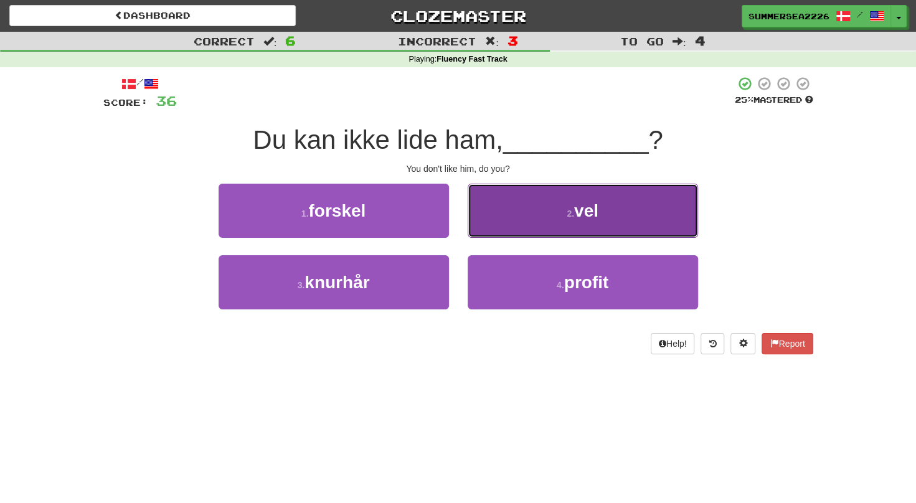
click at [468, 184] on button "2 . vel" at bounding box center [583, 211] width 230 height 54
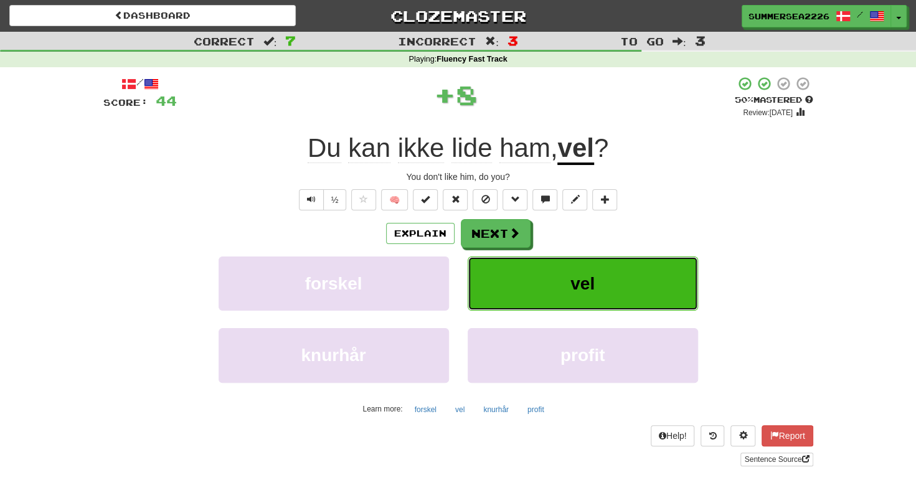
click at [510, 223] on div "Explain Next forskel vel knurhår profit Learn more: forskel vel knurhår profit" at bounding box center [458, 319] width 710 height 200
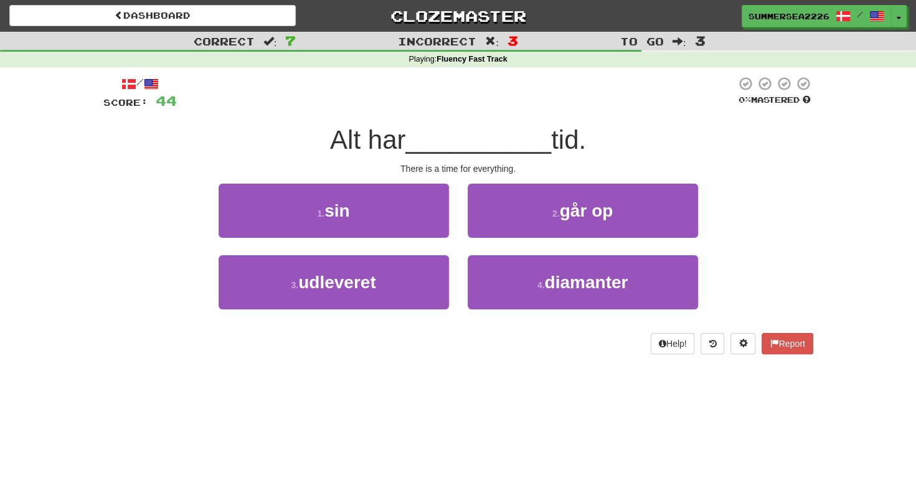
click at [417, 238] on div "1 . sin" at bounding box center [333, 220] width 249 height 72
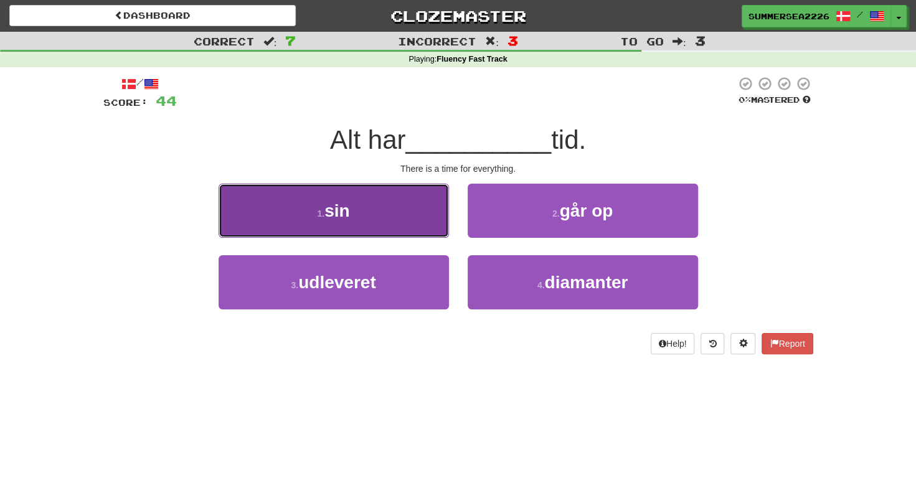
click at [219, 184] on button "1 . sin" at bounding box center [334, 211] width 230 height 54
click at [442, 236] on div "1 . sin 2 . går op 3 . udleveret 4 . diamanter" at bounding box center [458, 256] width 710 height 144
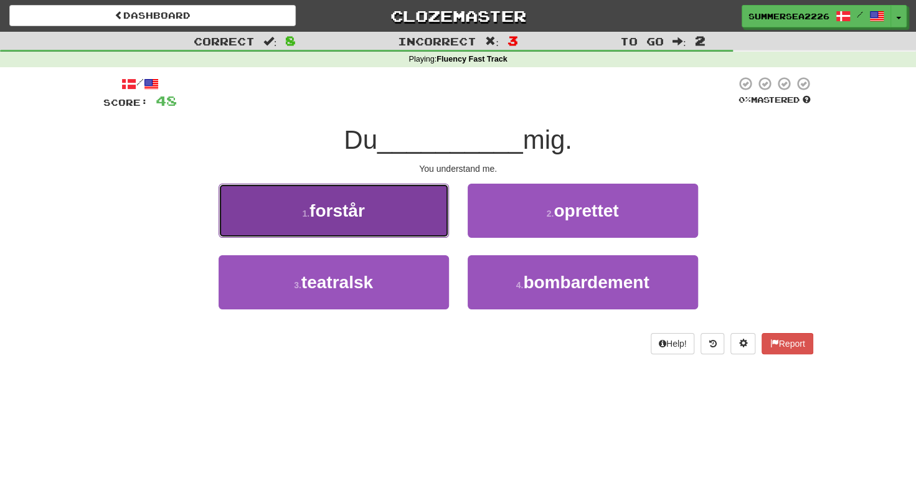
click at [219, 184] on button "1 . forstår" at bounding box center [334, 211] width 230 height 54
click at [442, 237] on div "1 . forstår 2 . oprettet 3 . teatralsk 4 . bombardement" at bounding box center [458, 256] width 710 height 144
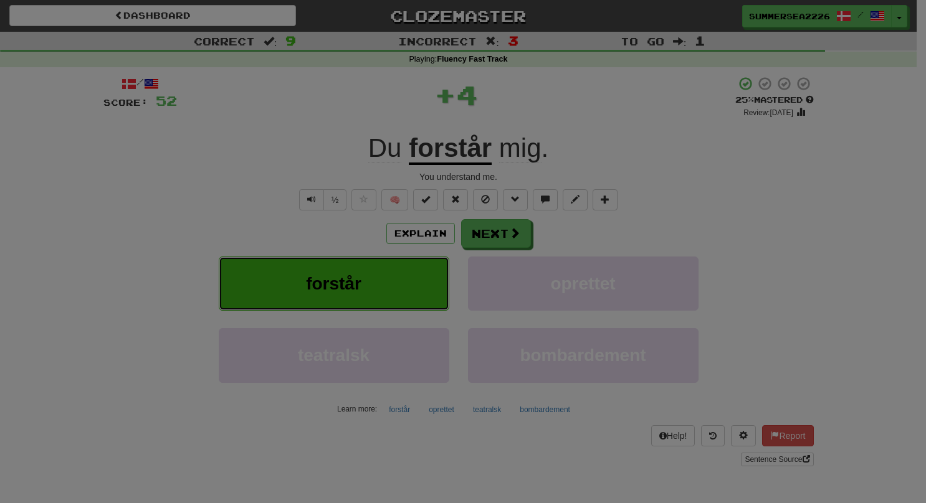
click button "forstår" at bounding box center [334, 284] width 230 height 54
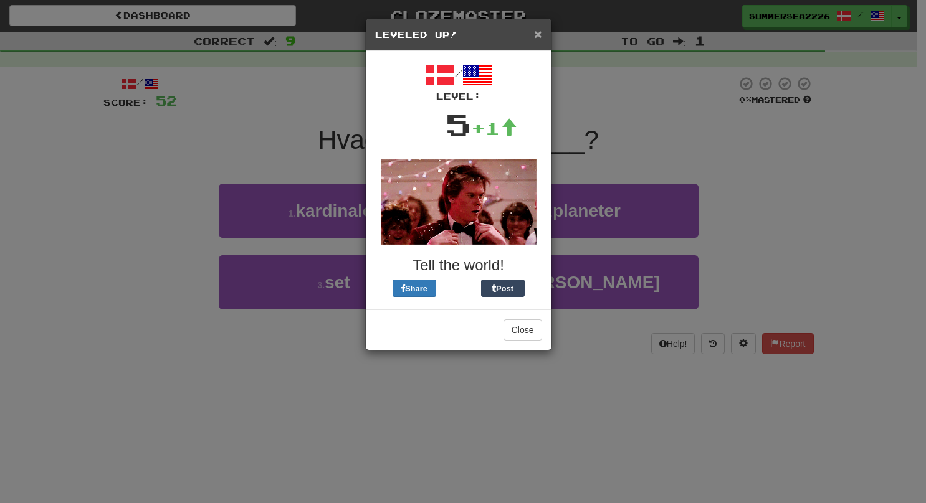
click at [537, 38] on span "×" at bounding box center [537, 34] width 7 height 14
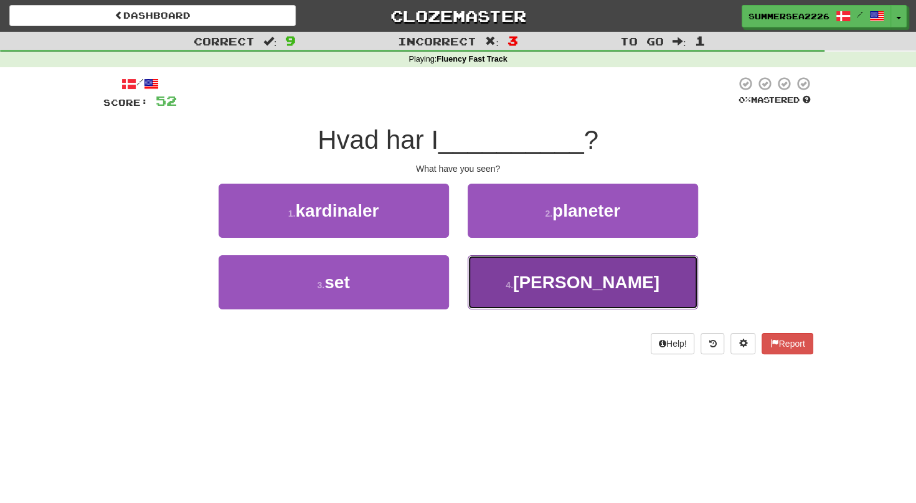
click at [517, 281] on button "4 . hæder" at bounding box center [583, 282] width 230 height 54
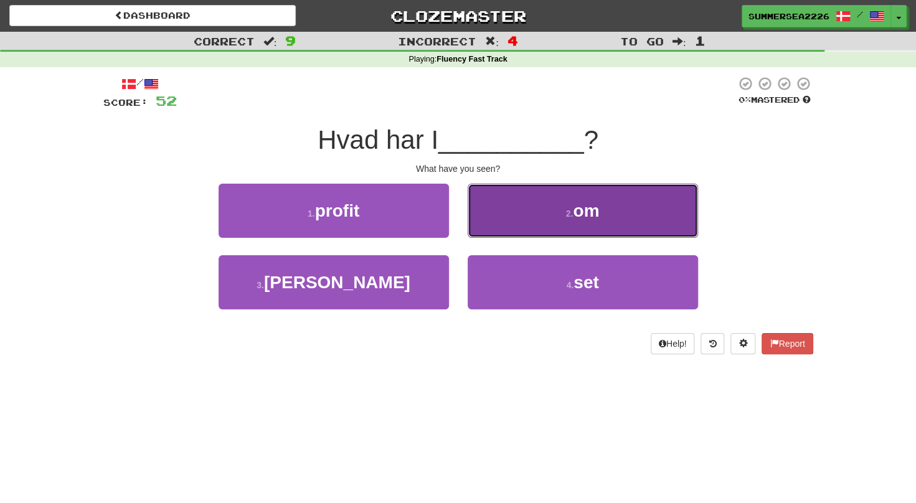
click at [519, 217] on button "2 . om" at bounding box center [583, 211] width 230 height 54
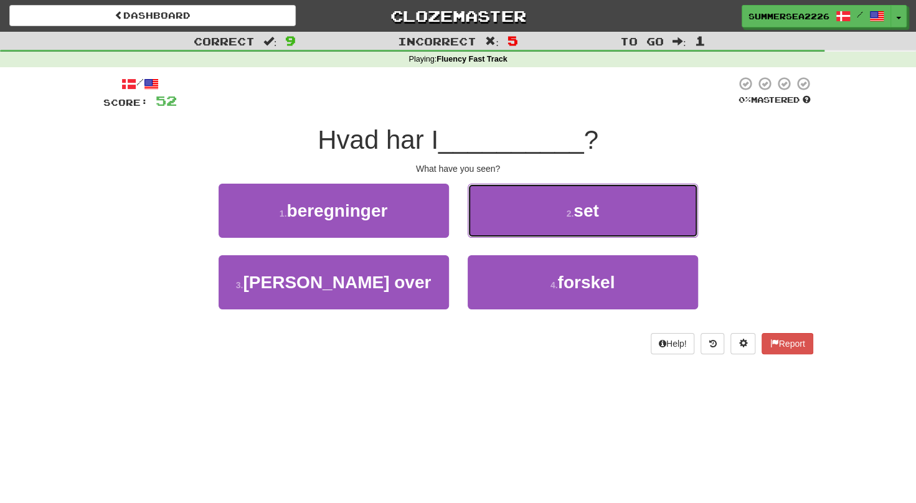
click at [519, 216] on button "2 . set" at bounding box center [583, 211] width 230 height 54
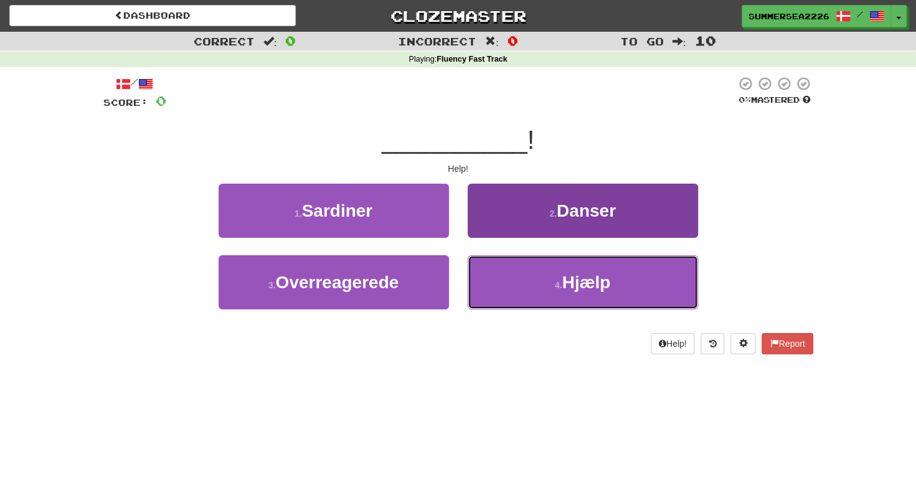
drag, startPoint x: 507, startPoint y: 250, endPoint x: 500, endPoint y: 260, distance: 12.1
click at [500, 260] on button "4 . Hjælp" at bounding box center [583, 282] width 230 height 54
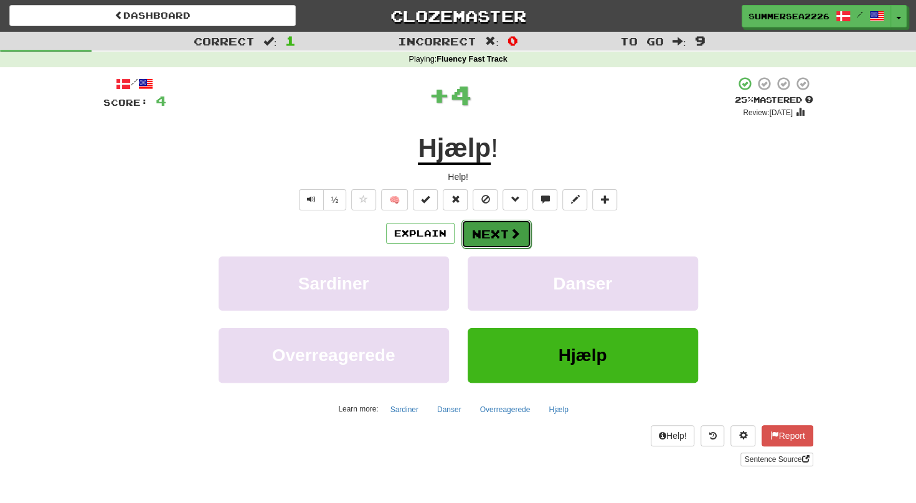
click at [501, 245] on button "Next" at bounding box center [497, 234] width 70 height 29
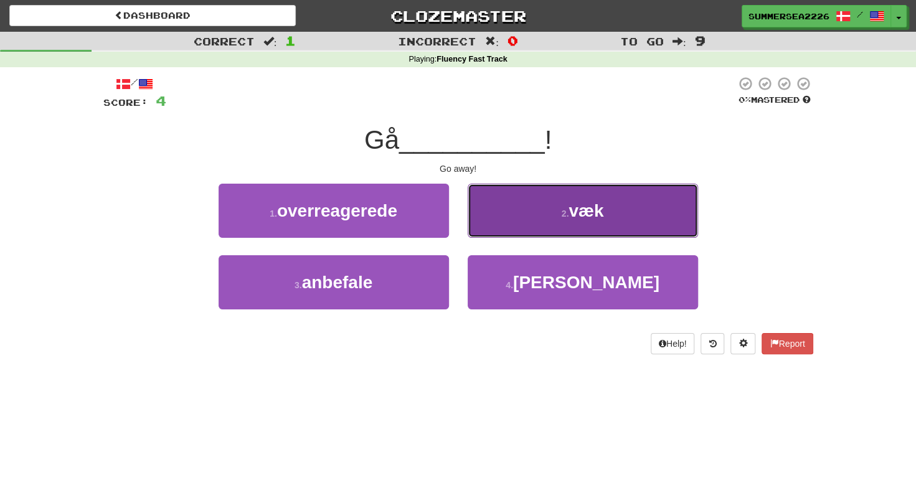
click at [495, 212] on button "2 . væk" at bounding box center [583, 211] width 230 height 54
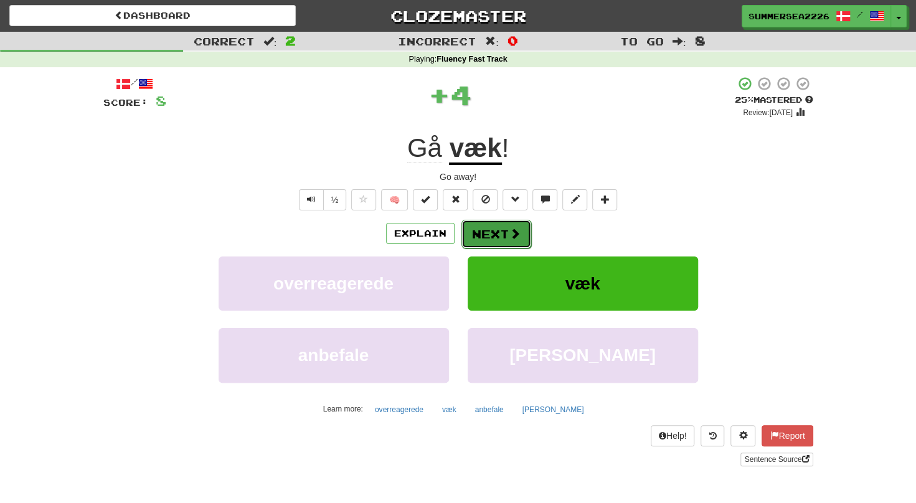
click at [506, 245] on button "Next" at bounding box center [497, 234] width 70 height 29
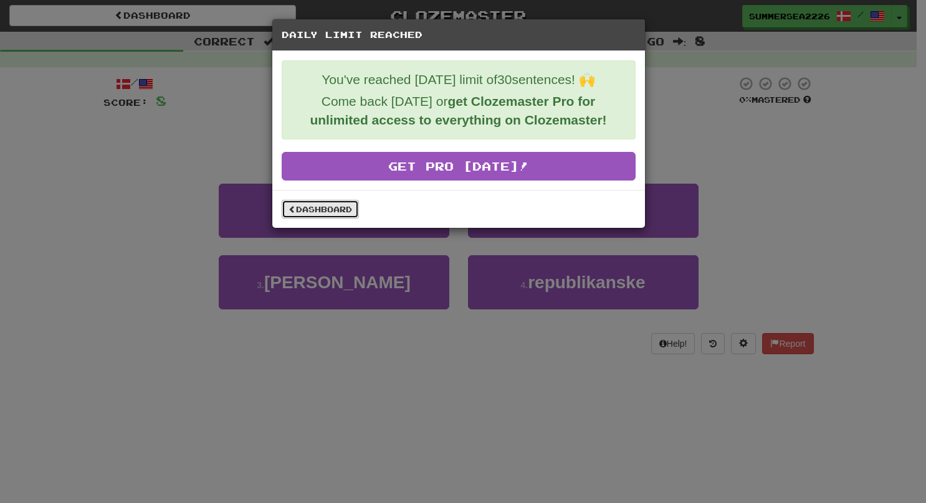
click at [333, 202] on link "Dashboard" at bounding box center [320, 209] width 77 height 19
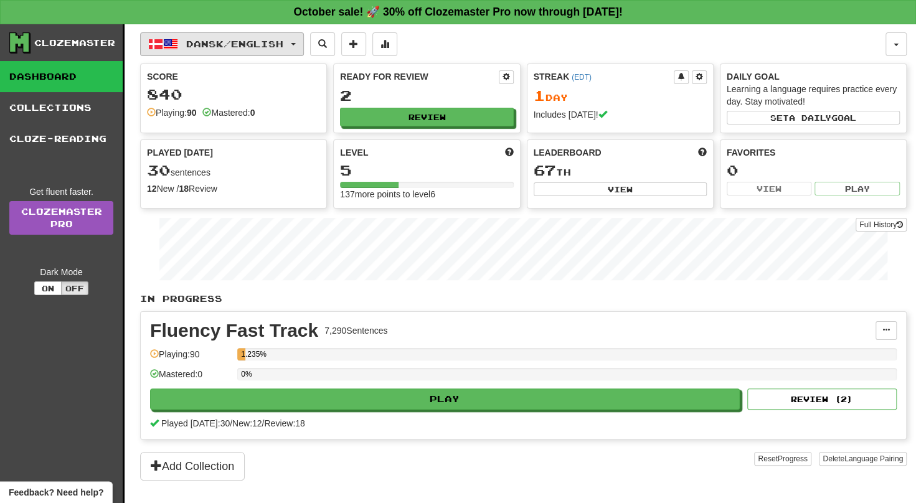
click at [192, 34] on button "Dansk / English" at bounding box center [222, 44] width 164 height 24
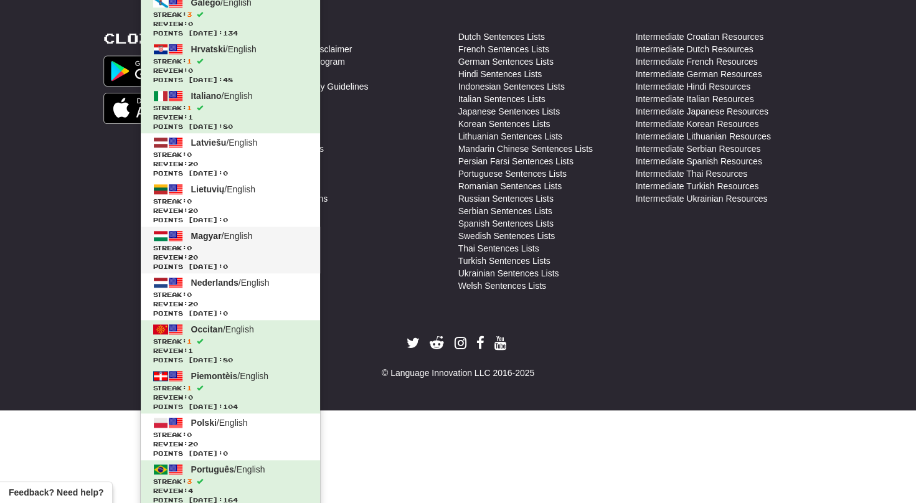
scroll to position [538, 0]
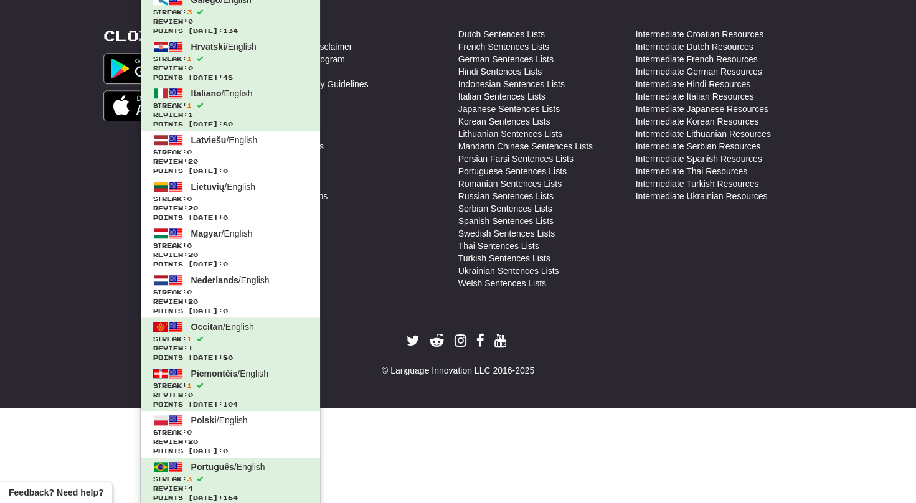
click at [591, 289] on div "Dutch Sentences Lists French Sentences Lists German Sentences Lists Hindi Sente…" at bounding box center [548, 162] width 178 height 268
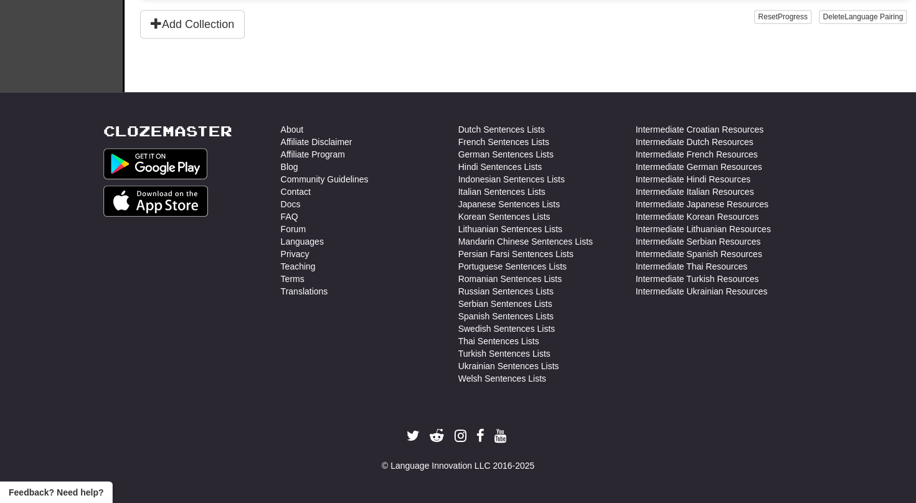
scroll to position [442, 0]
click at [523, 268] on link "Portuguese Sentences Lists" at bounding box center [513, 266] width 108 height 12
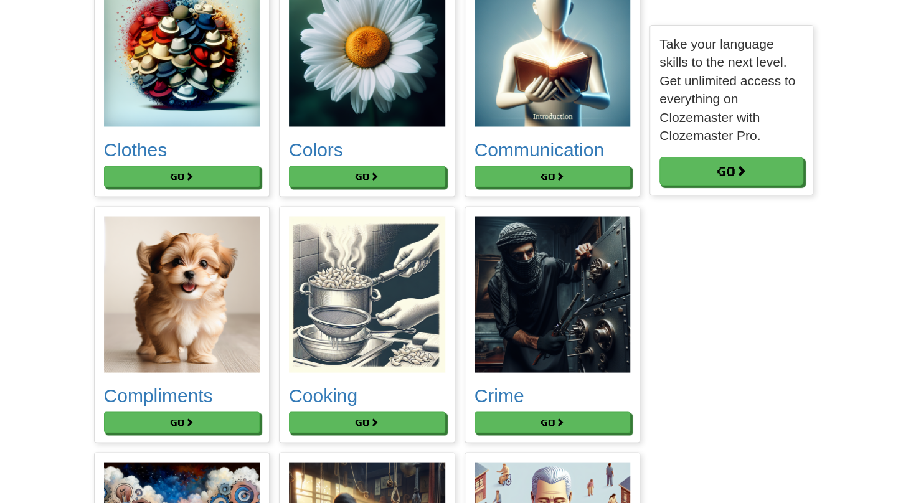
scroll to position [1214, 0]
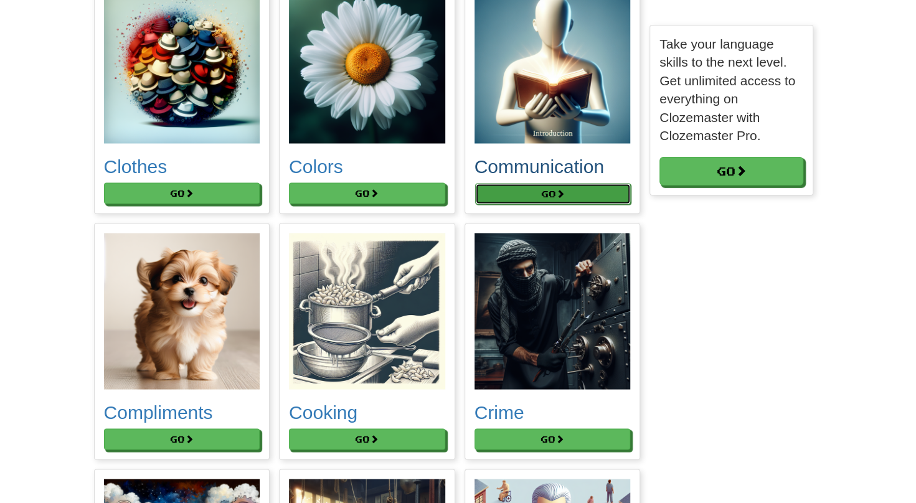
click at [492, 197] on button "Go" at bounding box center [553, 193] width 156 height 21
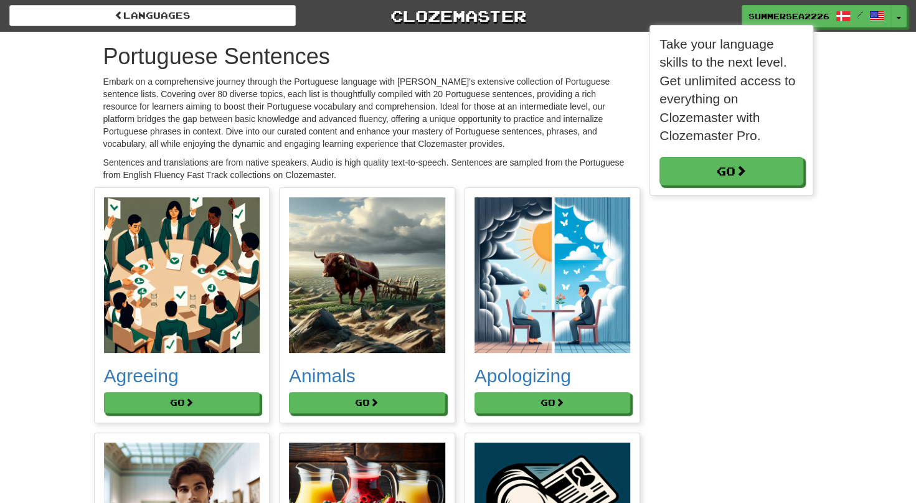
scroll to position [6, 6]
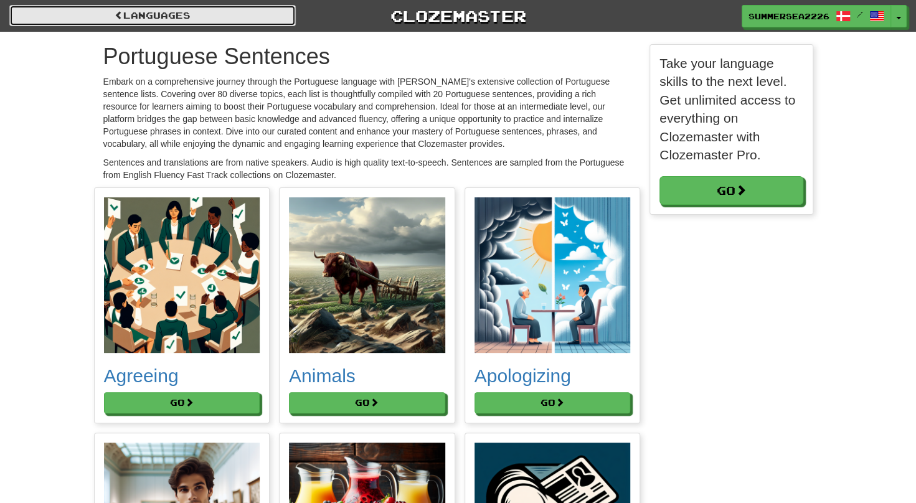
click at [107, 14] on link "Languages" at bounding box center [152, 15] width 287 height 21
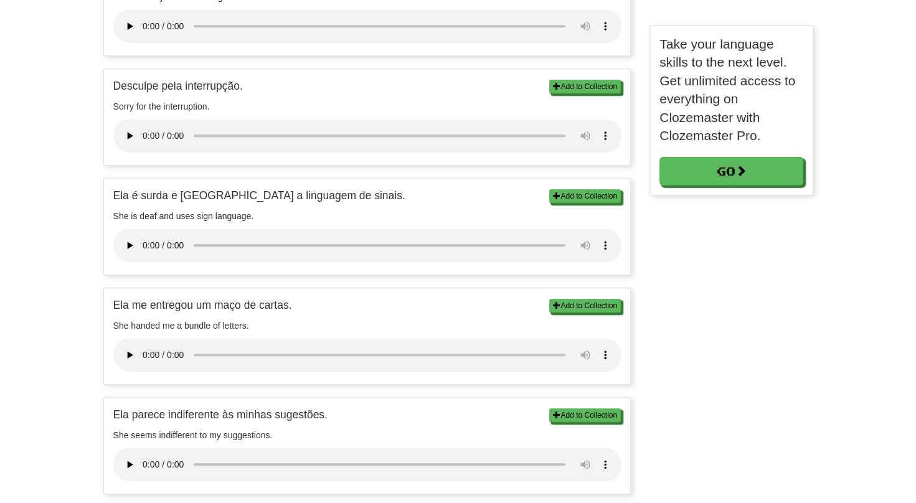
scroll to position [417, 0]
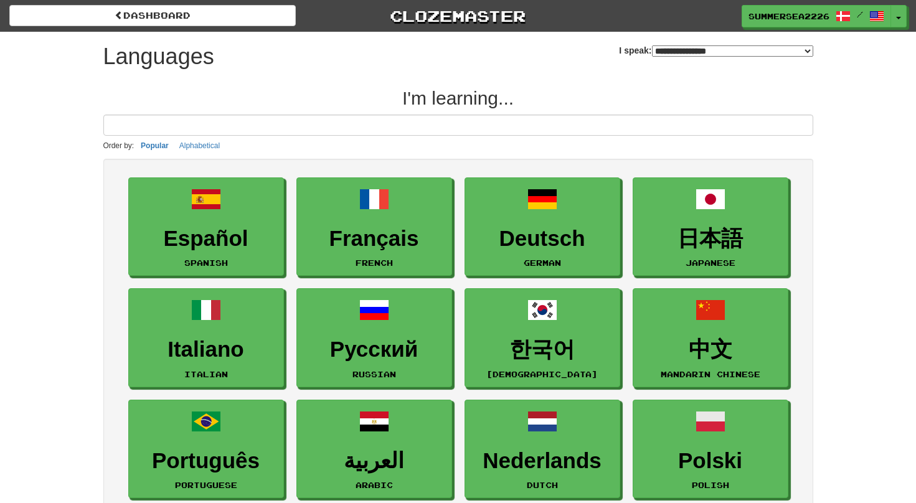
select select "*******"
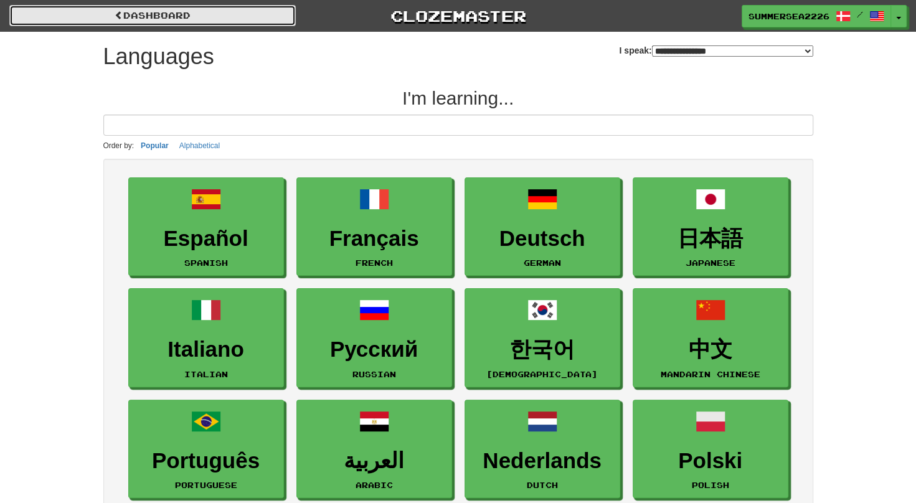
click at [177, 13] on link "dashboard" at bounding box center [152, 15] width 287 height 21
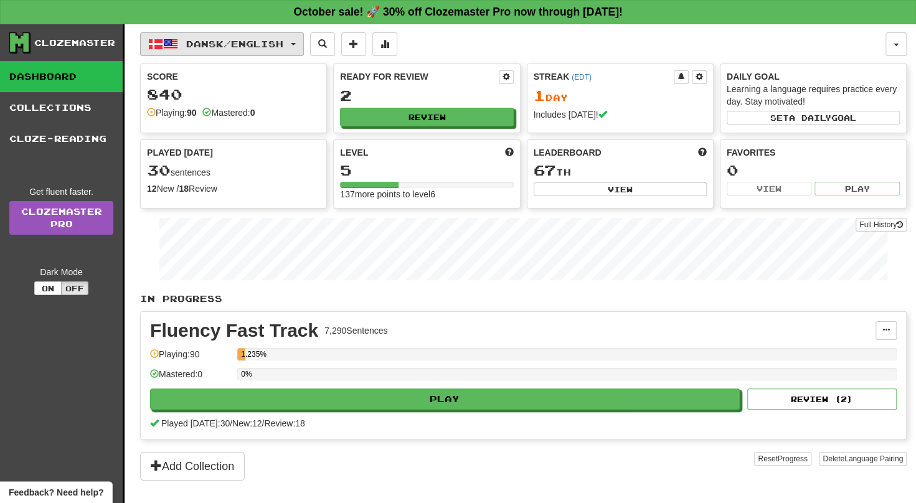
click at [173, 38] on span "button" at bounding box center [170, 44] width 15 height 15
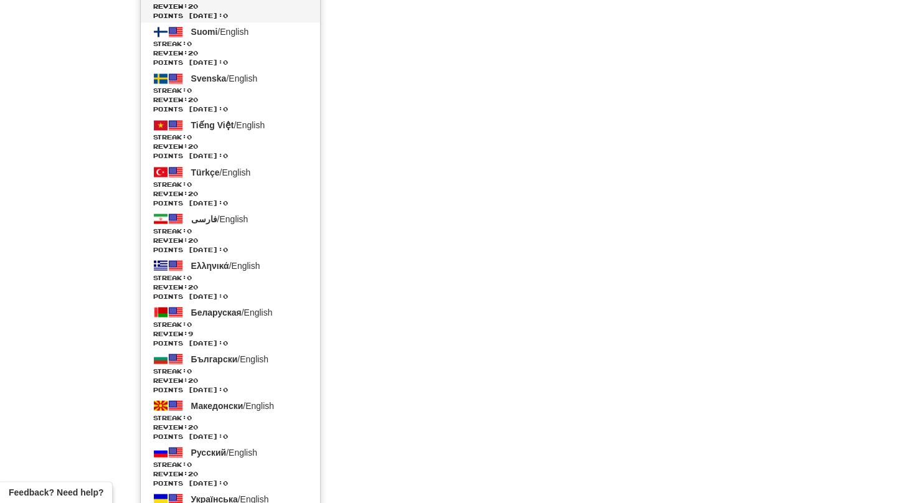
scroll to position [1224, 0]
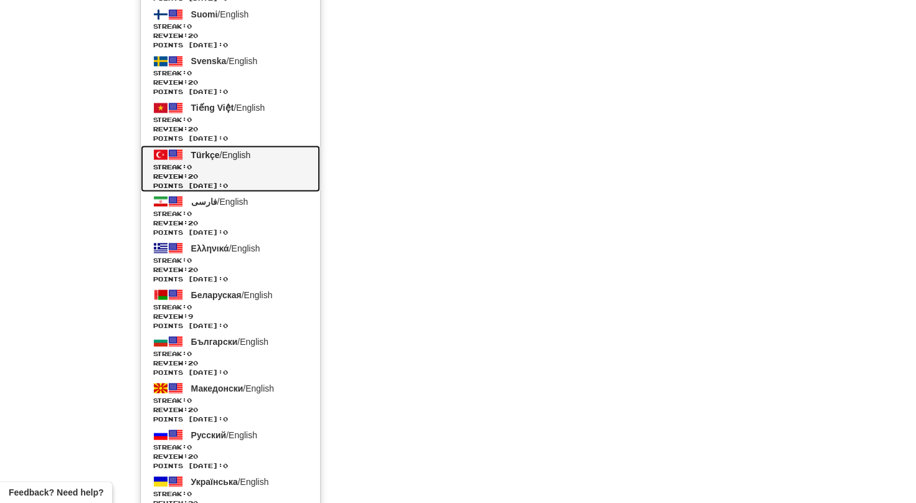
click at [216, 176] on span "Review: 20" at bounding box center [230, 175] width 154 height 9
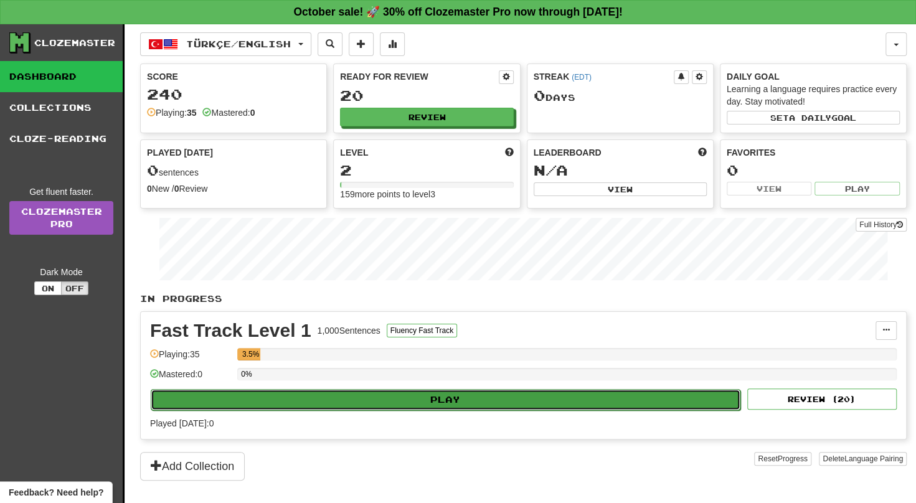
click at [382, 397] on button "Play" at bounding box center [446, 399] width 590 height 21
select select "**"
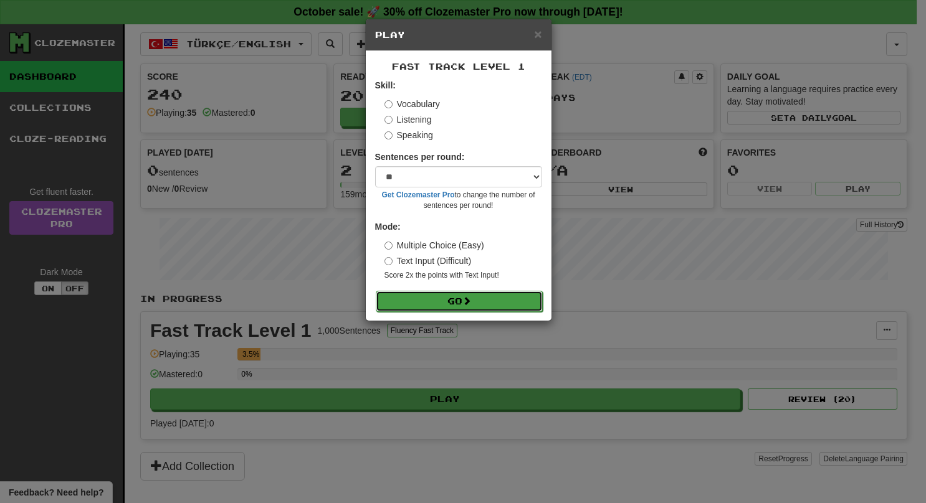
click at [461, 305] on button "Go" at bounding box center [459, 301] width 167 height 21
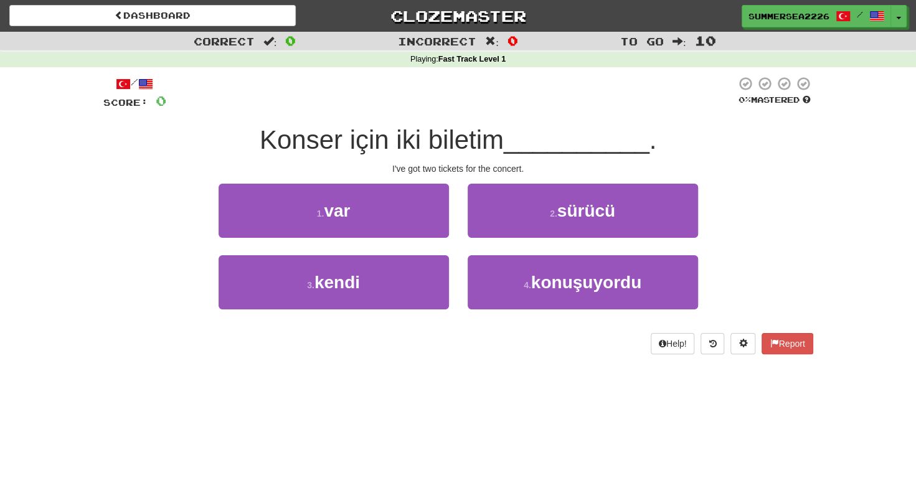
click at [441, 240] on div "1 . var" at bounding box center [333, 220] width 249 height 72
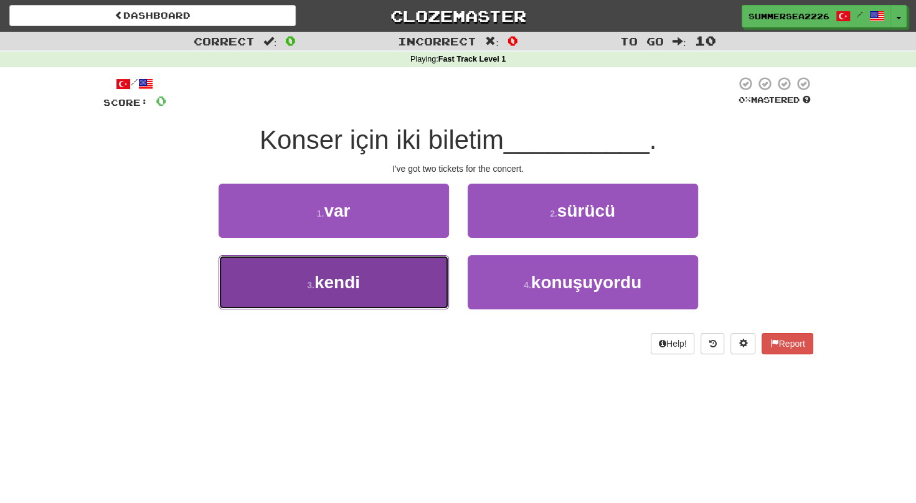
click at [386, 273] on button "3 . kendi" at bounding box center [334, 282] width 230 height 54
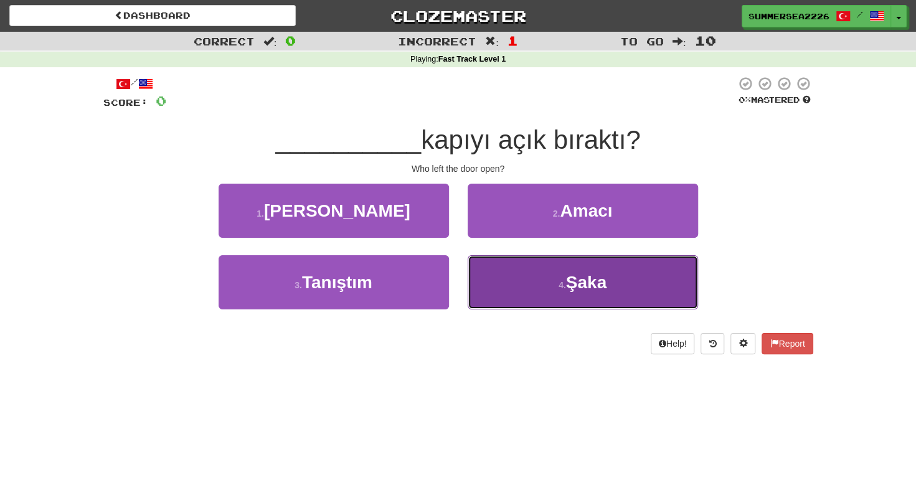
click at [525, 302] on button "4 . [GEOGRAPHIC_DATA]" at bounding box center [583, 282] width 230 height 54
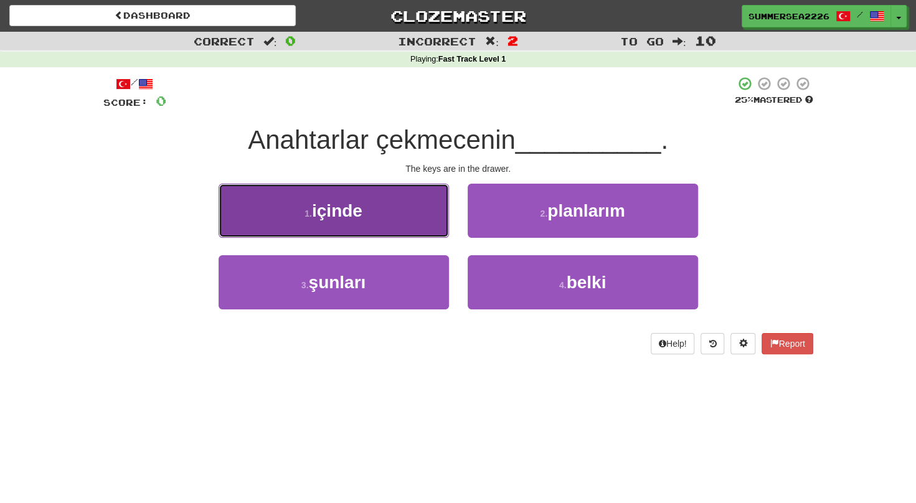
click at [412, 214] on button "1 . içinde" at bounding box center [334, 211] width 230 height 54
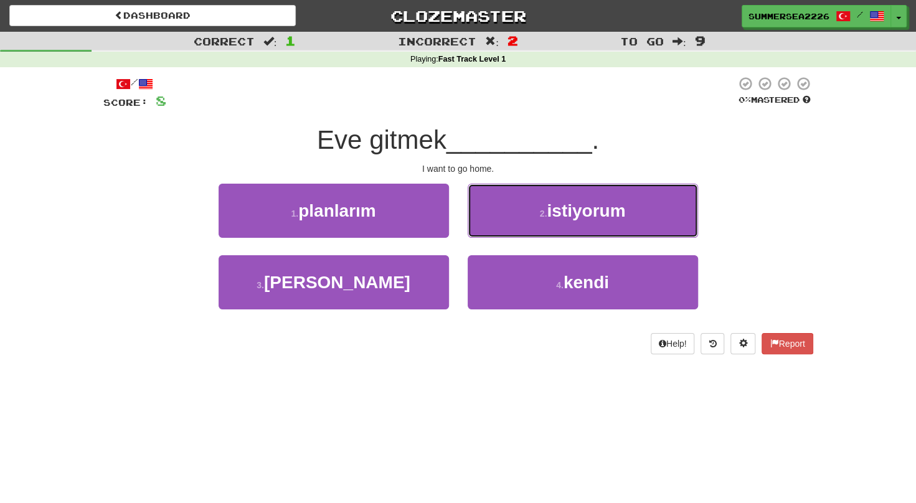
click at [546, 197] on button "2 . istiyorum" at bounding box center [583, 211] width 230 height 54
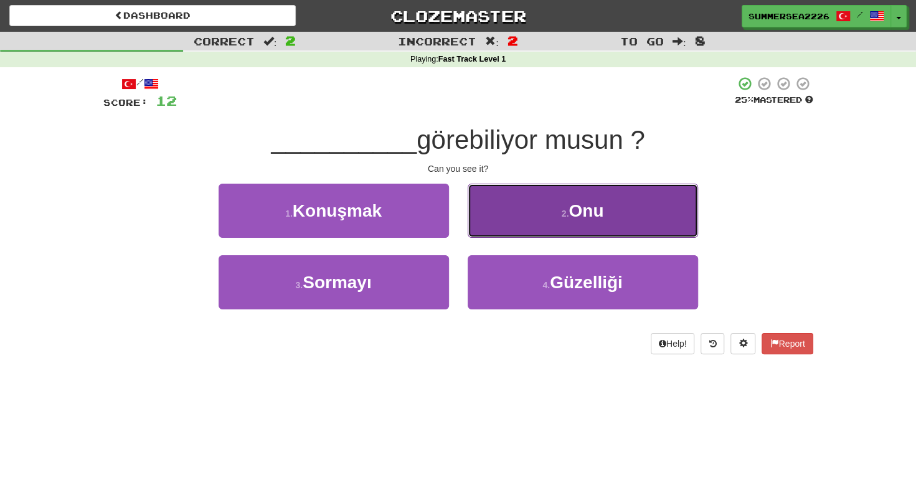
click at [571, 212] on span "Onu" at bounding box center [586, 210] width 35 height 19
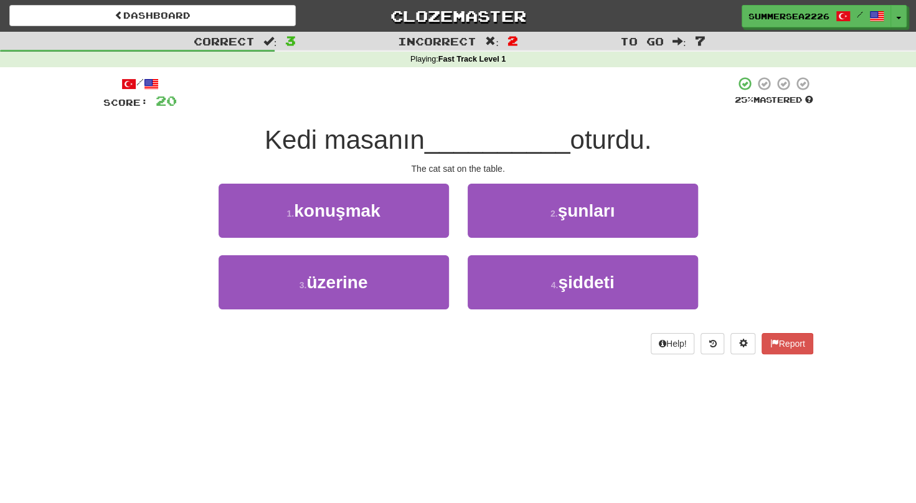
drag, startPoint x: 465, startPoint y: 237, endPoint x: 463, endPoint y: 192, distance: 44.9
click at [463, 192] on div "2 . şunları" at bounding box center [583, 220] width 249 height 72
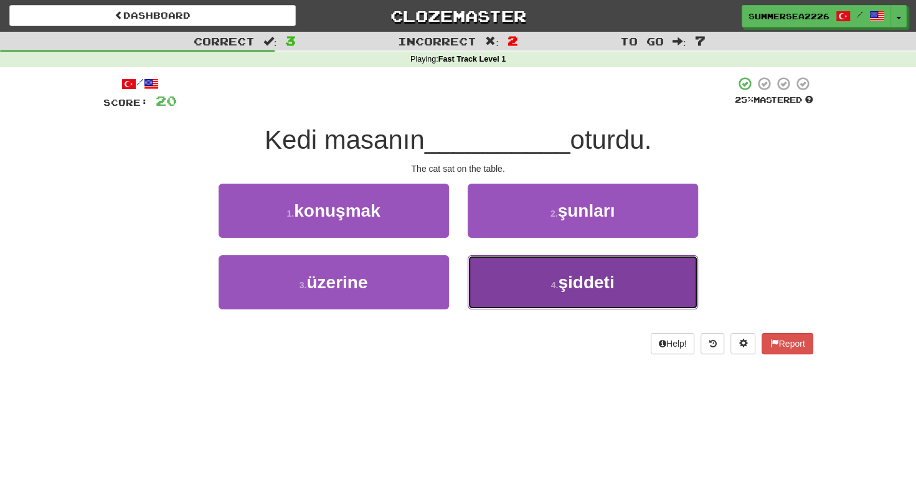
click at [525, 284] on button "4 . şiddeti" at bounding box center [583, 282] width 230 height 54
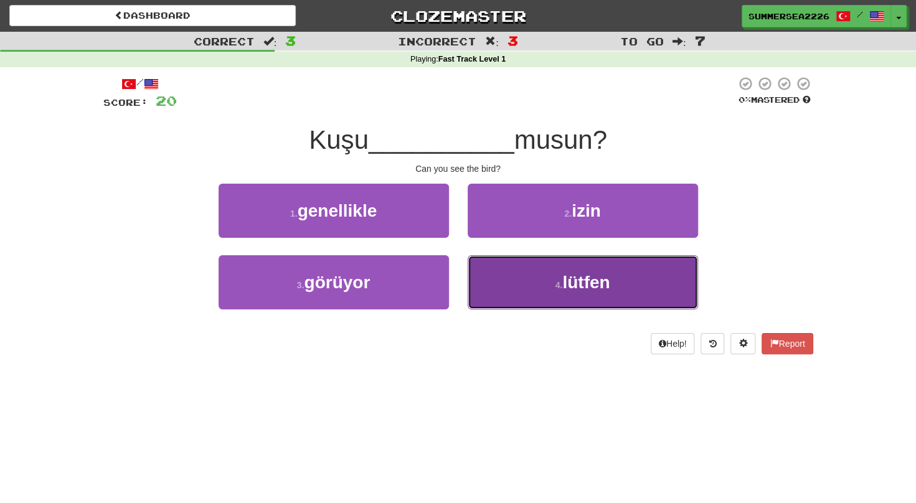
click at [520, 294] on button "4 . lütfen" at bounding box center [583, 282] width 230 height 54
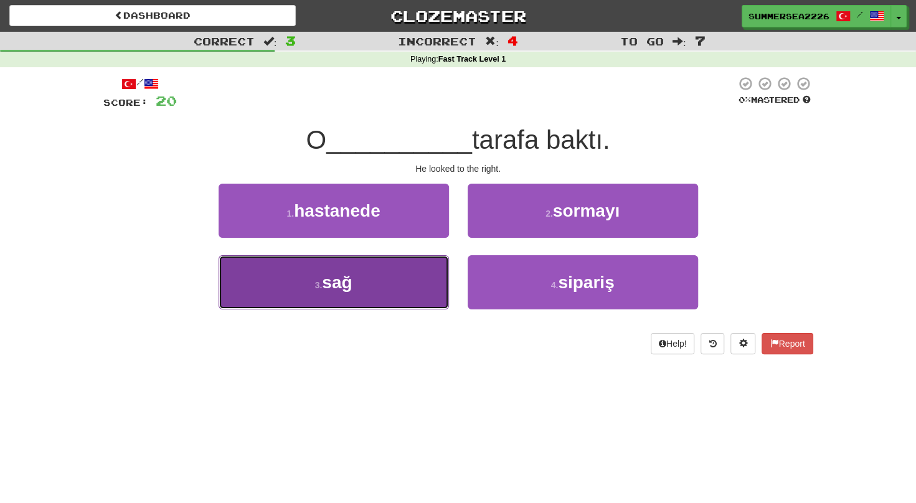
click at [275, 262] on button "3 . sağ" at bounding box center [334, 282] width 230 height 54
